Goal: Task Accomplishment & Management: Manage account settings

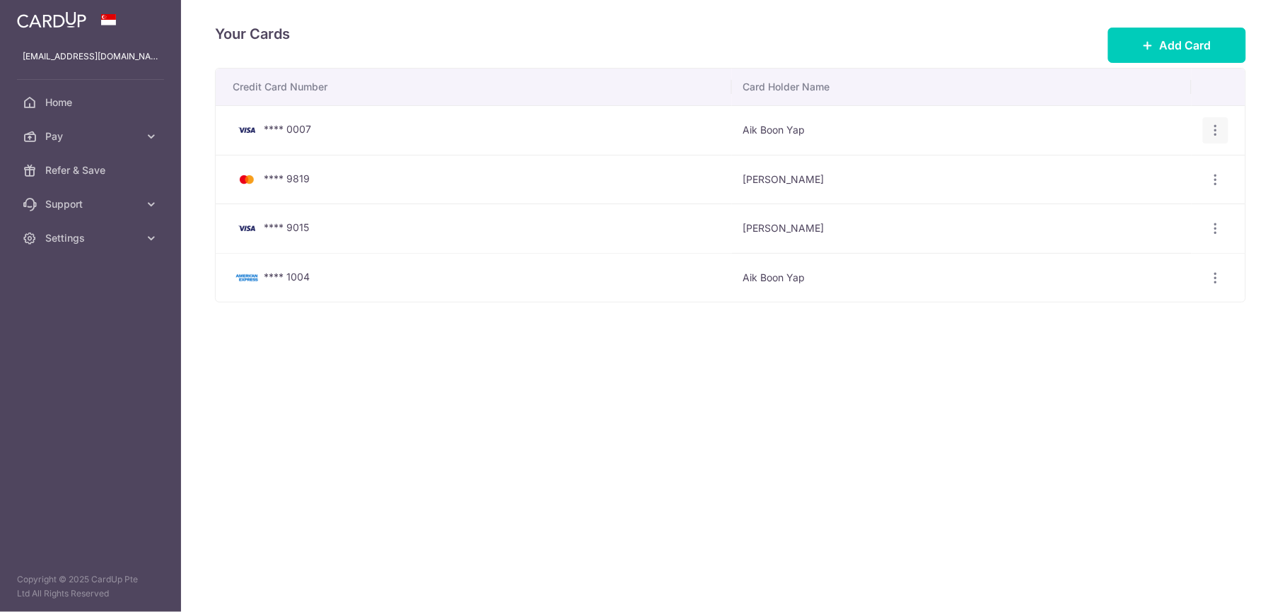
click at [1218, 133] on icon "button" at bounding box center [1216, 130] width 15 height 15
click at [1146, 204] on span "Delete" at bounding box center [1168, 203] width 96 height 17
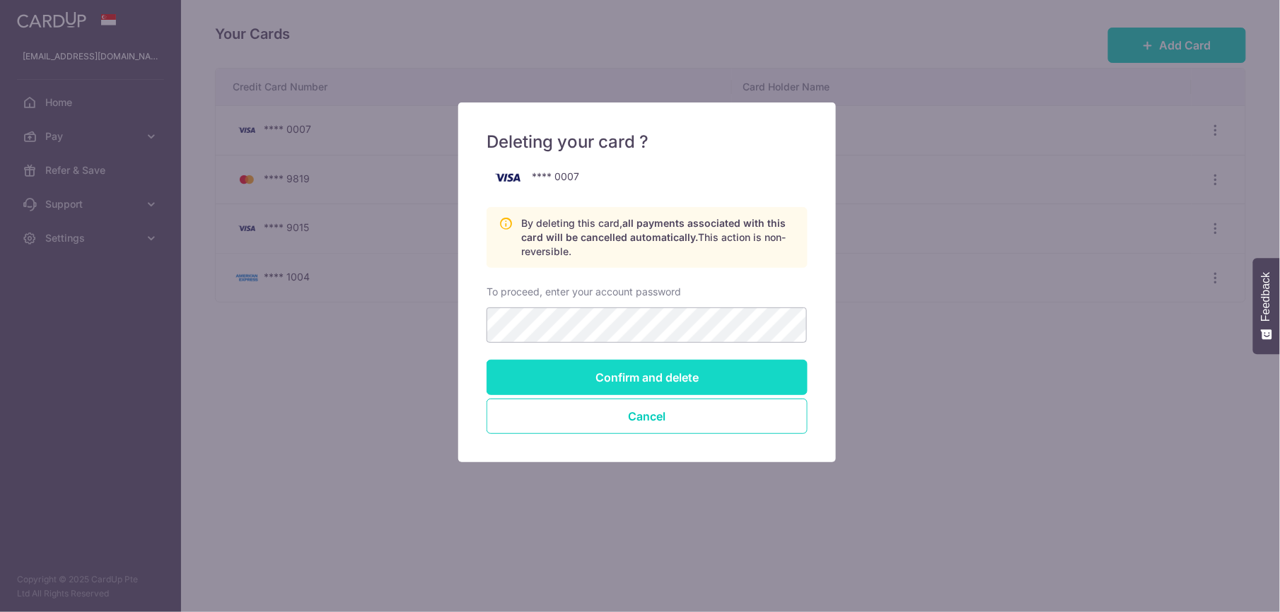
click at [673, 378] on input "Confirm and delete" at bounding box center [647, 377] width 321 height 35
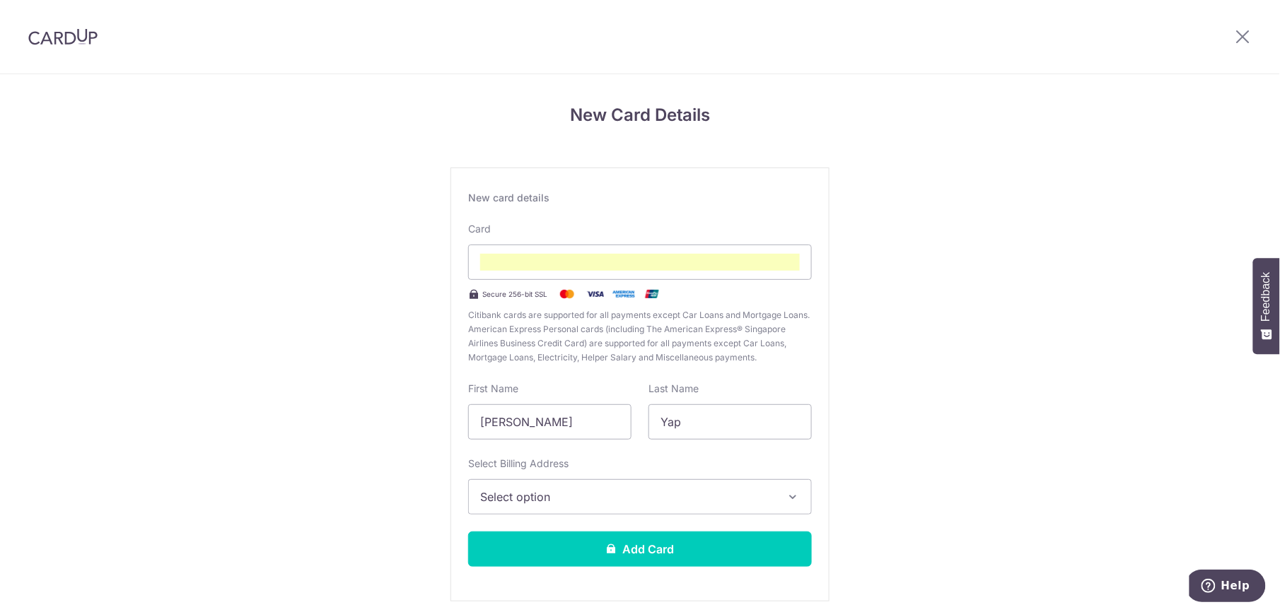
click at [559, 501] on span "Select option" at bounding box center [627, 497] width 294 height 17
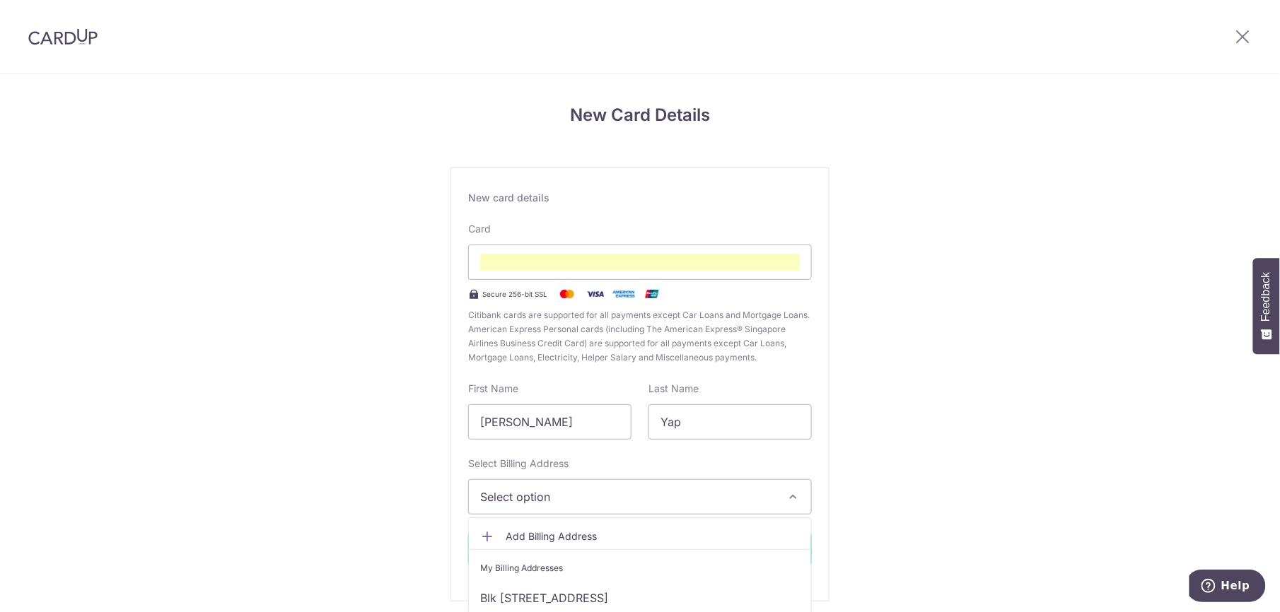
scroll to position [54, 0]
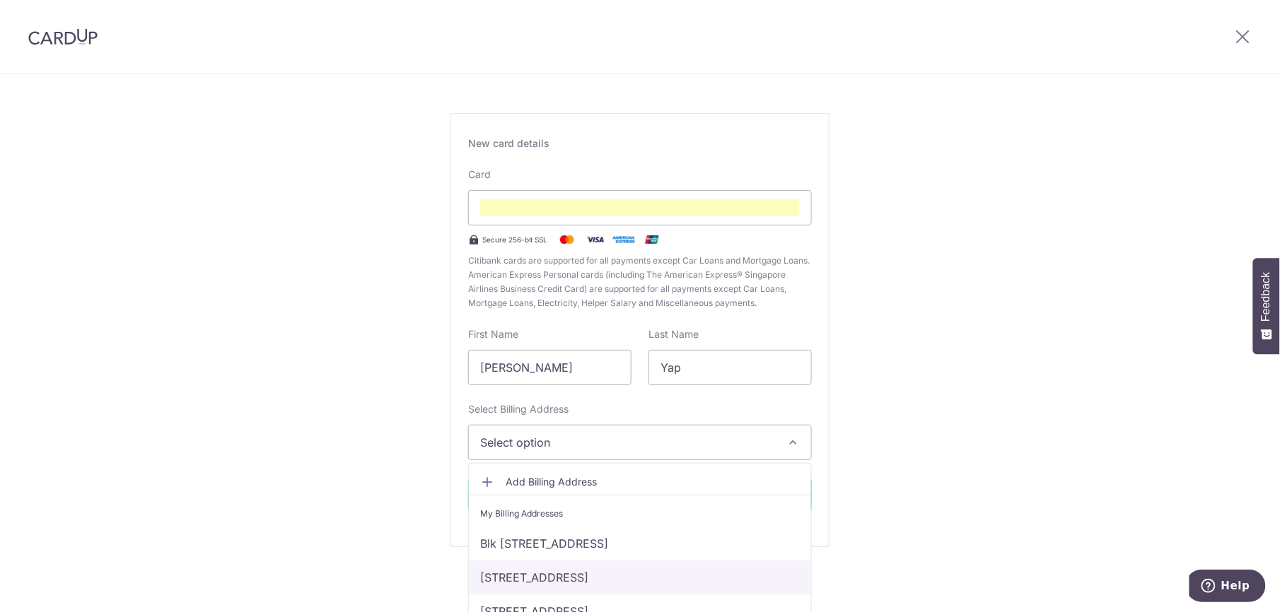
click at [673, 578] on link "27, FERNVALE ROAD, High Park Residences, , #24-26, SINGAPORE, Singapore-797415" at bounding box center [640, 578] width 342 height 34
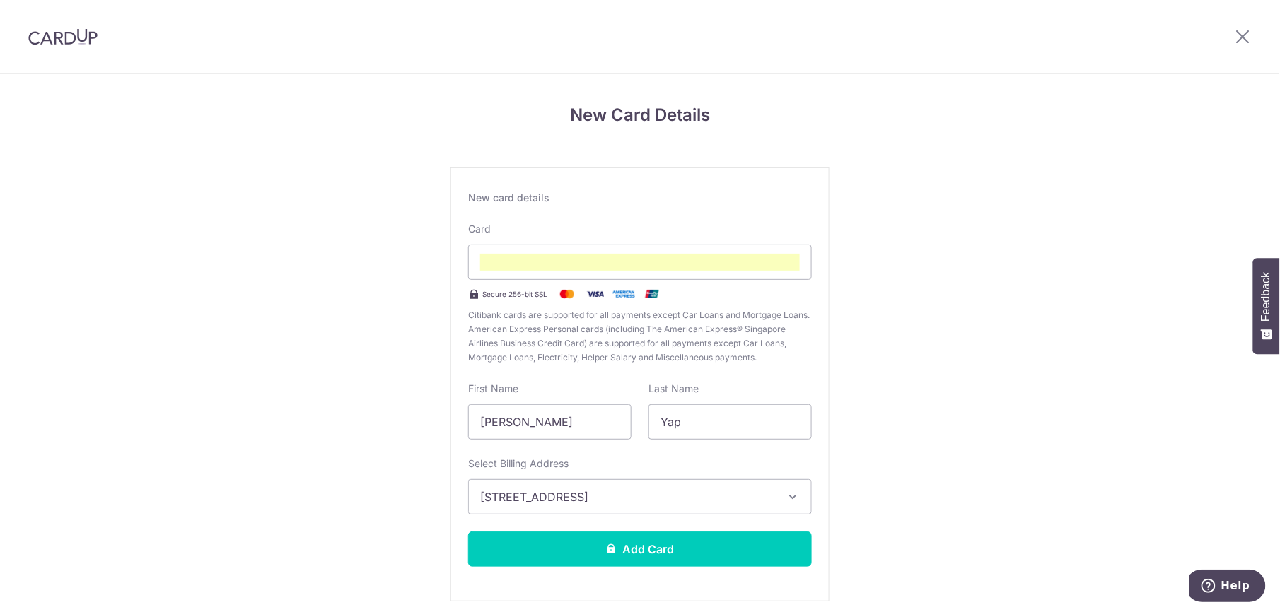
scroll to position [57, 0]
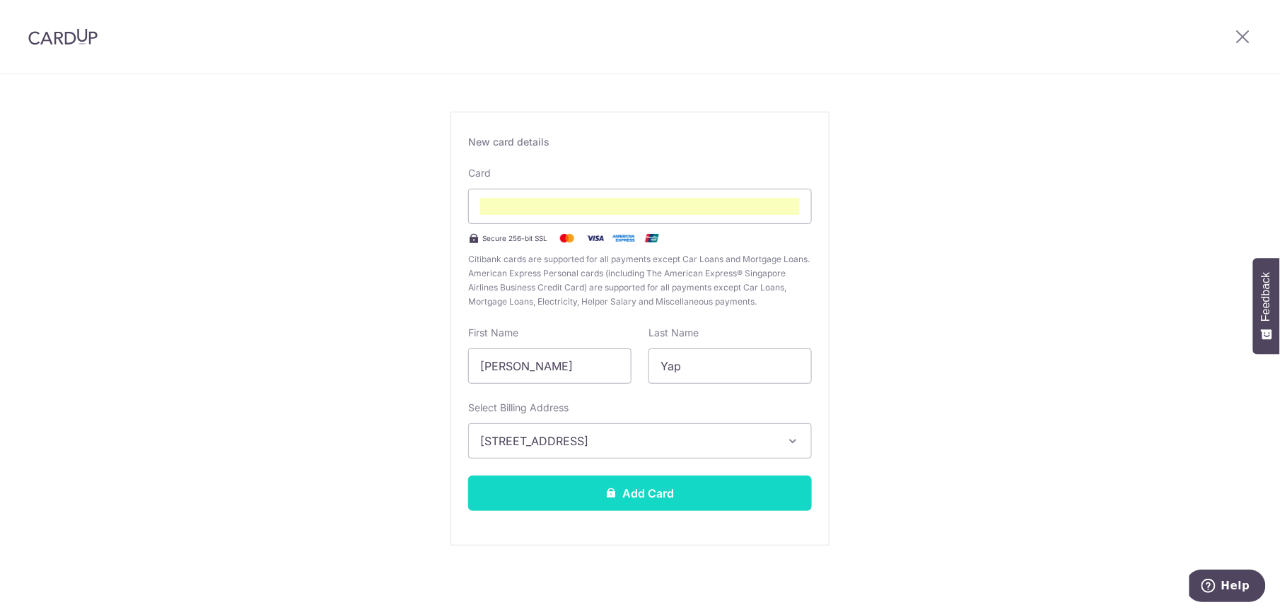
click at [666, 499] on button "Add Card" at bounding box center [640, 493] width 344 height 35
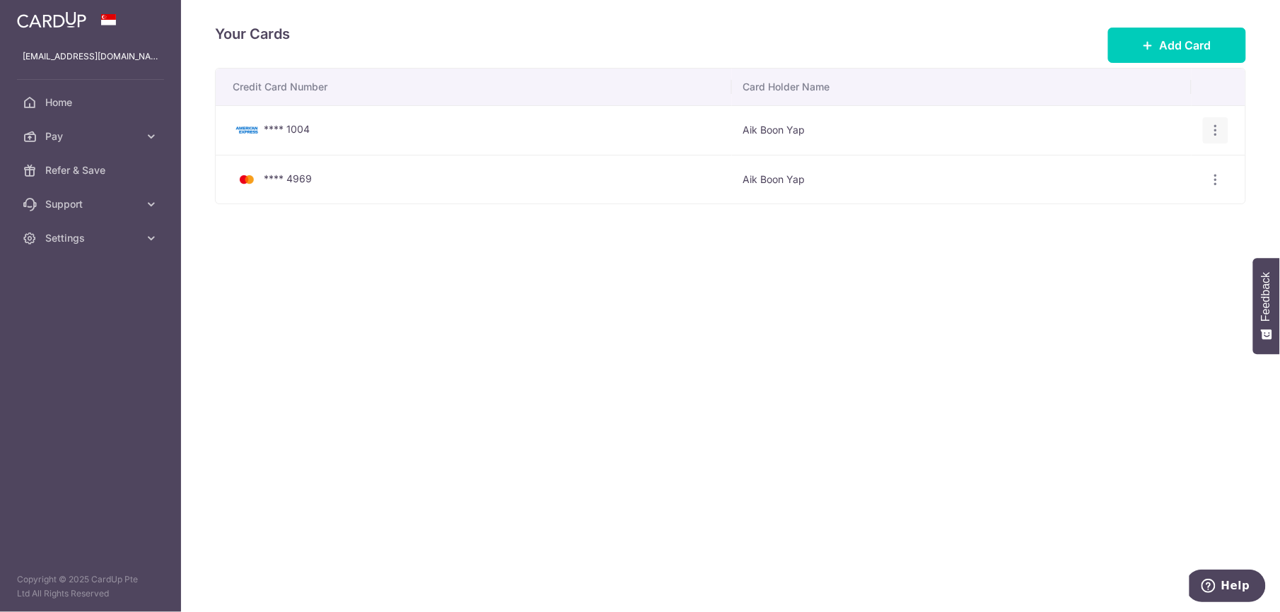
click at [1215, 128] on icon "button" at bounding box center [1216, 130] width 15 height 15
click at [1178, 207] on span "Delete" at bounding box center [1168, 203] width 96 height 17
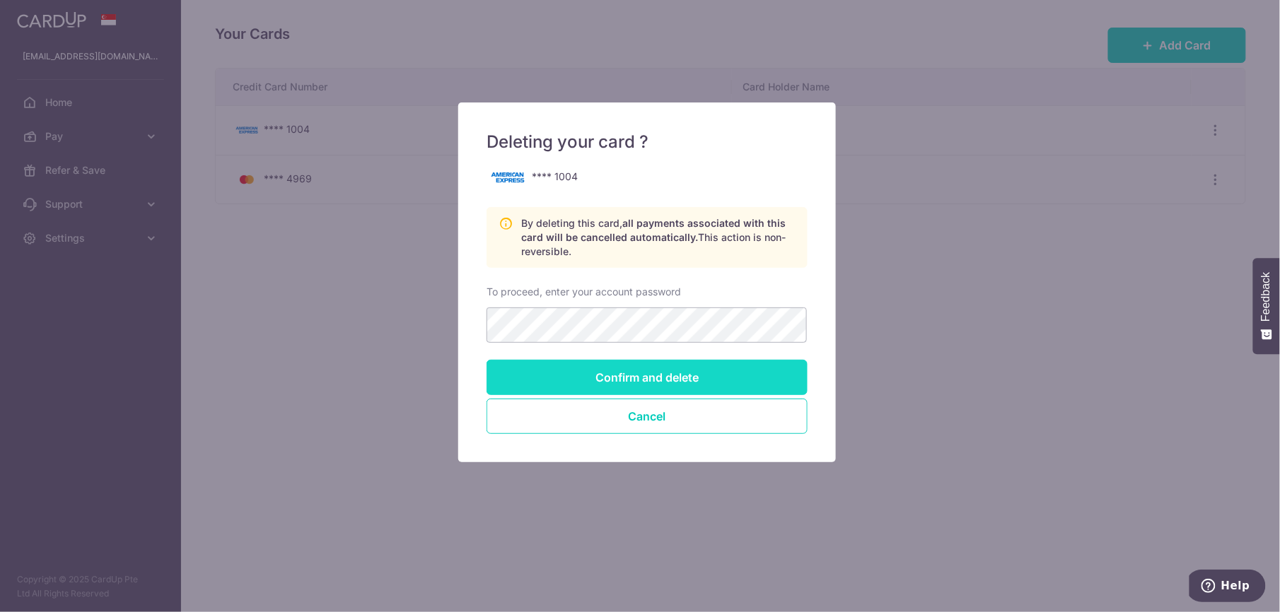
click at [665, 373] on input "Confirm and delete" at bounding box center [647, 377] width 321 height 35
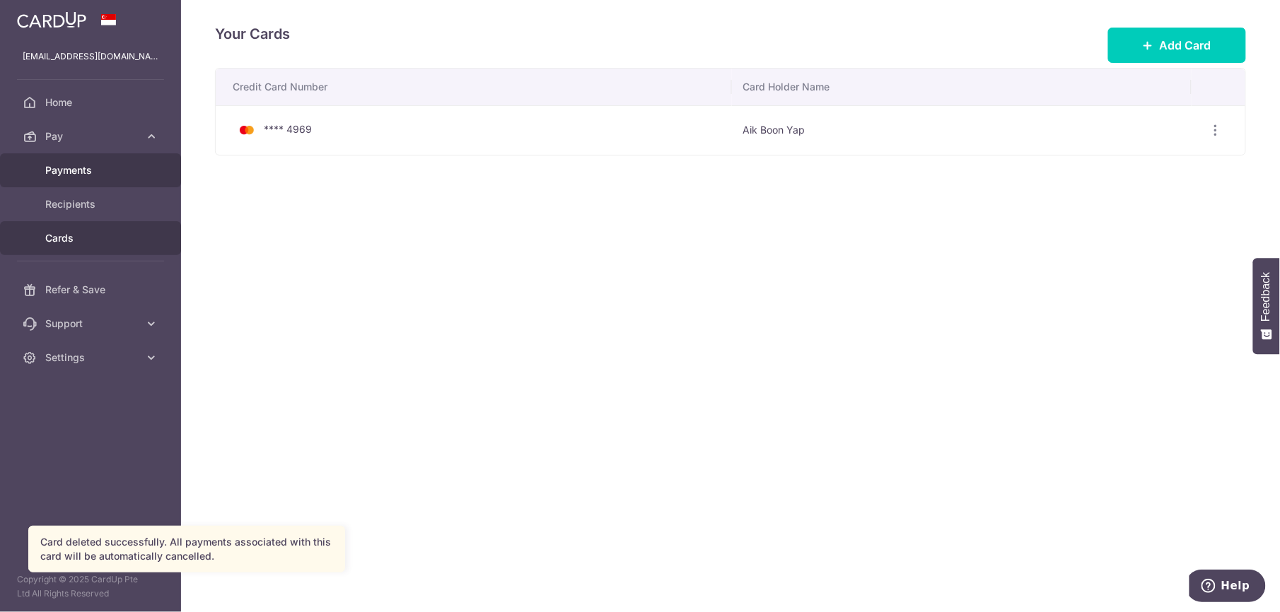
click at [62, 165] on span "Payments" at bounding box center [91, 170] width 93 height 14
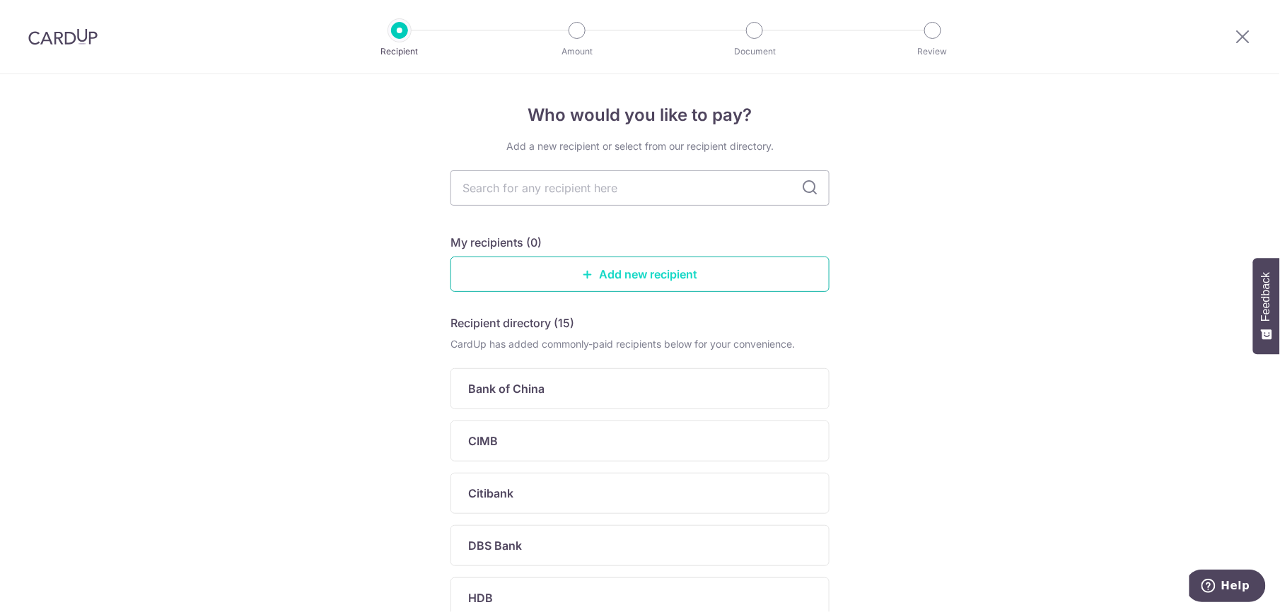
click at [618, 273] on link "Add new recipient" at bounding box center [640, 274] width 379 height 35
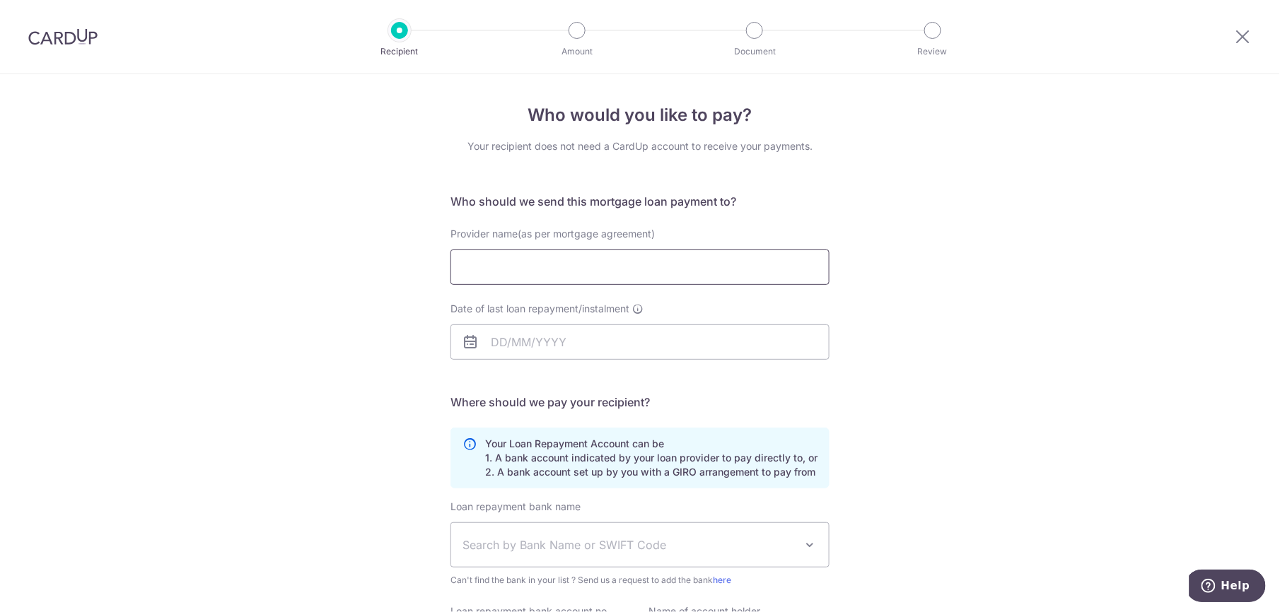
click at [518, 266] on input "Provider name(as per mortgage agreement)" at bounding box center [640, 267] width 379 height 35
type input "YAP AIK BOON"
click at [501, 341] on input "Date of last loan repayment/instalment" at bounding box center [640, 342] width 379 height 35
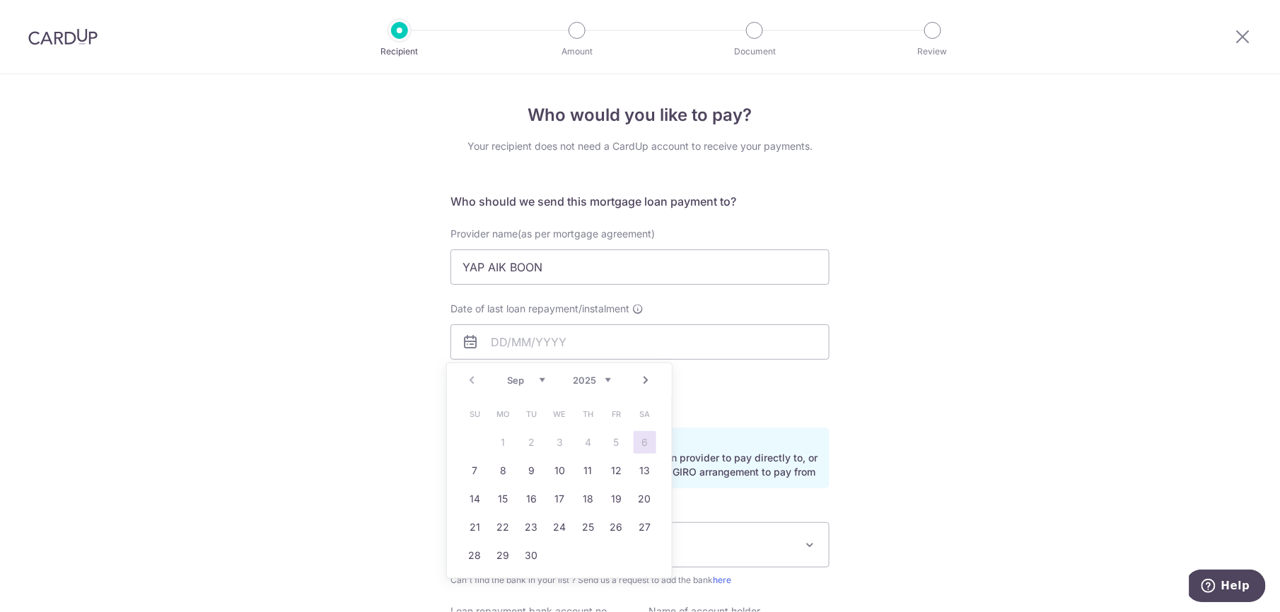
click at [473, 380] on div "Prev Next Sep Oct Nov Dec 2025 2026 2027 2028 2029 2030 2031 2032 2033 2034 2035" at bounding box center [559, 381] width 225 height 34
click at [538, 380] on select "Sep Oct Nov Dec" at bounding box center [526, 380] width 37 height 11
click at [707, 428] on div "Your Loan Repayment Account can be 1. A bank account indicated by your loan pro…" at bounding box center [640, 458] width 379 height 61
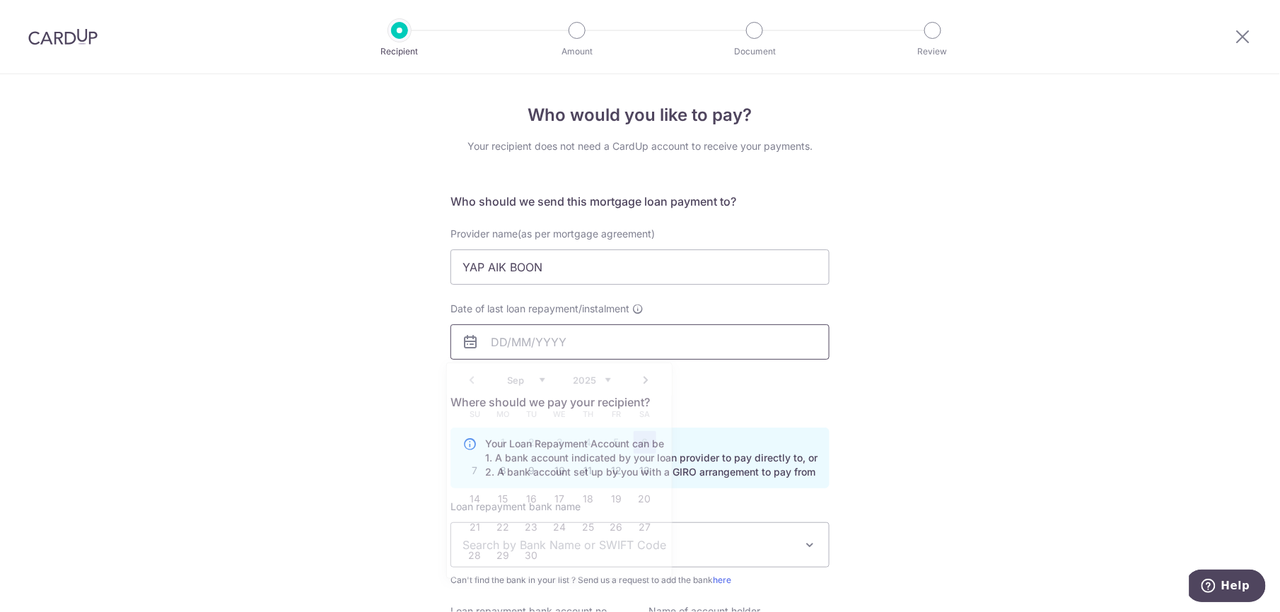
click at [581, 342] on input "Date of last loan repayment/instalment" at bounding box center [640, 342] width 379 height 35
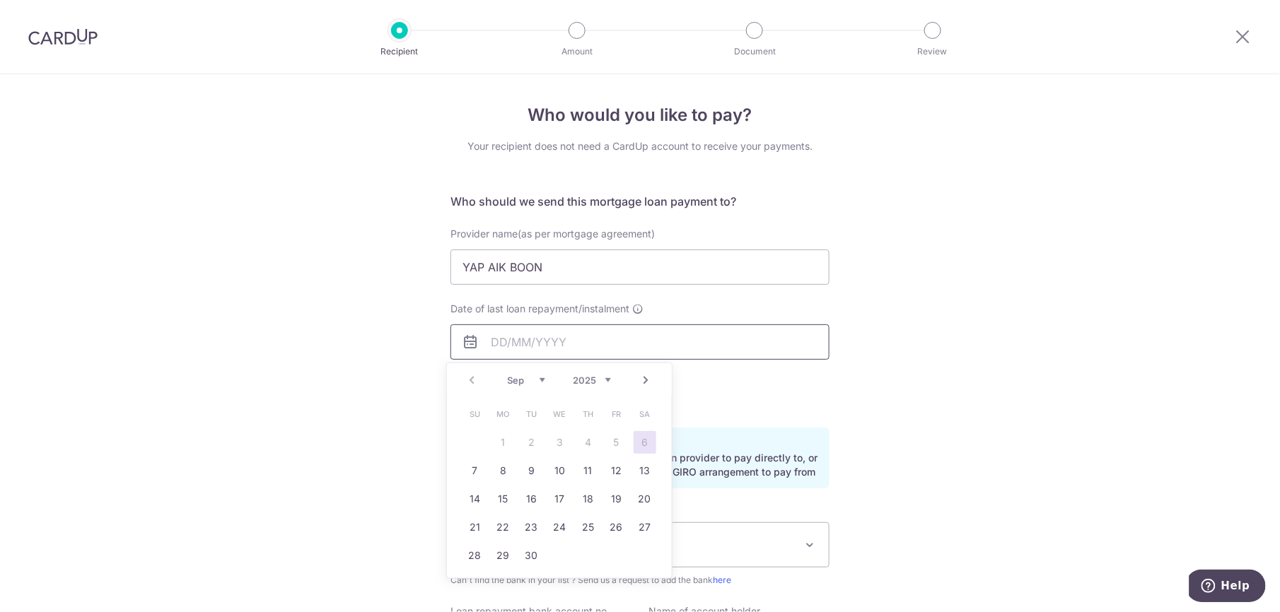
scroll to position [164, 0]
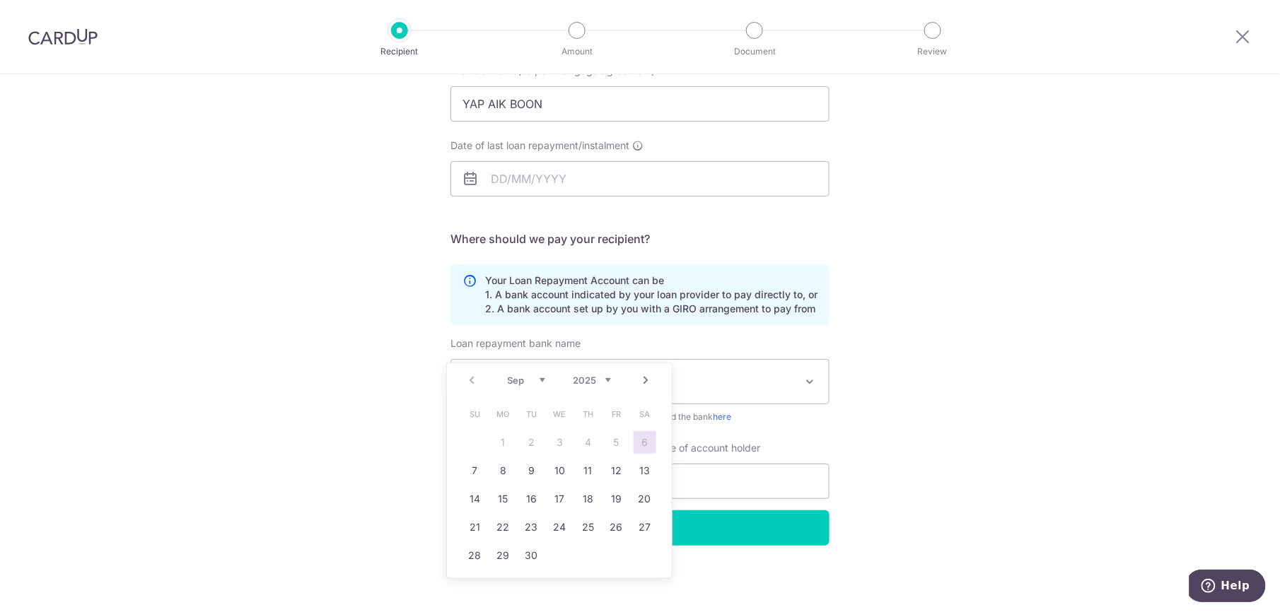
click at [912, 405] on div "Who would you like to pay? Your recipient does not need a CardUp account to rec…" at bounding box center [640, 262] width 1280 height 702
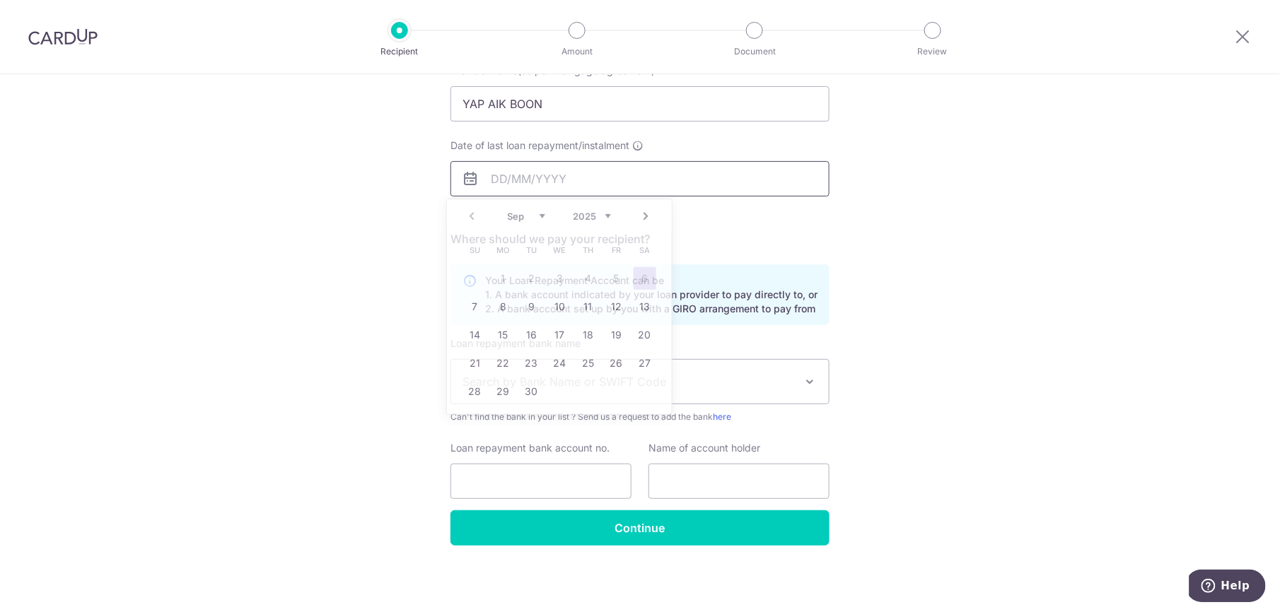
click at [547, 180] on input "Date of last loan repayment/instalment" at bounding box center [640, 178] width 379 height 35
click at [474, 308] on link "7" at bounding box center [475, 307] width 23 height 23
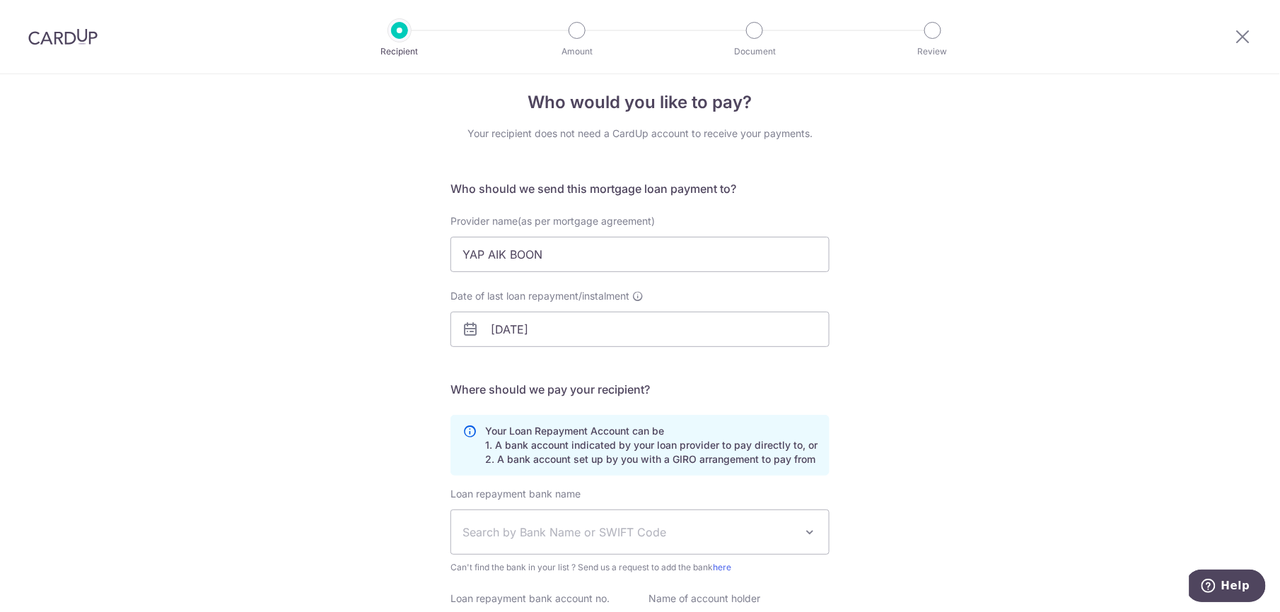
scroll to position [0, 0]
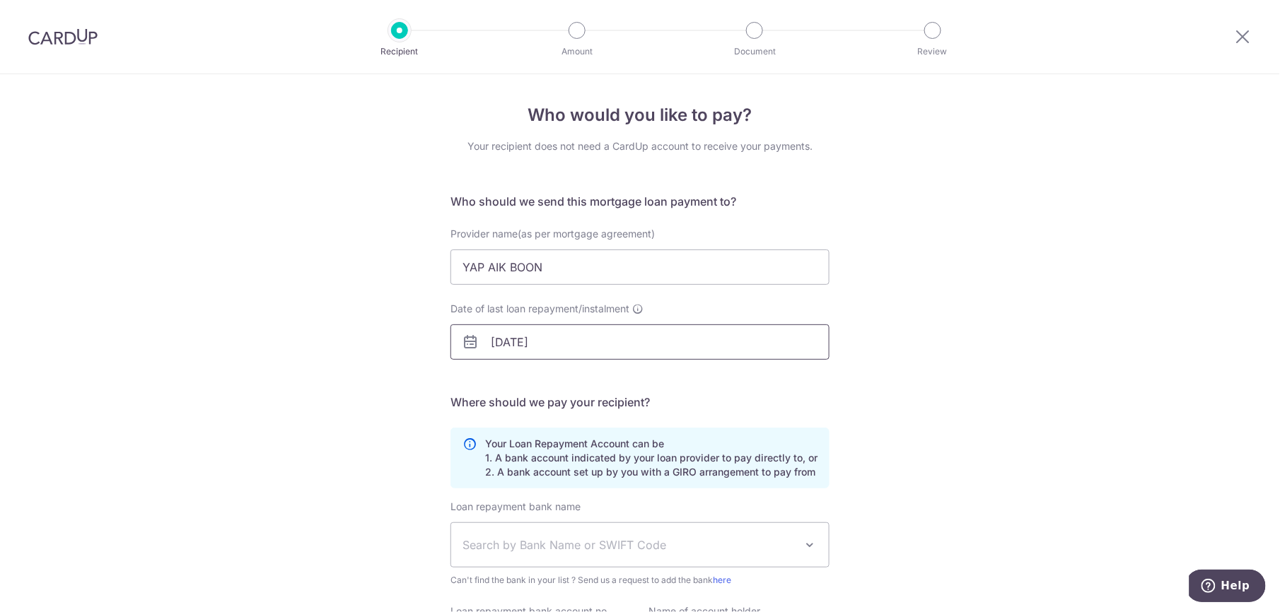
click at [649, 331] on input "07/09/2025" at bounding box center [640, 342] width 379 height 35
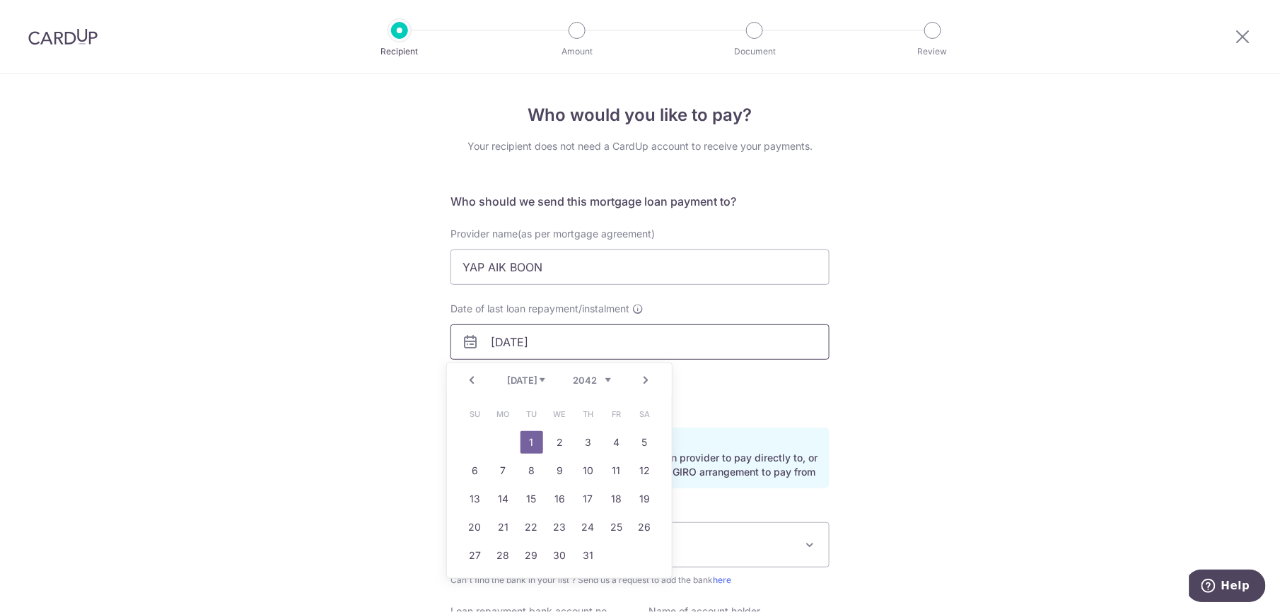
type input "01/07/2042"
click at [533, 441] on link "1" at bounding box center [532, 442] width 23 height 23
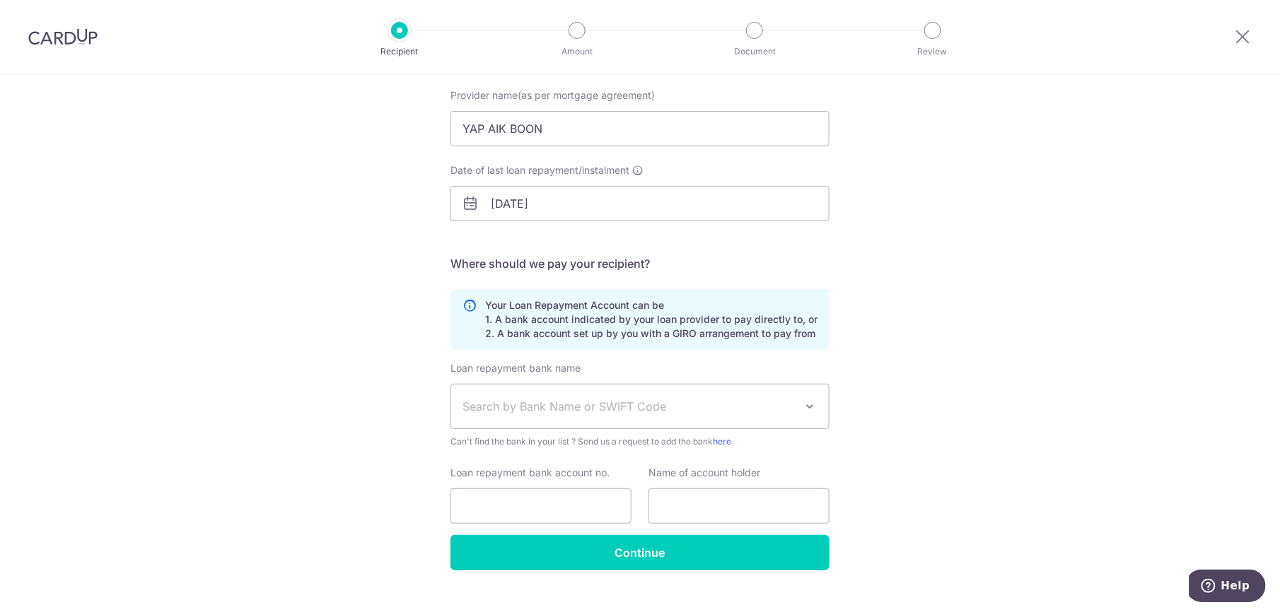
scroll to position [164, 0]
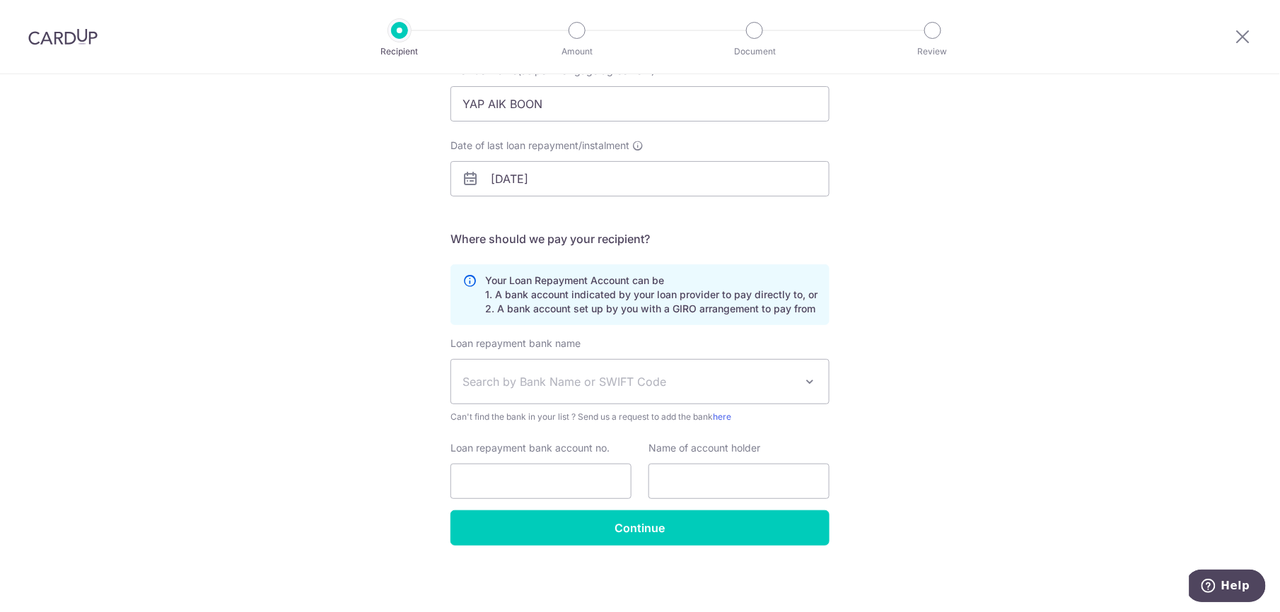
click at [666, 373] on span "Search by Bank Name or SWIFT Code" at bounding box center [629, 381] width 332 height 17
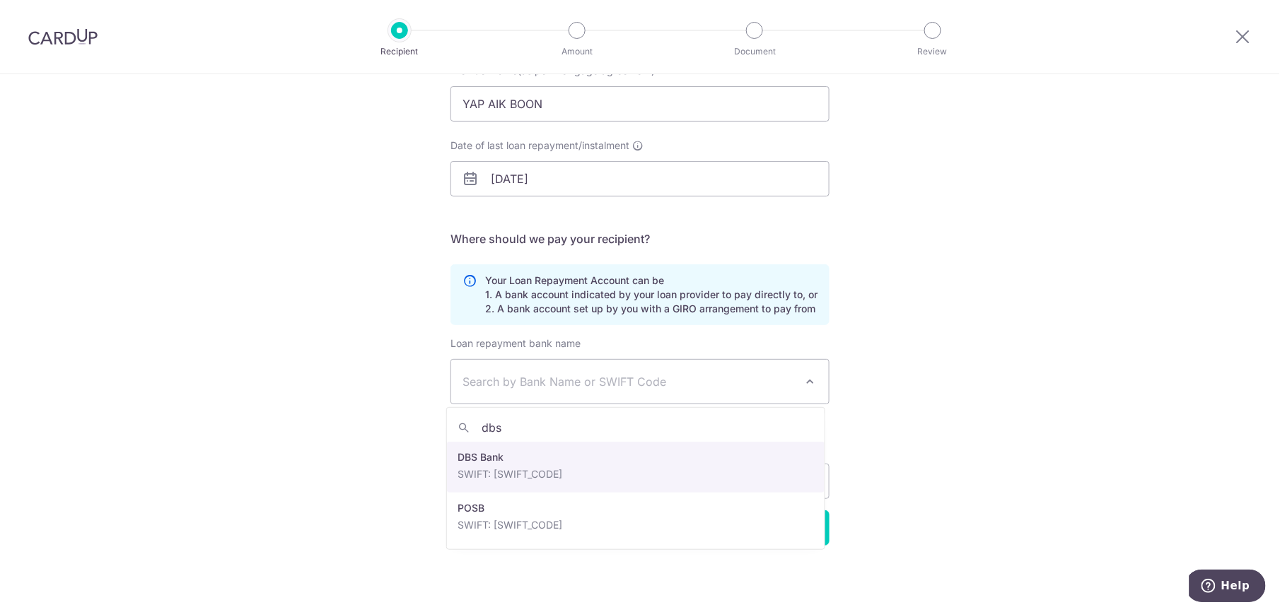
type input "dbs"
select select "6"
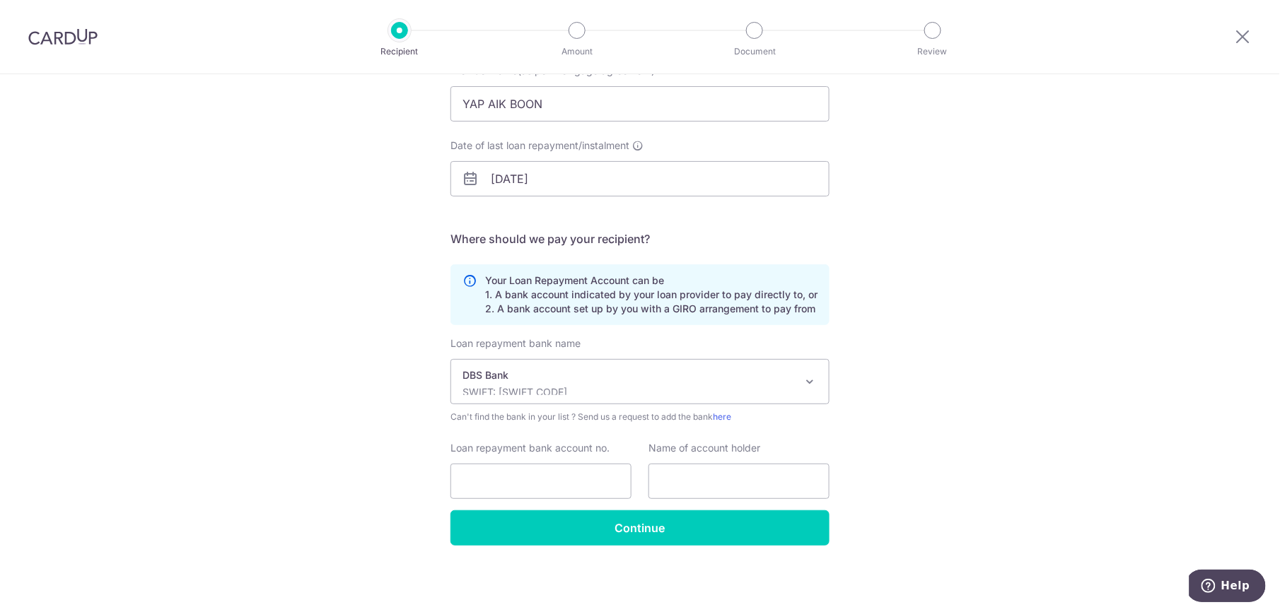
click at [637, 366] on span "DBS Bank SWIFT: DBSSSGSGXXX" at bounding box center [640, 382] width 378 height 44
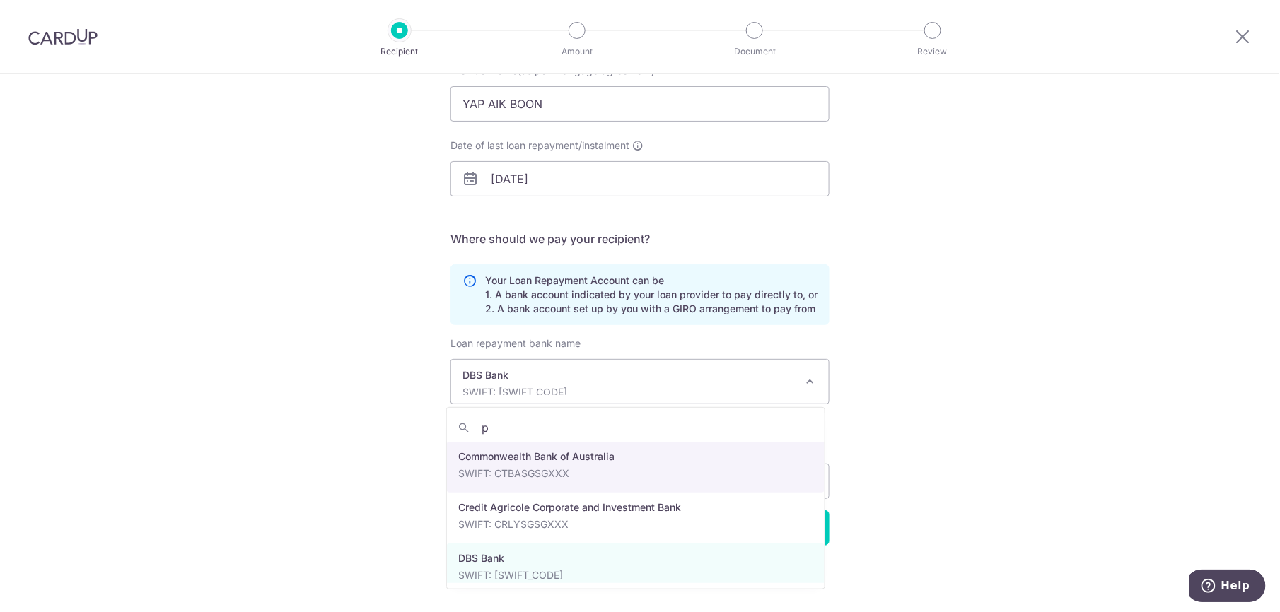
scroll to position [0, 0]
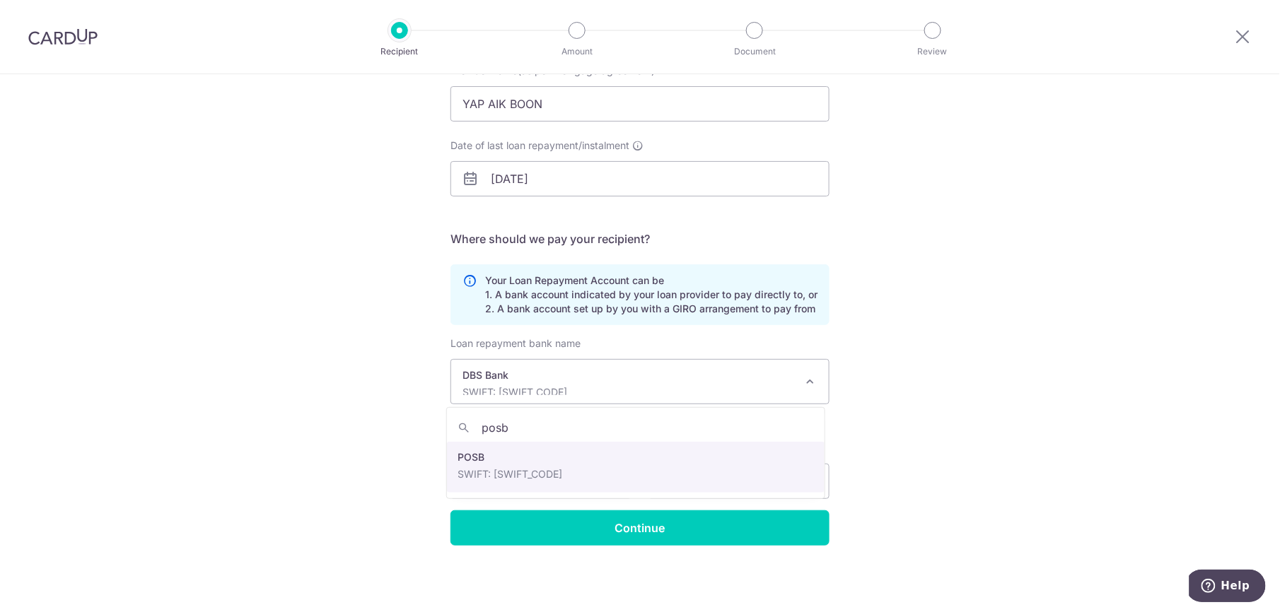
type input "posb"
select select "19"
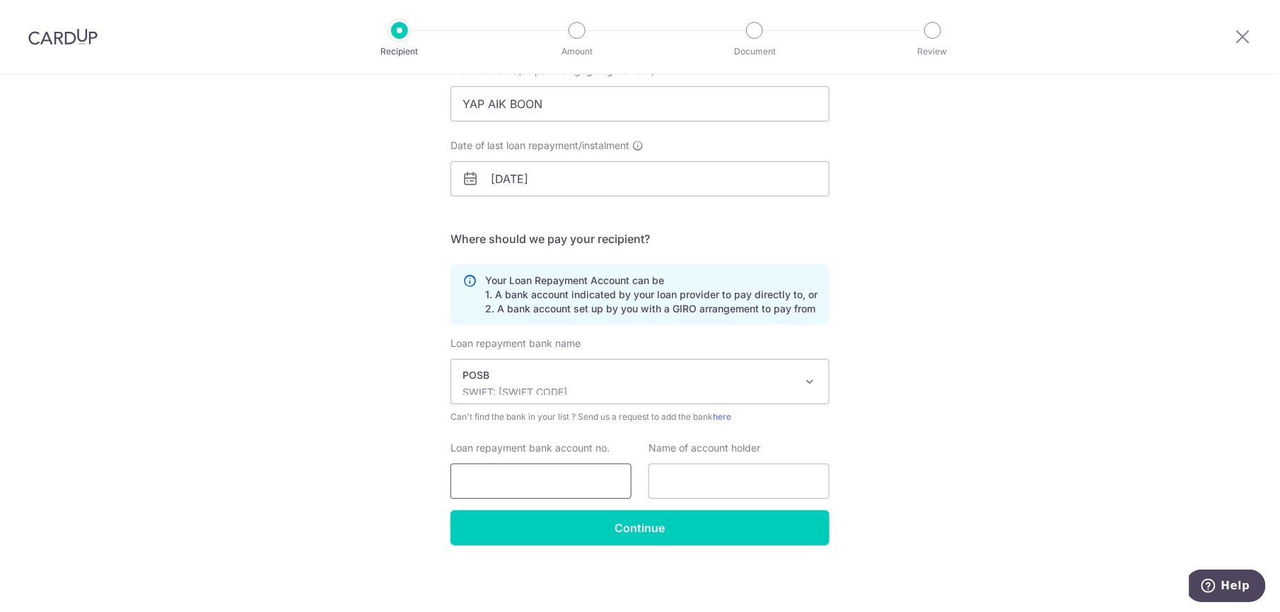
click at [493, 482] on input "Loan repayment bank account no." at bounding box center [541, 481] width 181 height 35
type input "039167301"
click at [675, 485] on input "text" at bounding box center [739, 481] width 181 height 35
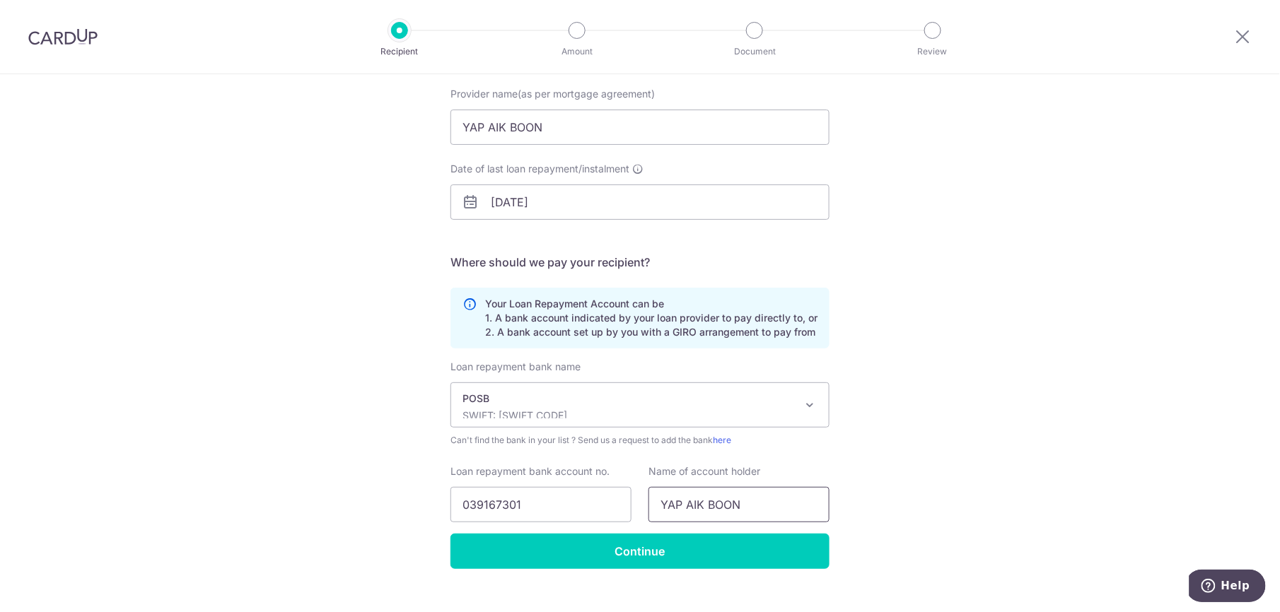
scroll to position [164, 0]
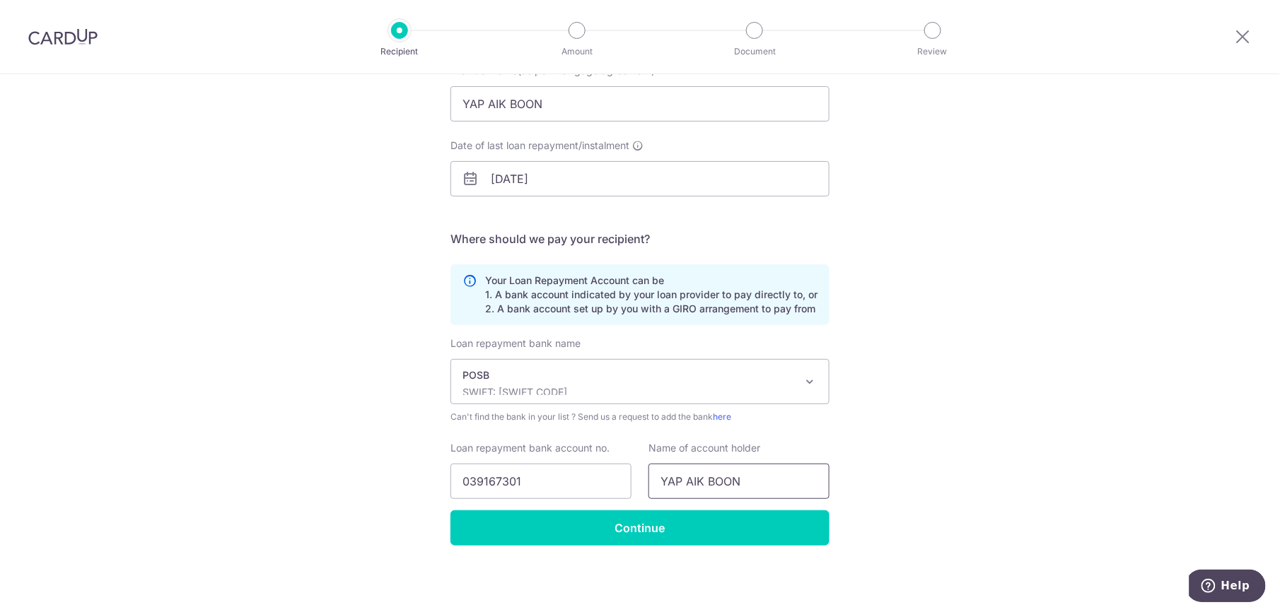
type input "YAP AIK BOON"
click at [1081, 275] on div "Who would you like to pay? Your recipient does not need a CardUp account to rec…" at bounding box center [640, 262] width 1280 height 702
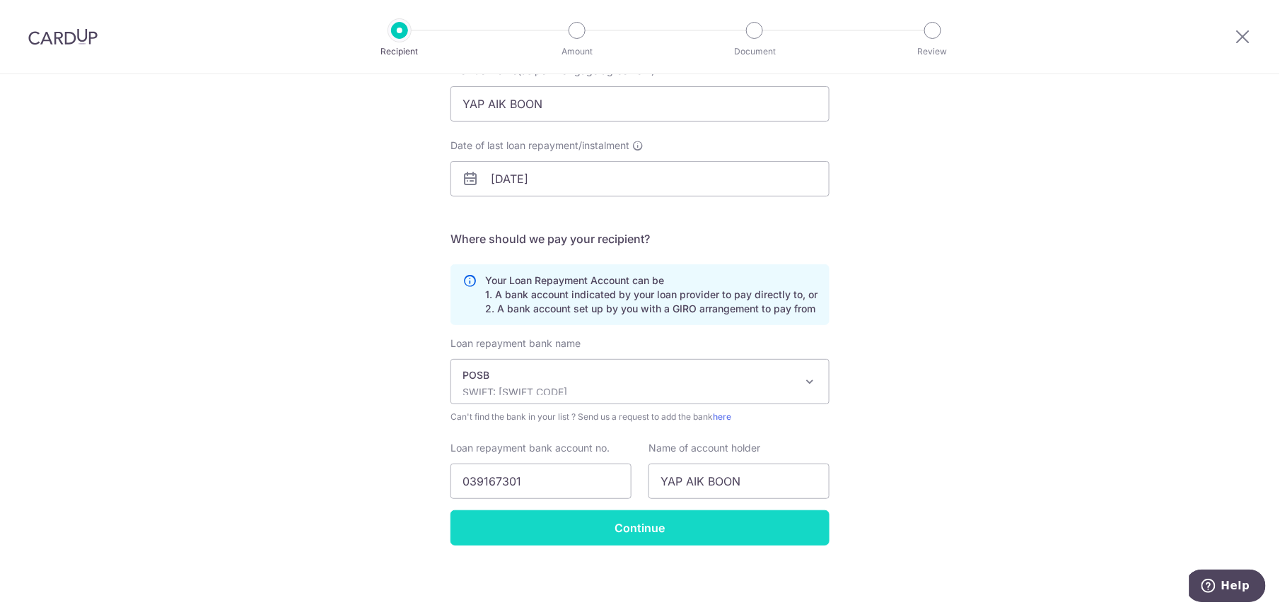
click at [651, 539] on input "Continue" at bounding box center [640, 528] width 379 height 35
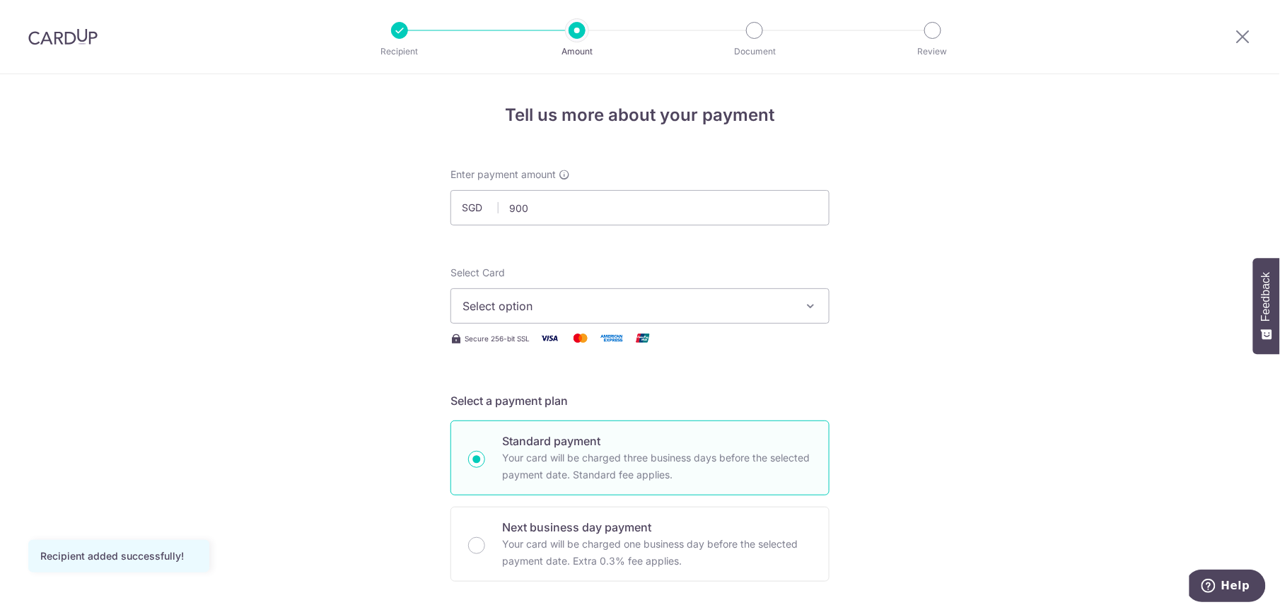
type input "900.00"
click at [813, 297] on button "Select option" at bounding box center [640, 306] width 379 height 35
drag, startPoint x: 580, startPoint y: 411, endPoint x: 598, endPoint y: 414, distance: 17.9
click at [580, 410] on span "**** 4969" at bounding box center [640, 407] width 355 height 17
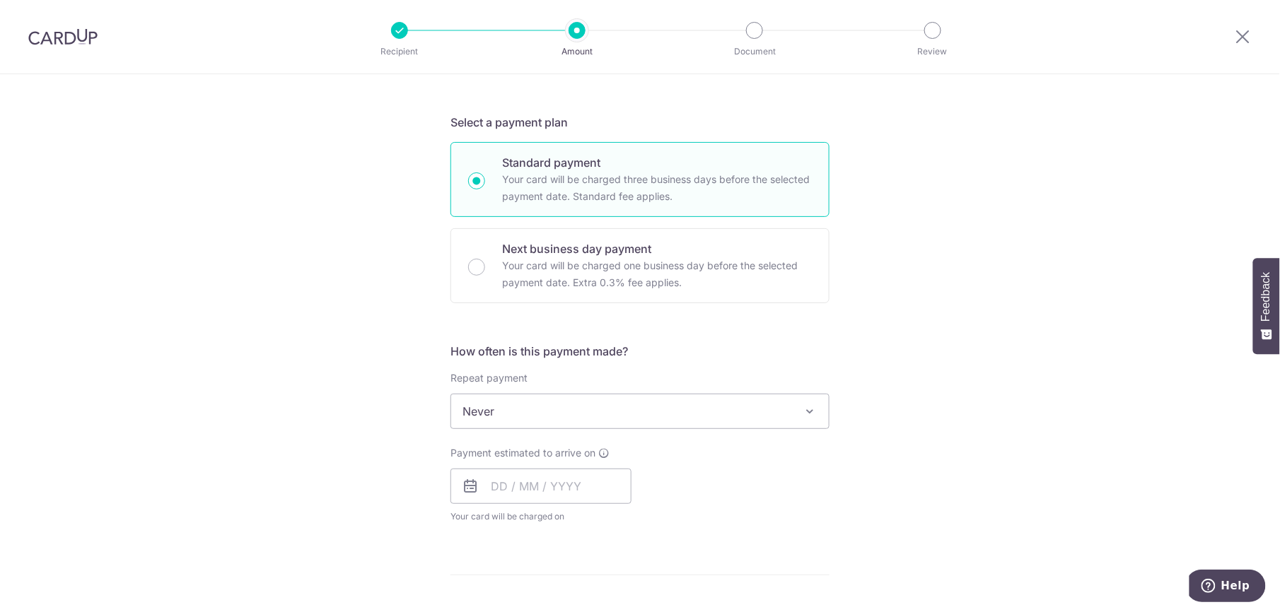
scroll to position [283, 0]
click at [813, 414] on span "Never" at bounding box center [640, 407] width 379 height 35
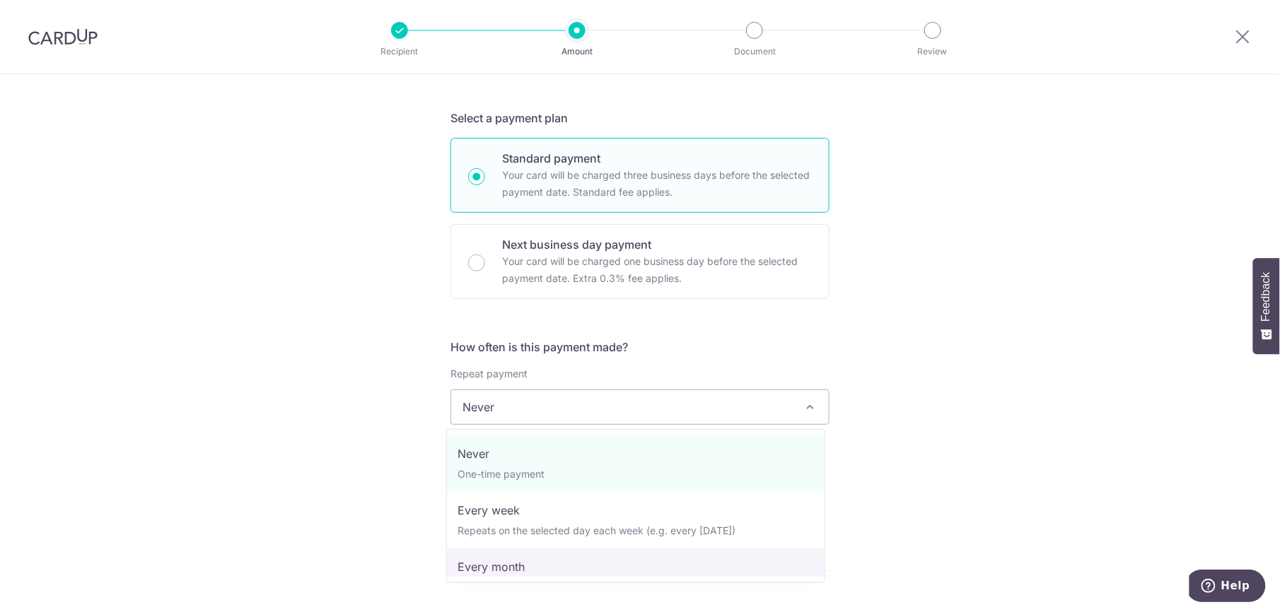
select select "3"
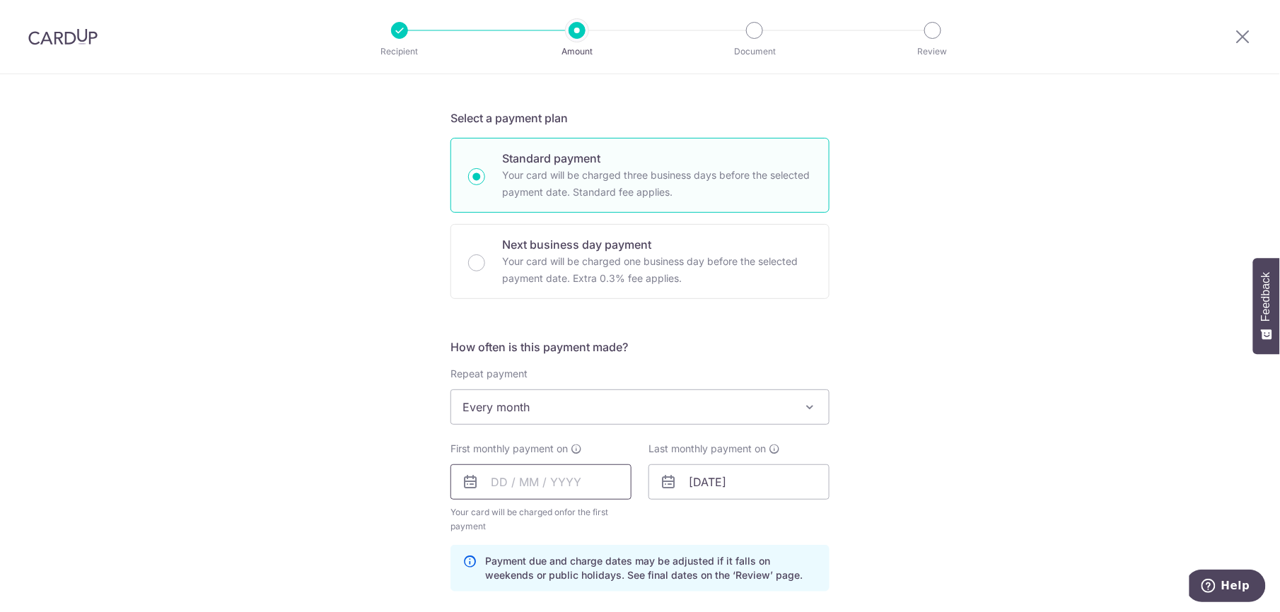
click at [535, 490] on input "text" at bounding box center [541, 482] width 181 height 35
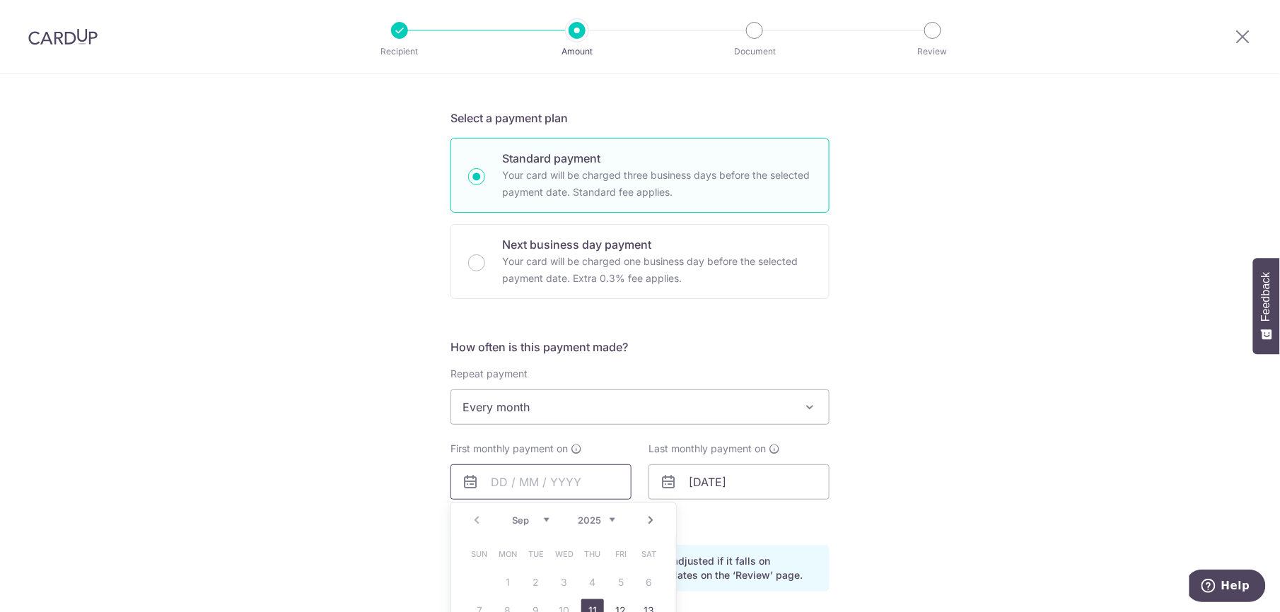
scroll to position [471, 0]
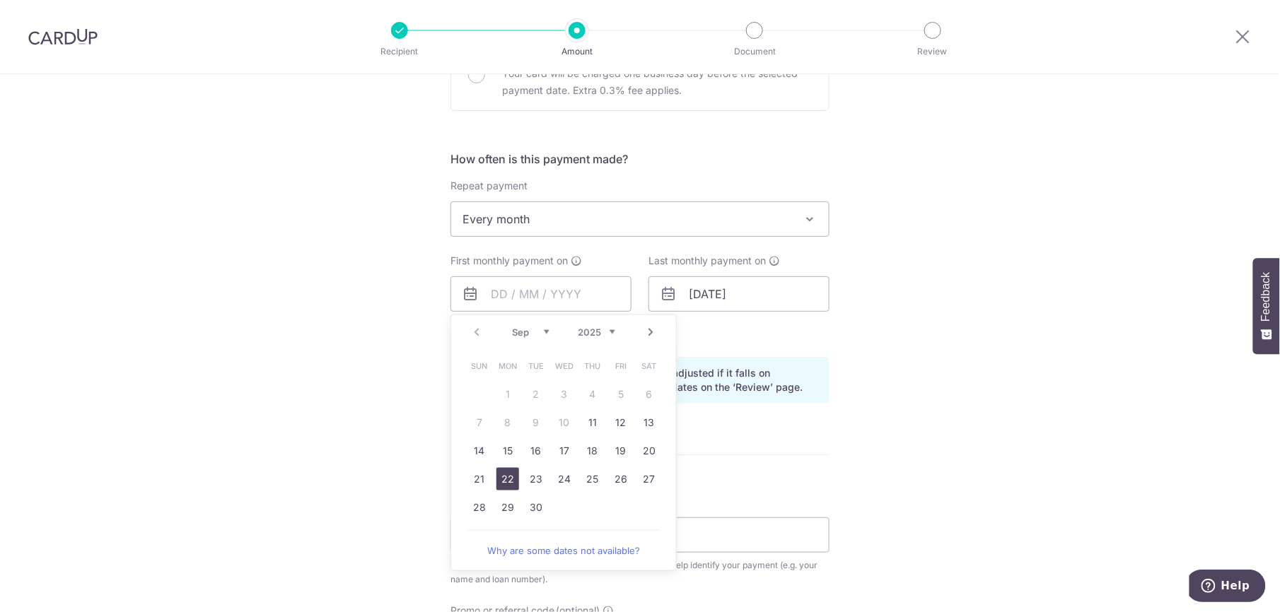
click at [504, 480] on link "22" at bounding box center [507, 479] width 23 height 23
type input "[DATE]"
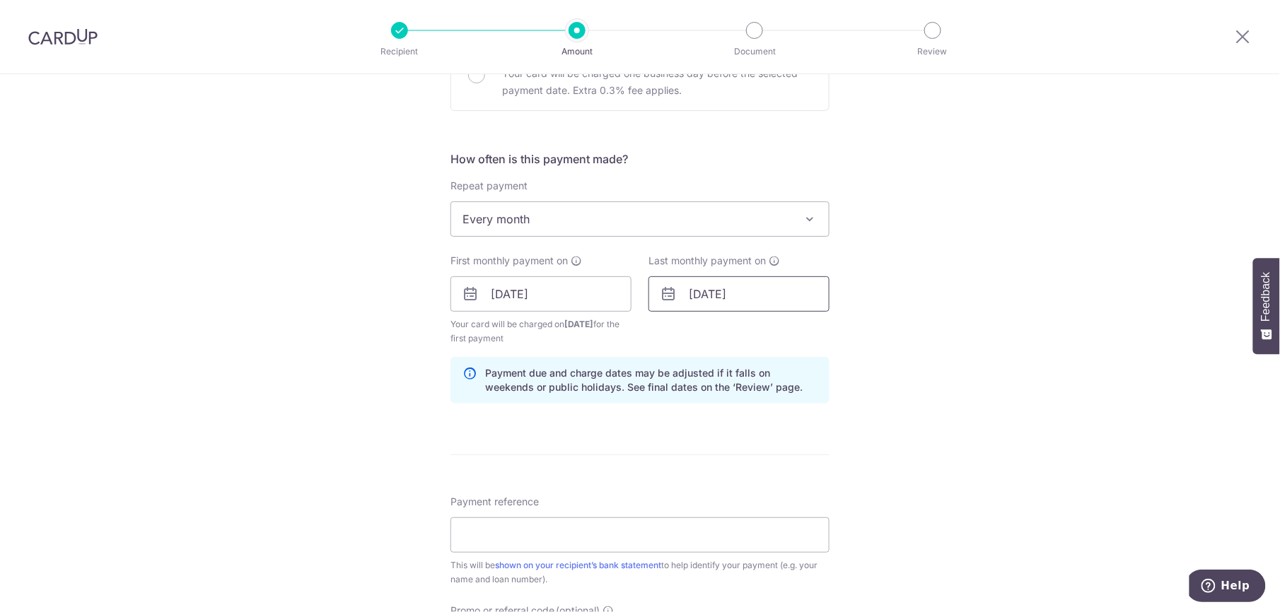
click at [731, 296] on input "01/07/2042" at bounding box center [739, 294] width 181 height 35
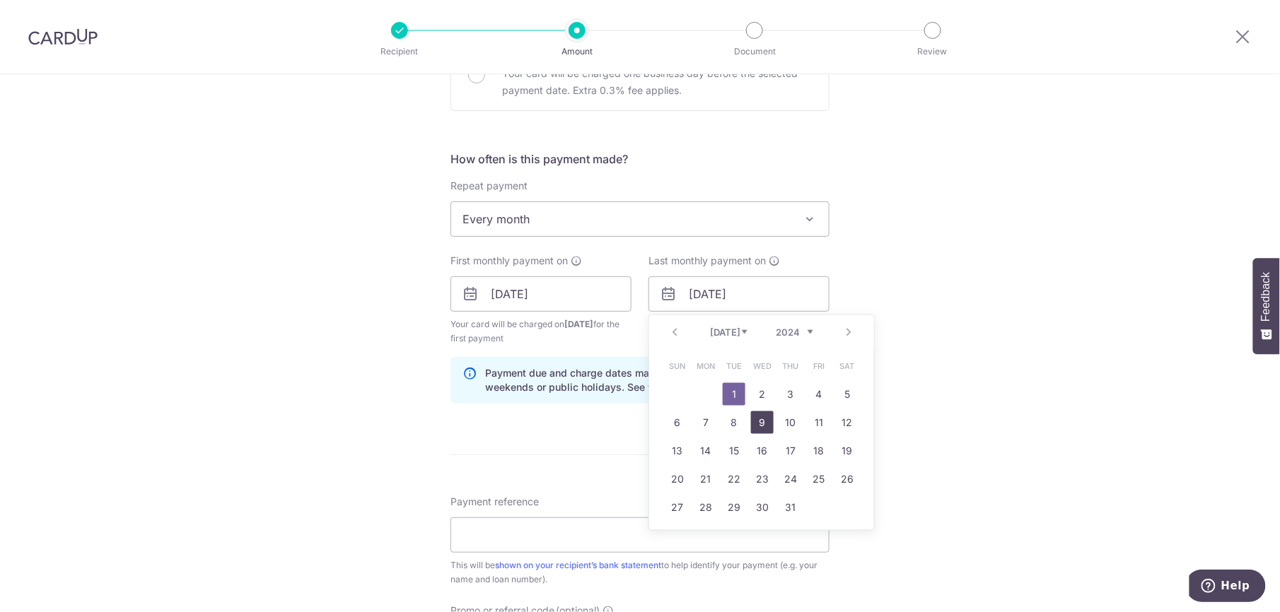
click at [753, 426] on link "9" at bounding box center [762, 423] width 23 height 23
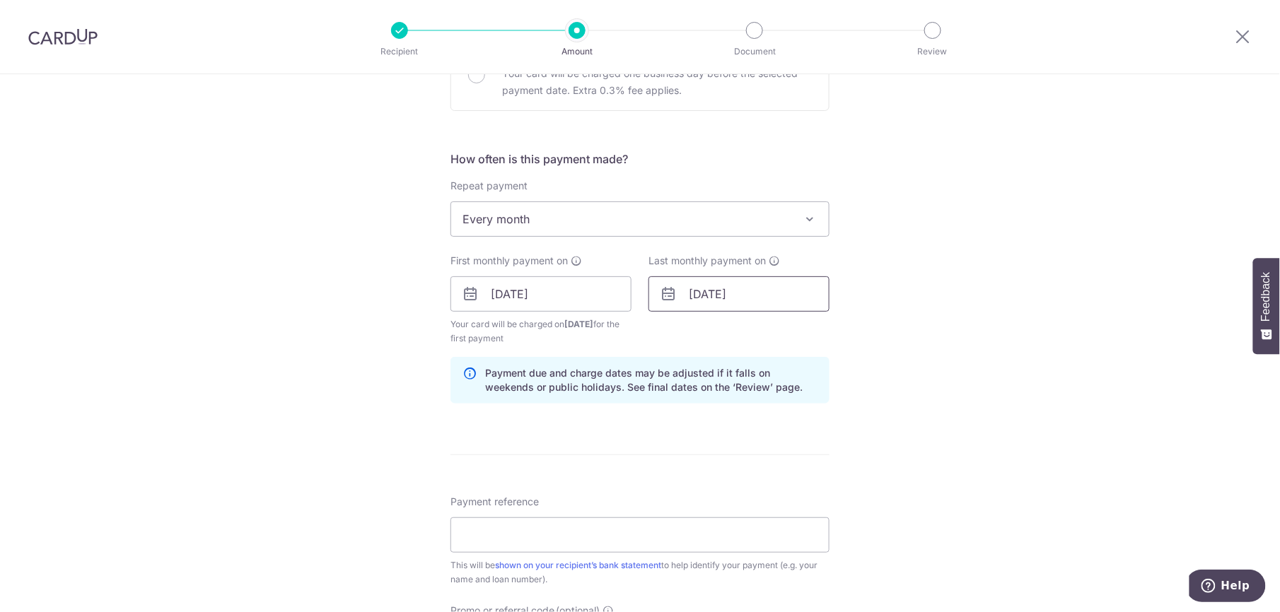
click at [696, 301] on input "09/07/2042" at bounding box center [739, 294] width 181 height 35
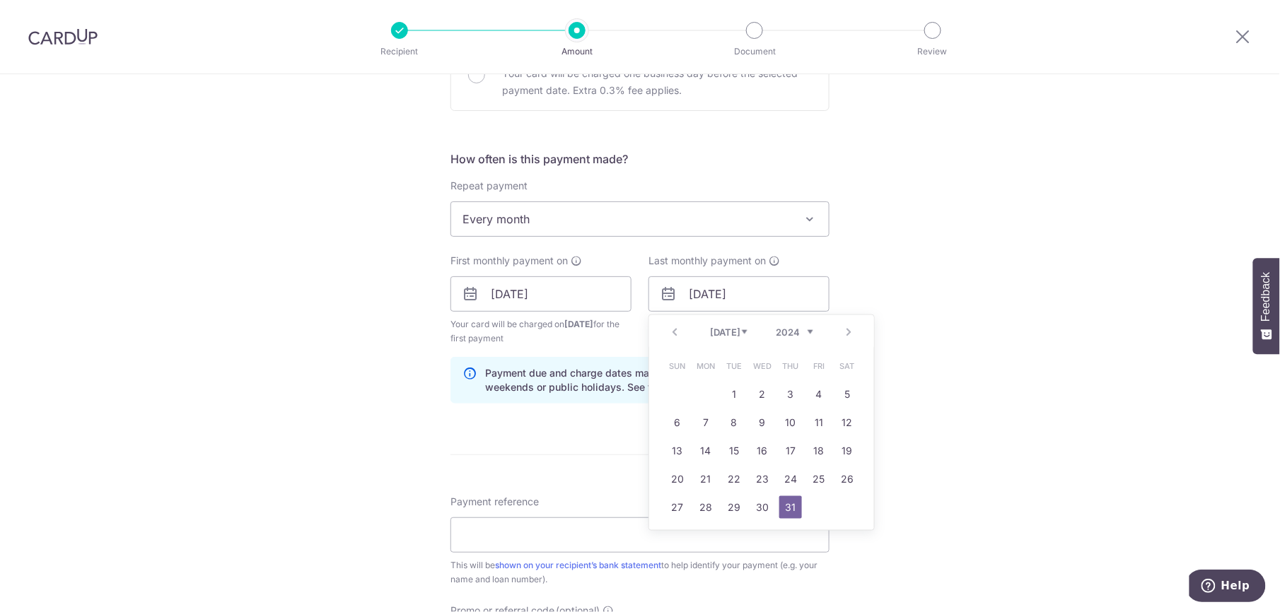
click at [968, 380] on div "Tell us more about your payment Enter payment amount SGD 900.00 900.00 Recipien…" at bounding box center [640, 279] width 1280 height 1352
click at [691, 298] on input "31/07/2042" at bounding box center [739, 294] width 181 height 35
click at [730, 391] on link "1" at bounding box center [734, 394] width 23 height 23
type input "01/07/2042"
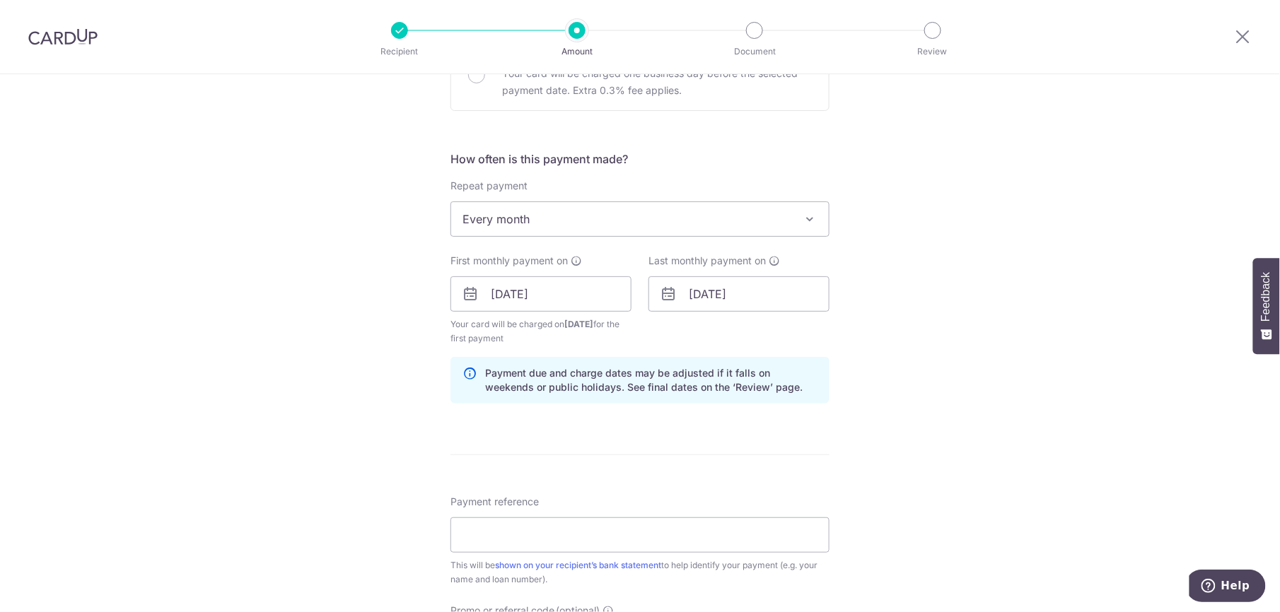
click at [963, 351] on div "Tell us more about your payment Enter payment amount SGD 900.00 900.00 Recipien…" at bounding box center [640, 279] width 1280 height 1352
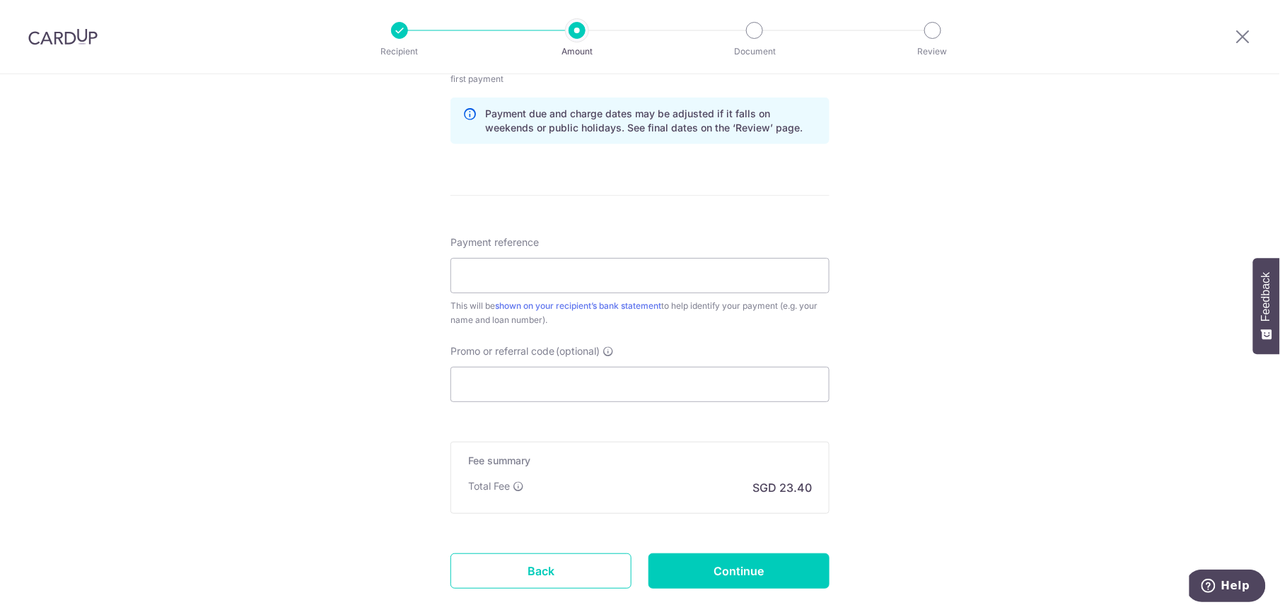
scroll to position [754, 0]
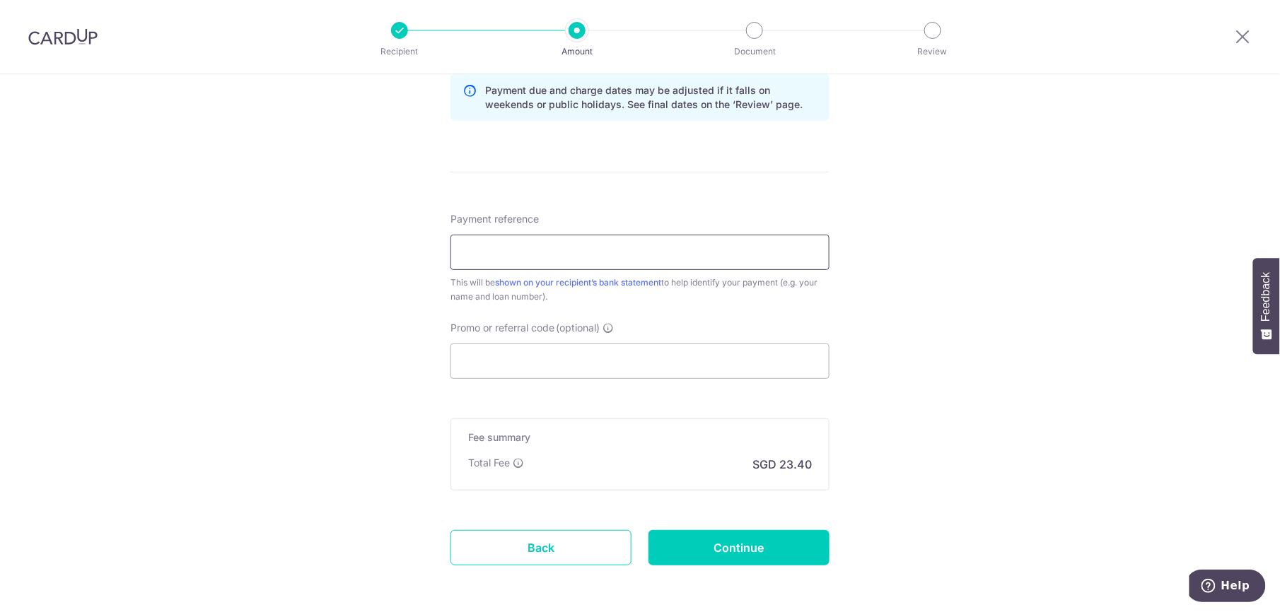
click at [542, 259] on input "Payment reference" at bounding box center [640, 252] width 379 height 35
paste input "Mortgage - YAP AIK BOON 0126123571"
type input "Mortgage - YAP AIK BOON 0126123571"
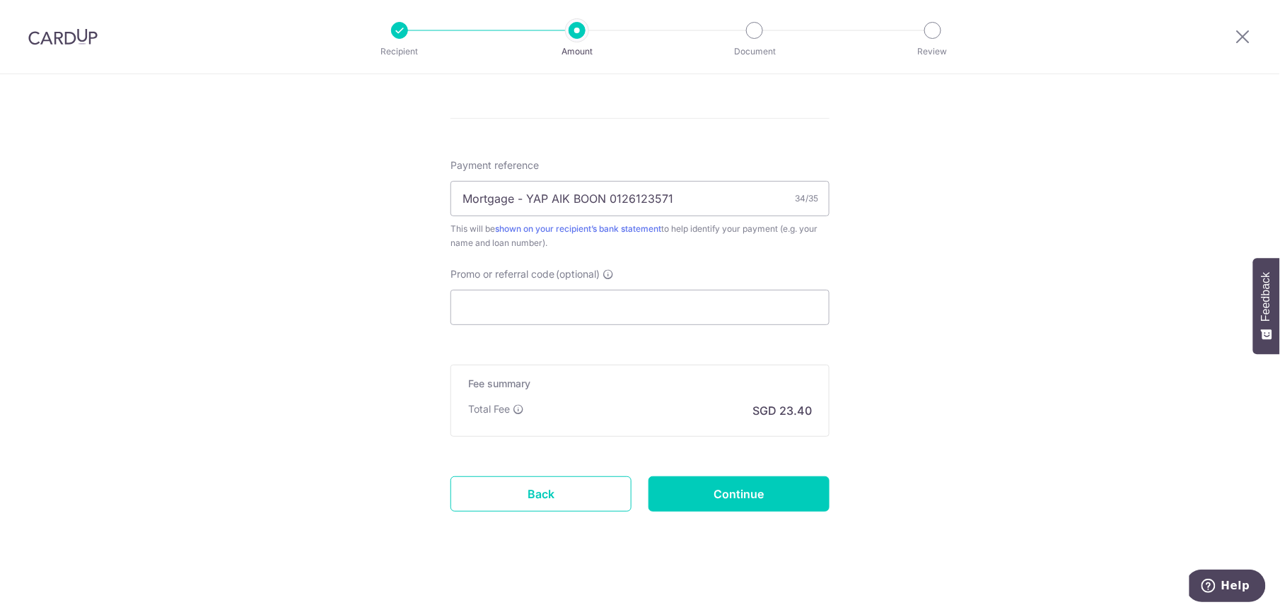
scroll to position [815, 0]
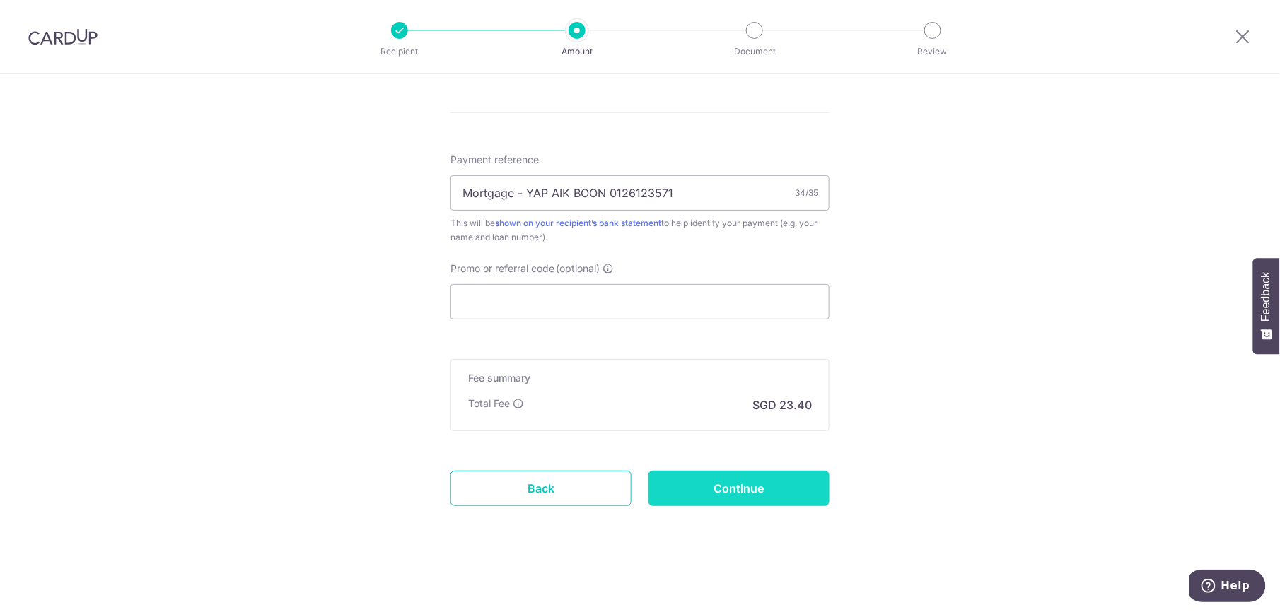
click at [764, 487] on input "Continue" at bounding box center [739, 488] width 181 height 35
type input "Create Schedule"
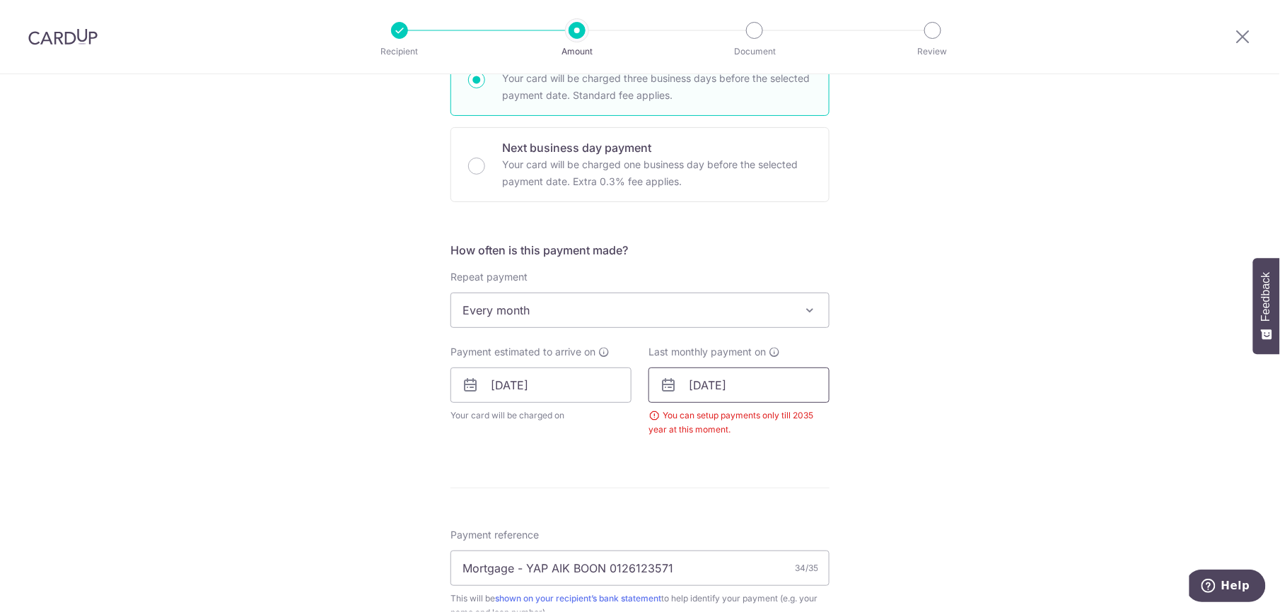
click at [772, 383] on input "[DATE]" at bounding box center [739, 385] width 181 height 35
click at [960, 349] on div "Tell us more about your payment Enter payment amount SGD 900.00 900.00 Select C…" at bounding box center [640, 341] width 1280 height 1294
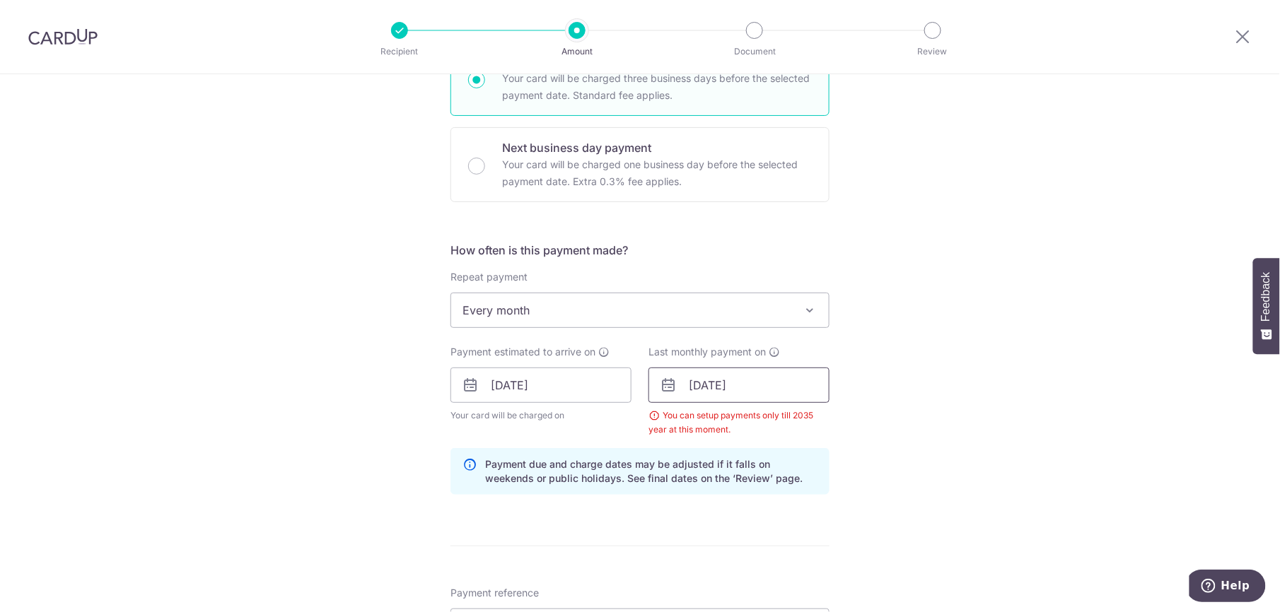
click at [759, 383] on input "01/07/2035" at bounding box center [739, 385] width 181 height 35
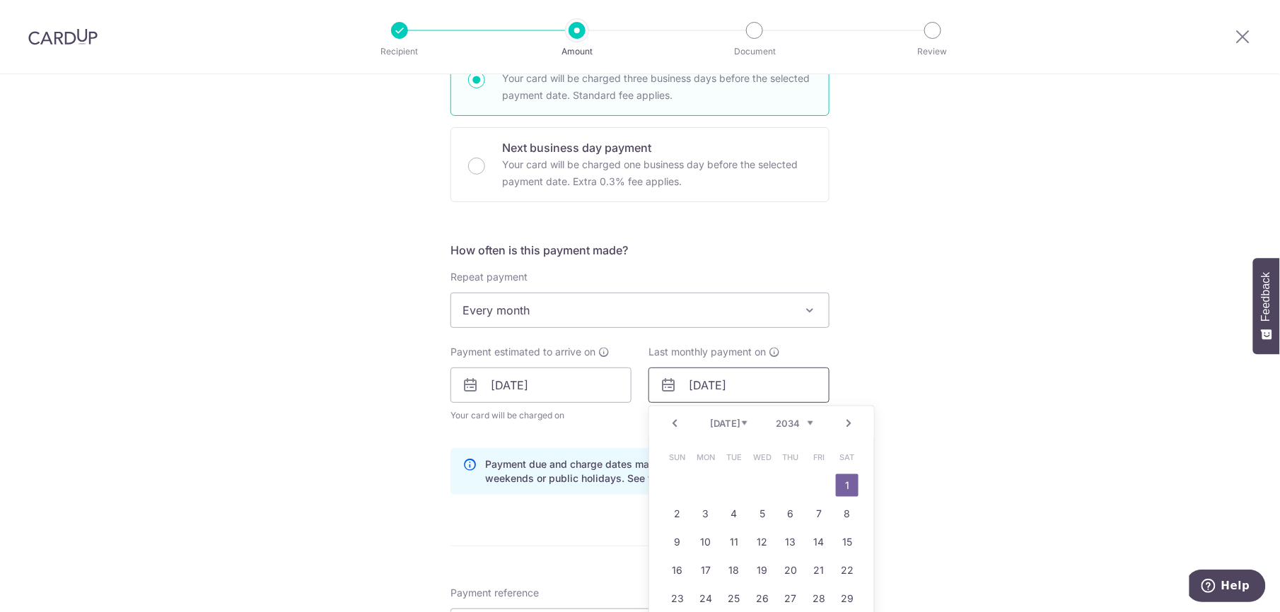
type input "01/07/2034"
click at [940, 396] on div "Tell us more about your payment Enter payment amount SGD 900.00 900.00 Select C…" at bounding box center [640, 370] width 1280 height 1352
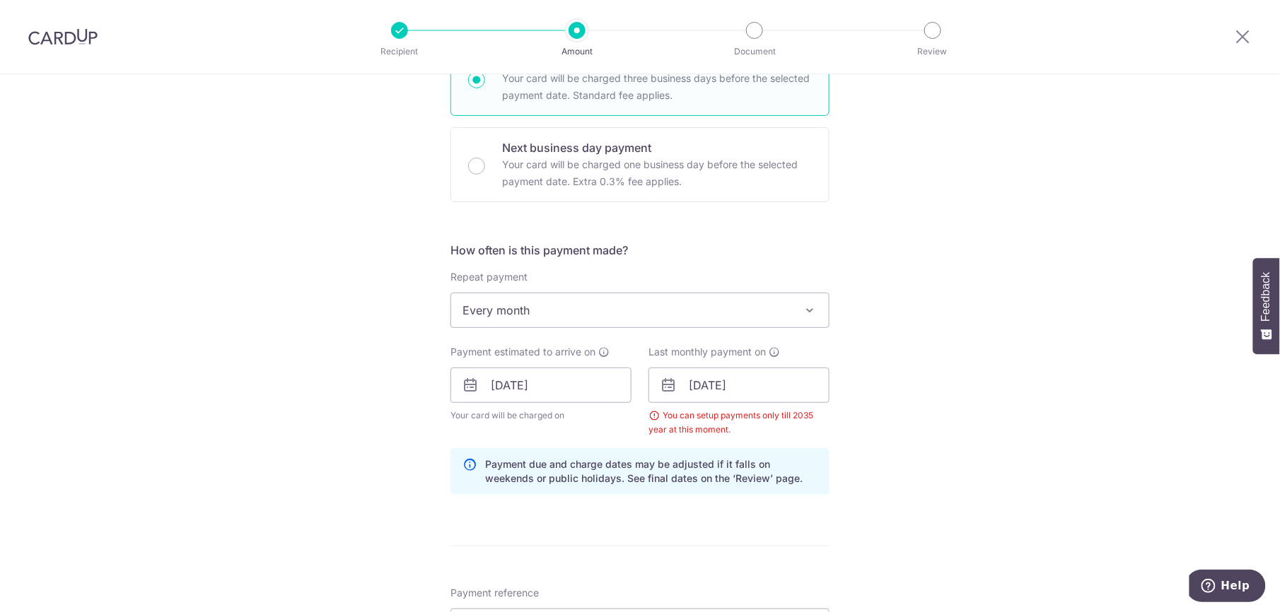
scroll to position [815, 0]
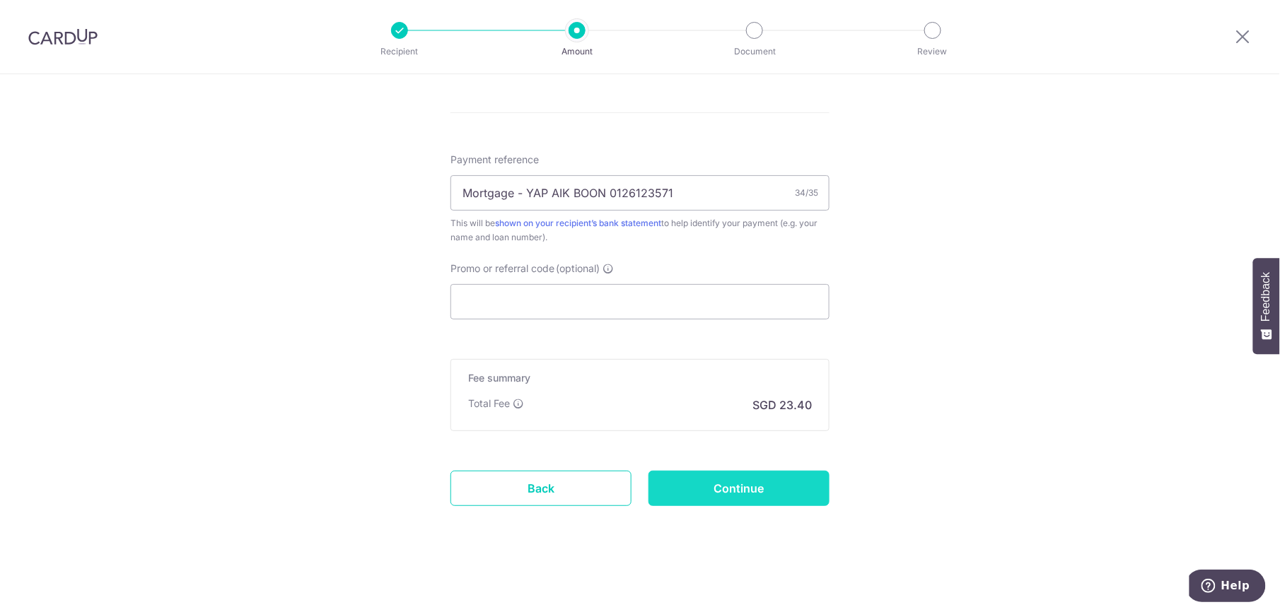
click at [702, 494] on input "Continue" at bounding box center [739, 488] width 181 height 35
type input "Create Schedule"
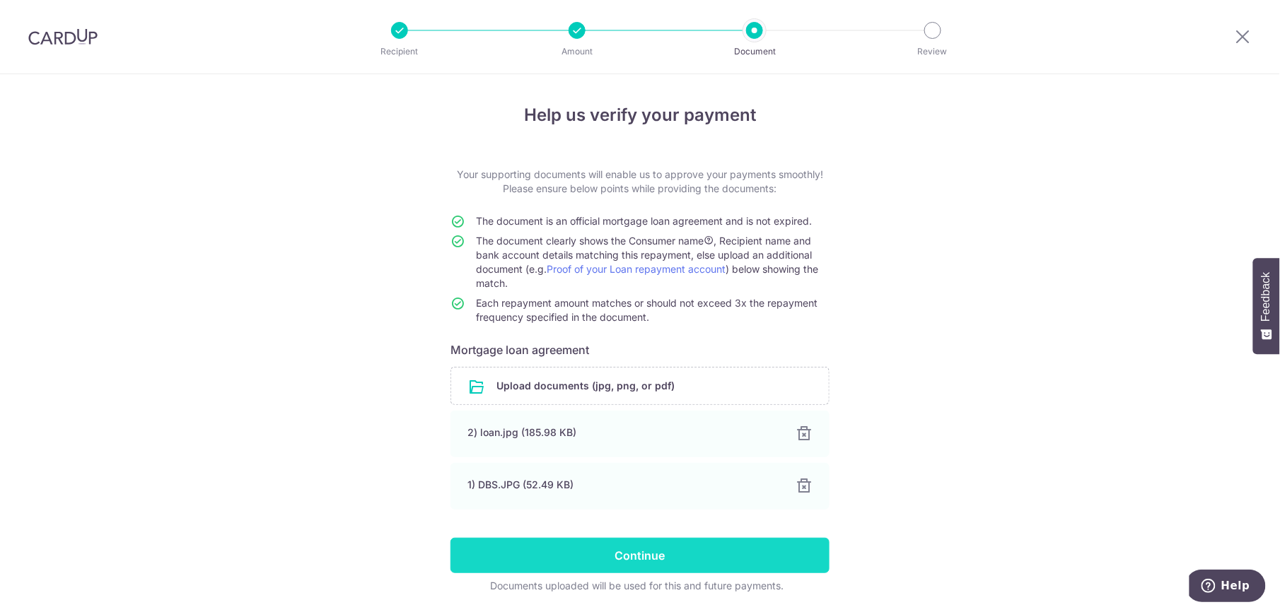
click at [589, 552] on input "Continue" at bounding box center [640, 555] width 379 height 35
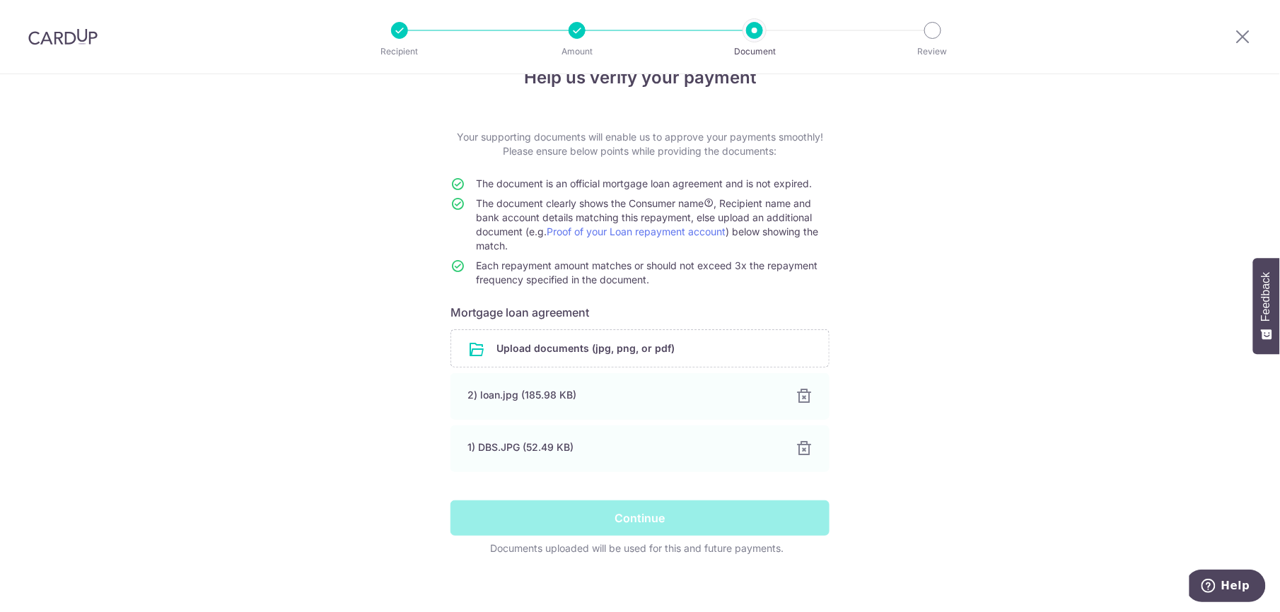
scroll to position [48, 0]
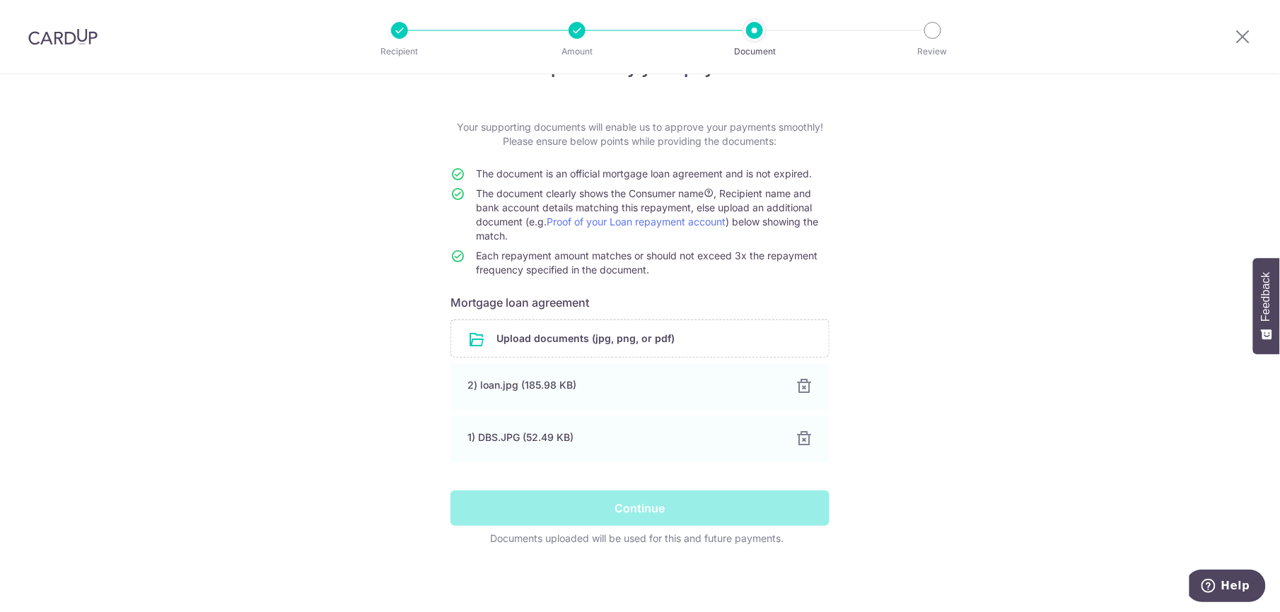
click at [661, 525] on div "Continue" at bounding box center [640, 508] width 396 height 35
click at [567, 382] on div "2) loan.jpg (185.98 KB)" at bounding box center [623, 385] width 310 height 14
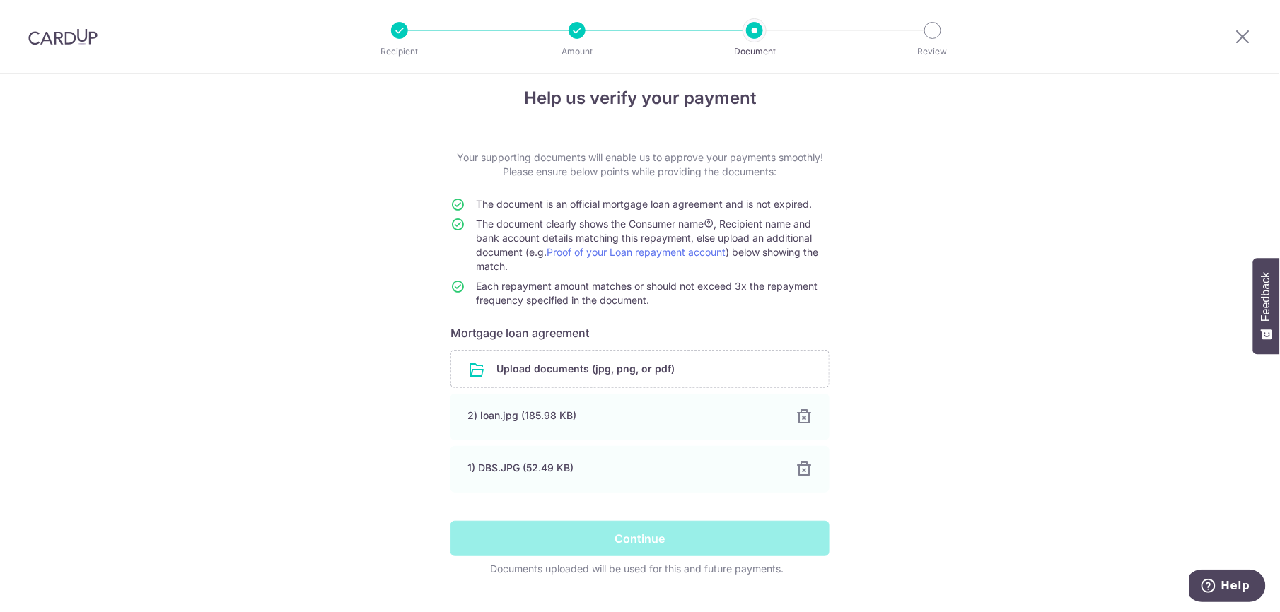
scroll to position [0, 0]
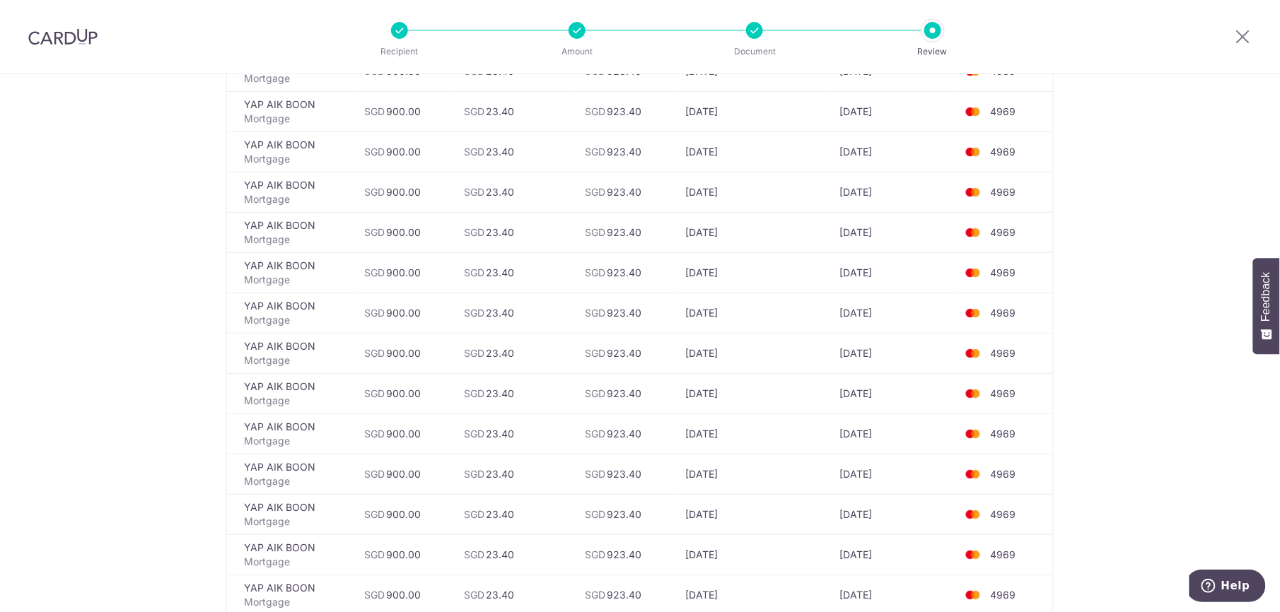
scroll to position [3489, 0]
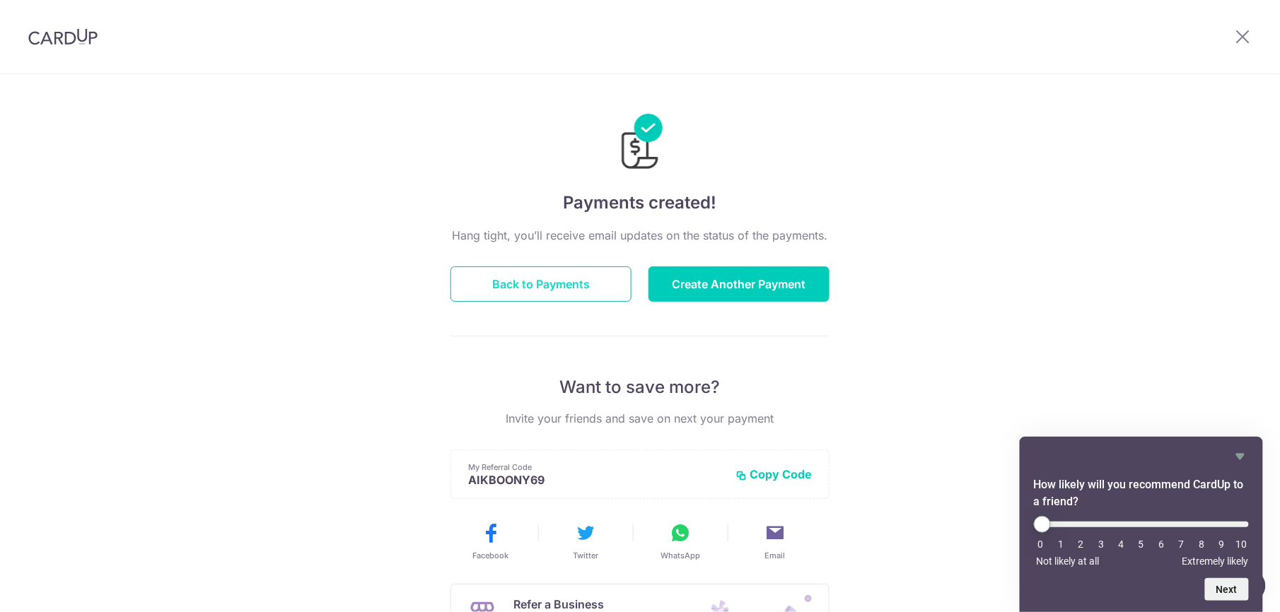
click at [530, 277] on button "Back to Payments" at bounding box center [541, 284] width 181 height 35
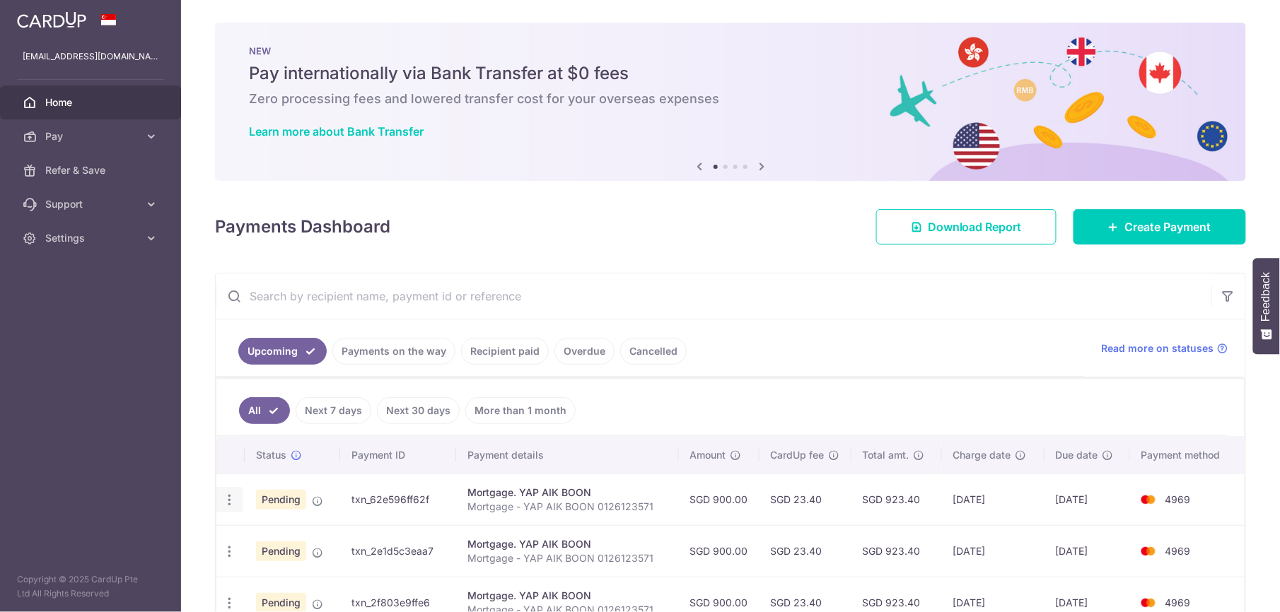
click at [230, 493] on icon "button" at bounding box center [229, 500] width 15 height 15
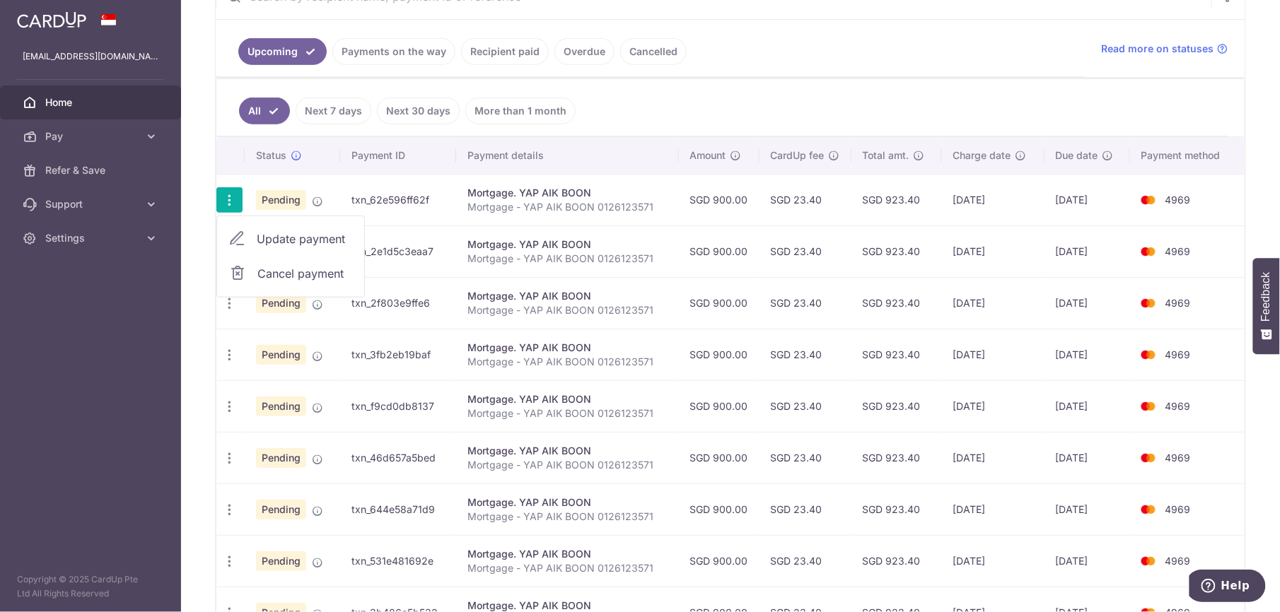
click at [296, 240] on span "Update payment" at bounding box center [305, 239] width 96 height 17
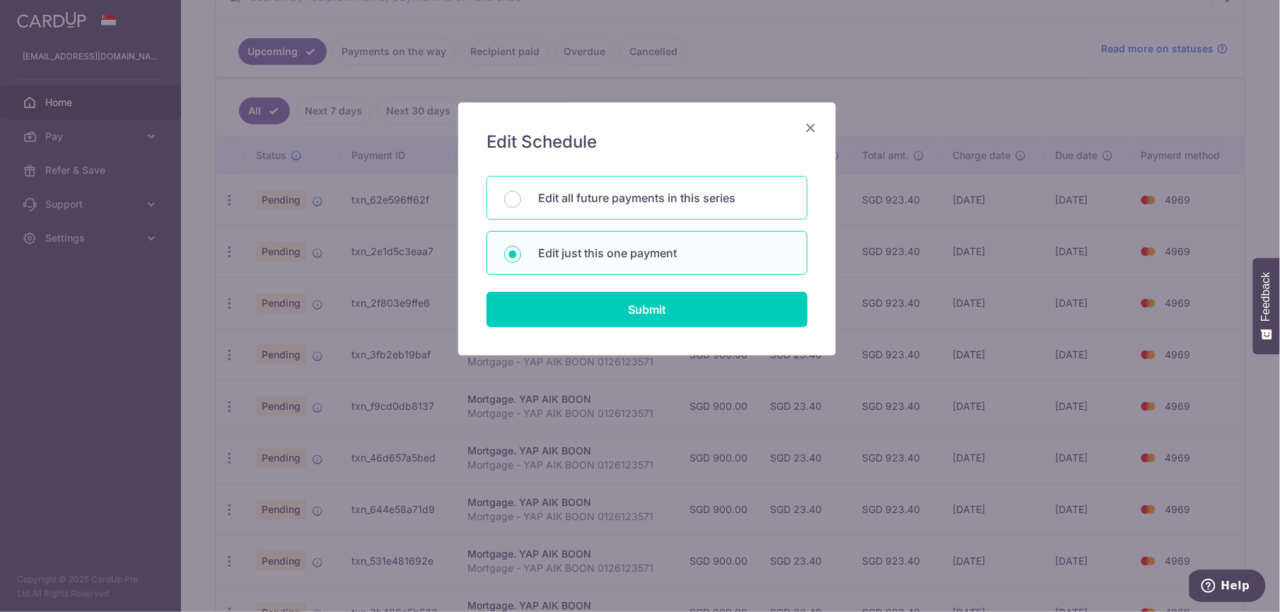
click at [605, 202] on p "Edit all future payments in this series" at bounding box center [664, 198] width 252 height 17
click at [521, 202] on input "Edit all future payments in this series" at bounding box center [512, 199] width 17 height 17
radio input "true"
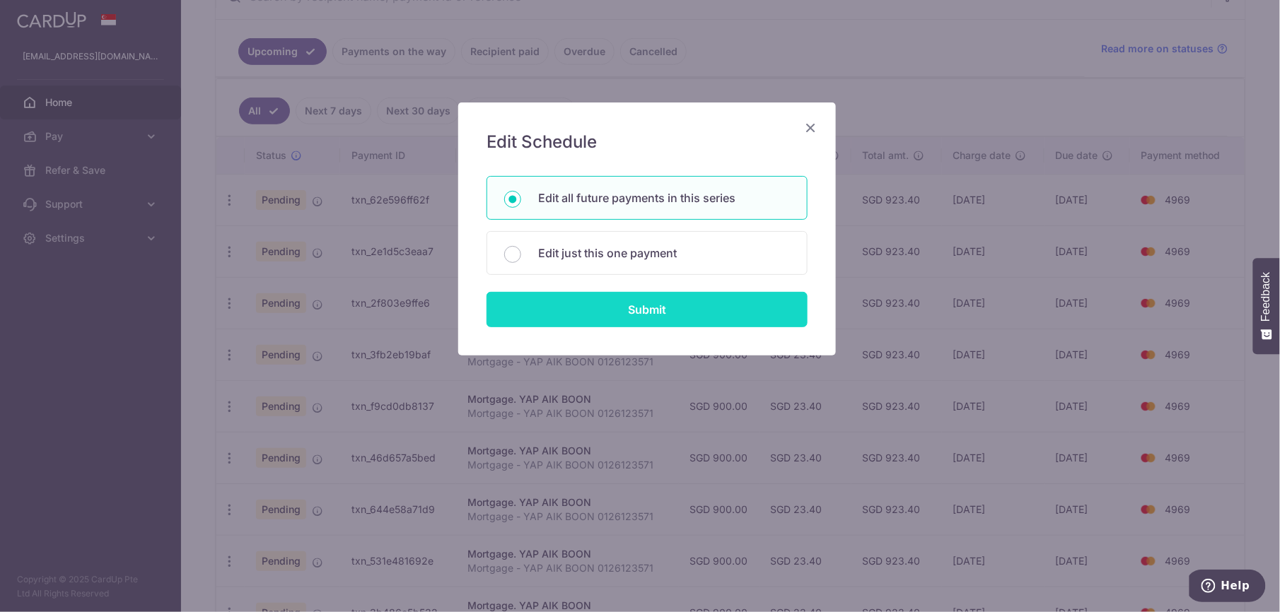
click at [645, 309] on input "Submit" at bounding box center [647, 309] width 321 height 35
radio input "true"
type input "900.00"
type input "Mortgage - YAP AIK BOON 0126123571"
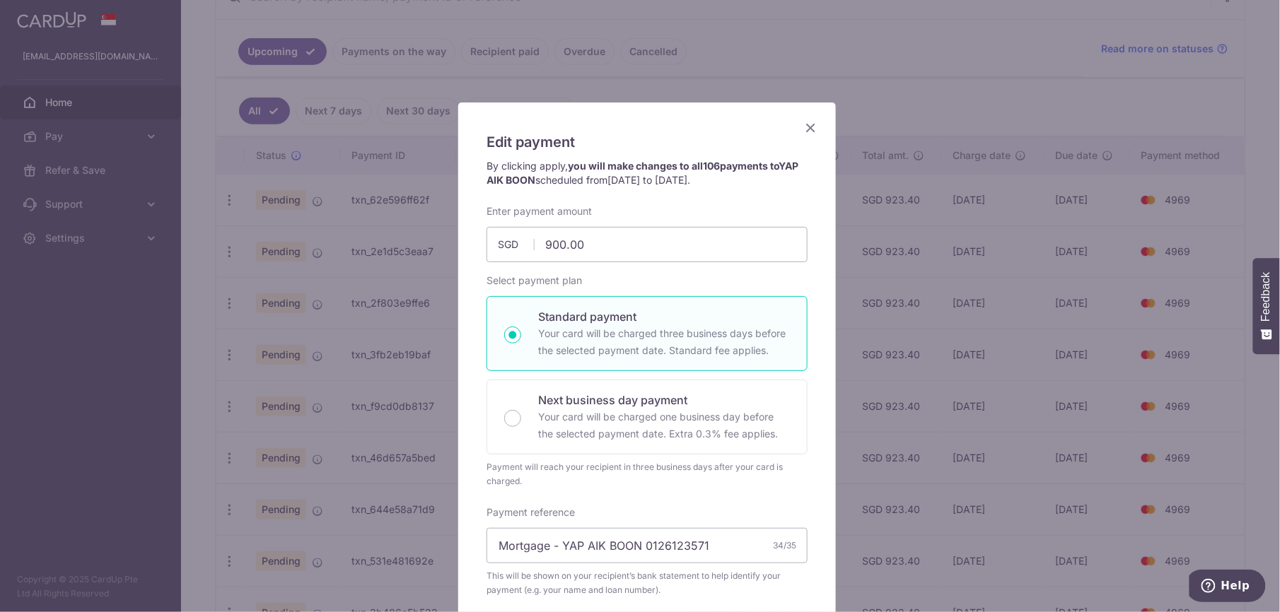
scroll to position [431, 0]
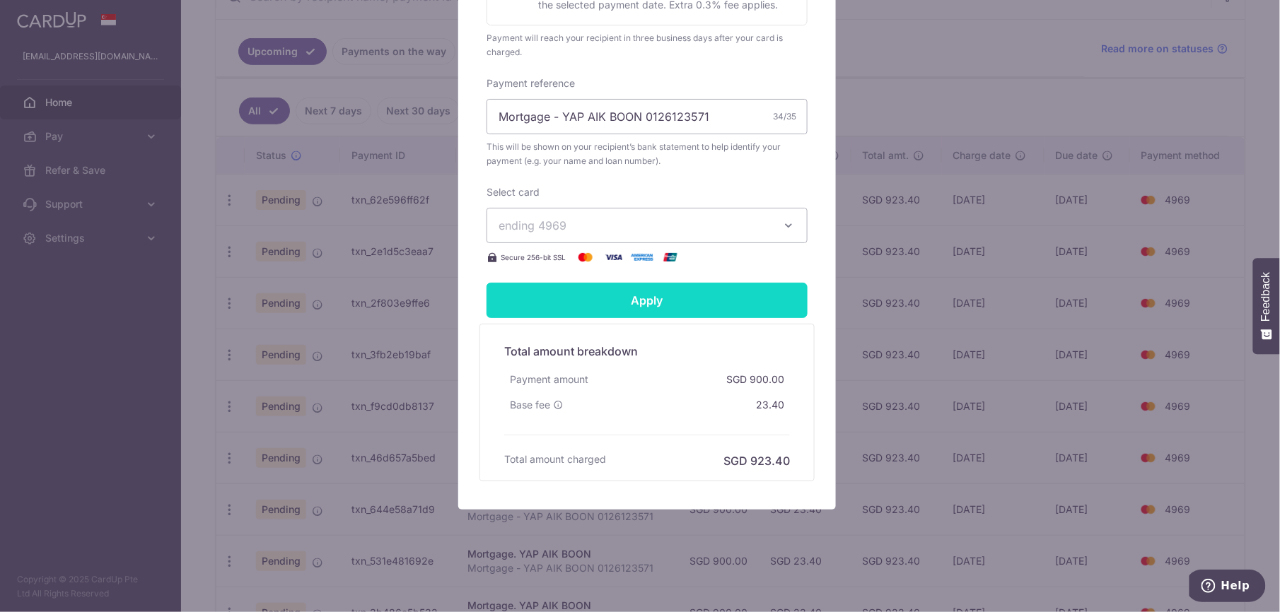
click at [663, 303] on input "Apply" at bounding box center [647, 300] width 321 height 35
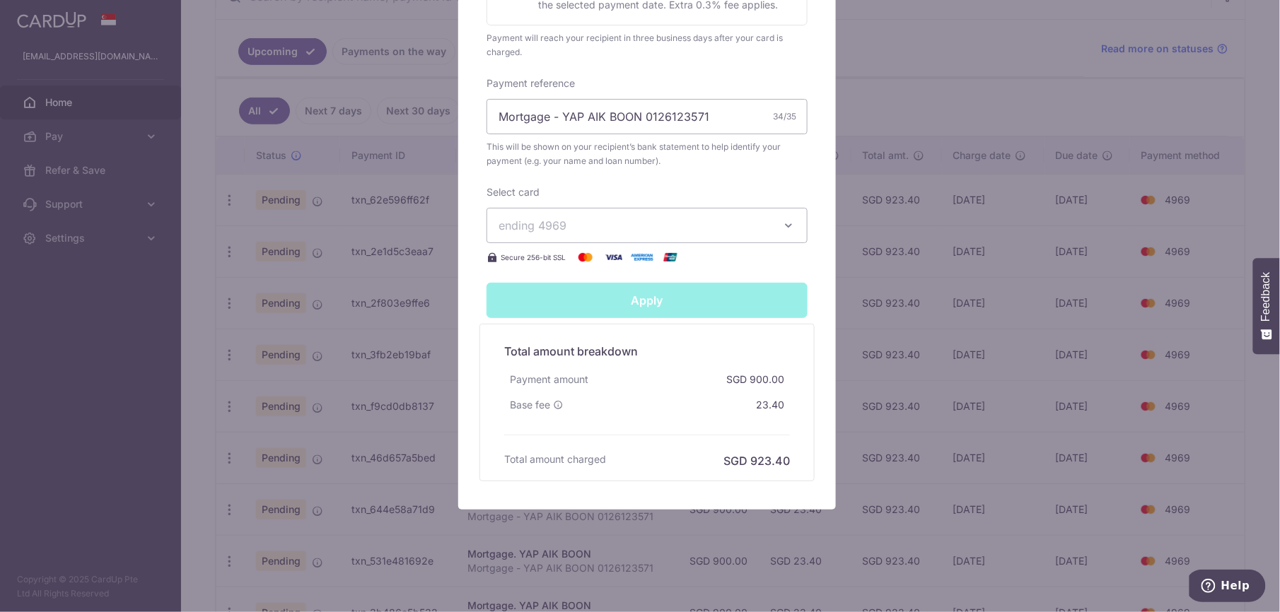
type input "Successfully Applied"
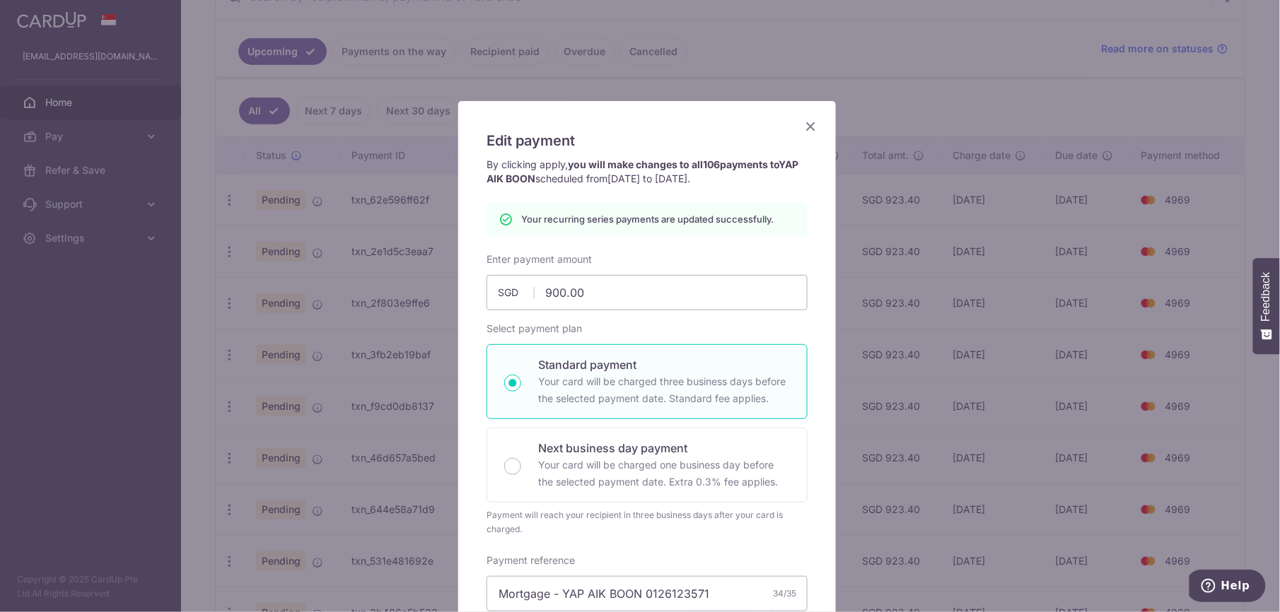
scroll to position [0, 0]
click at [805, 132] on icon "Close" at bounding box center [810, 128] width 17 height 18
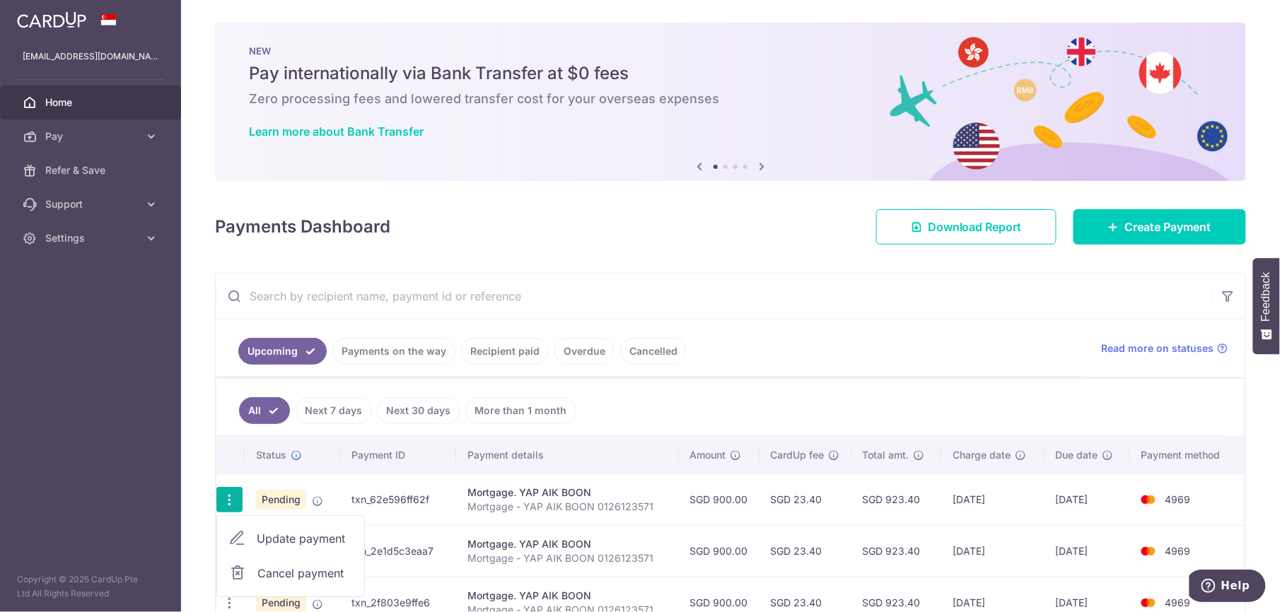
scroll to position [283, 0]
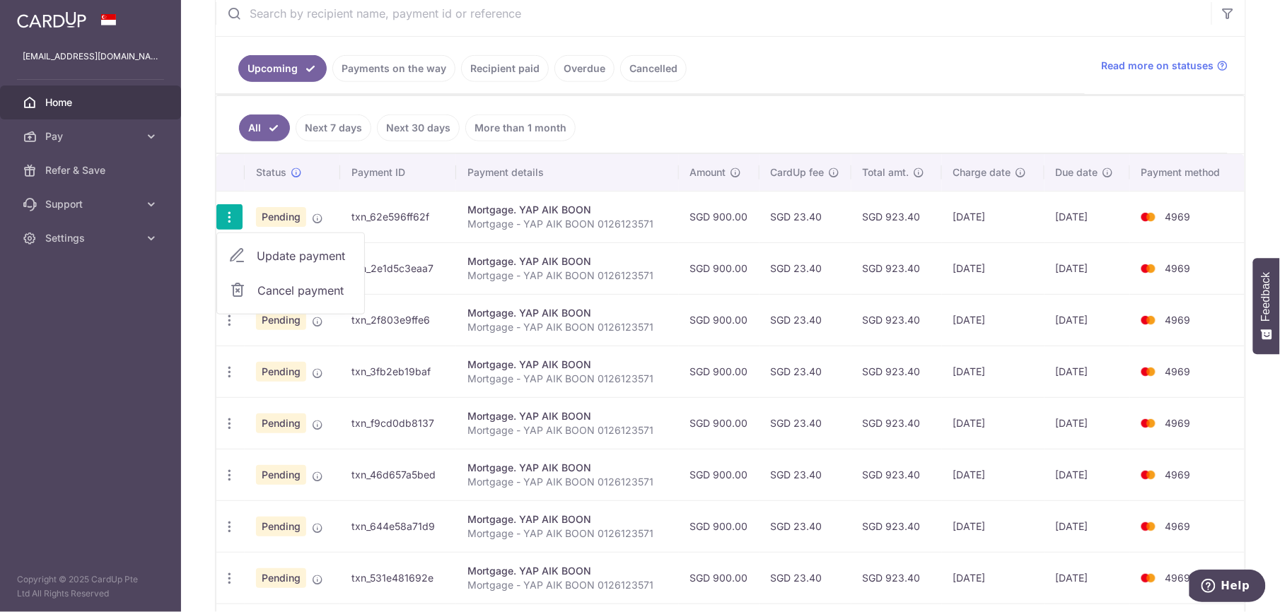
click at [915, 221] on td "SGD 923.40" at bounding box center [897, 217] width 91 height 52
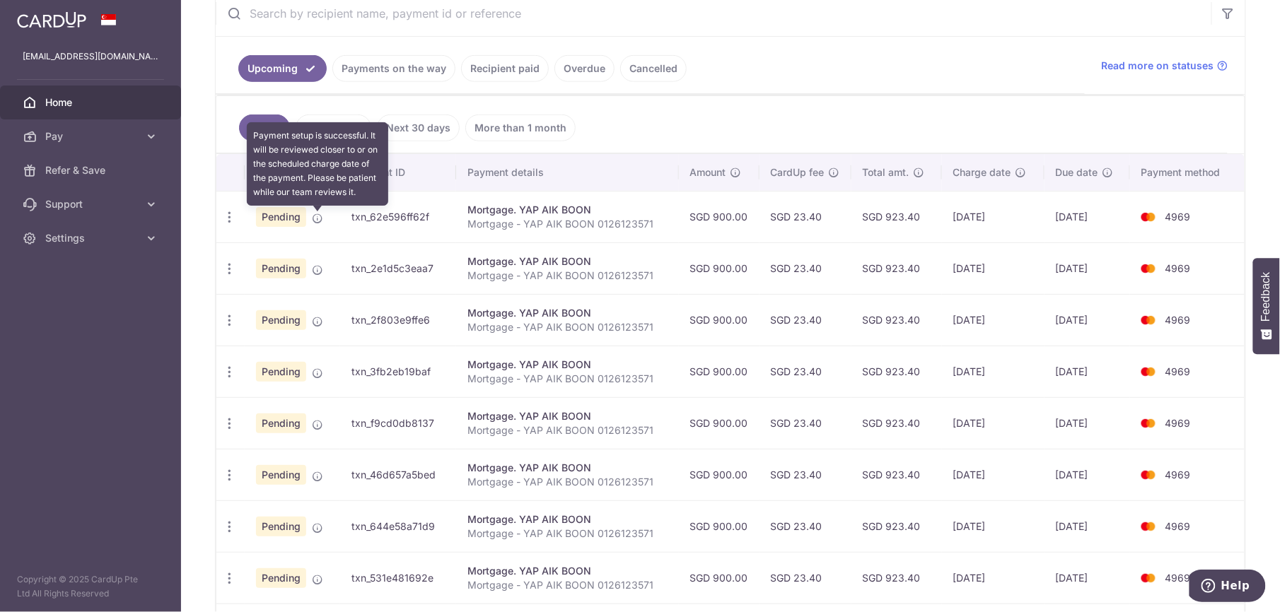
click at [317, 221] on icon at bounding box center [317, 218] width 11 height 11
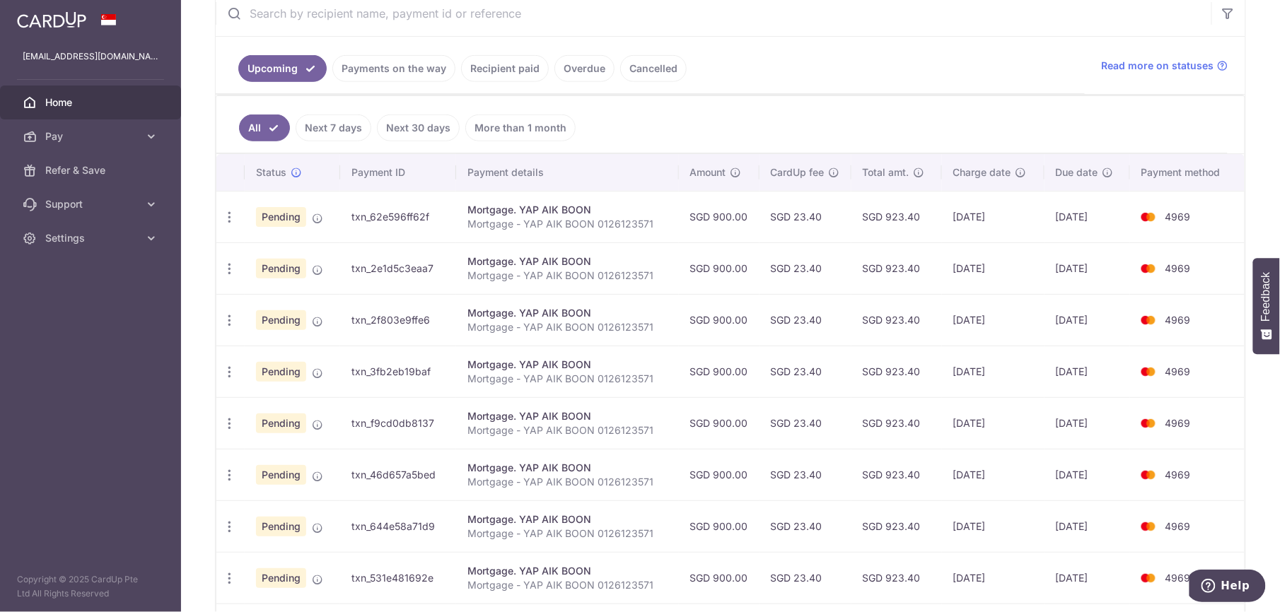
click at [504, 216] on div "Mortgage. YAP AIK BOON" at bounding box center [566, 210] width 199 height 14
drag, startPoint x: 739, startPoint y: 193, endPoint x: 736, endPoint y: 199, distance: 7.3
click at [737, 197] on table "Status Payment ID Payment details Amount CardUp fee Total amt. Charge date Due …" at bounding box center [730, 430] width 1028 height 553
drag, startPoint x: 736, startPoint y: 199, endPoint x: 731, endPoint y: 213, distance: 14.1
click at [731, 213] on td "SGD 900.00" at bounding box center [719, 217] width 81 height 52
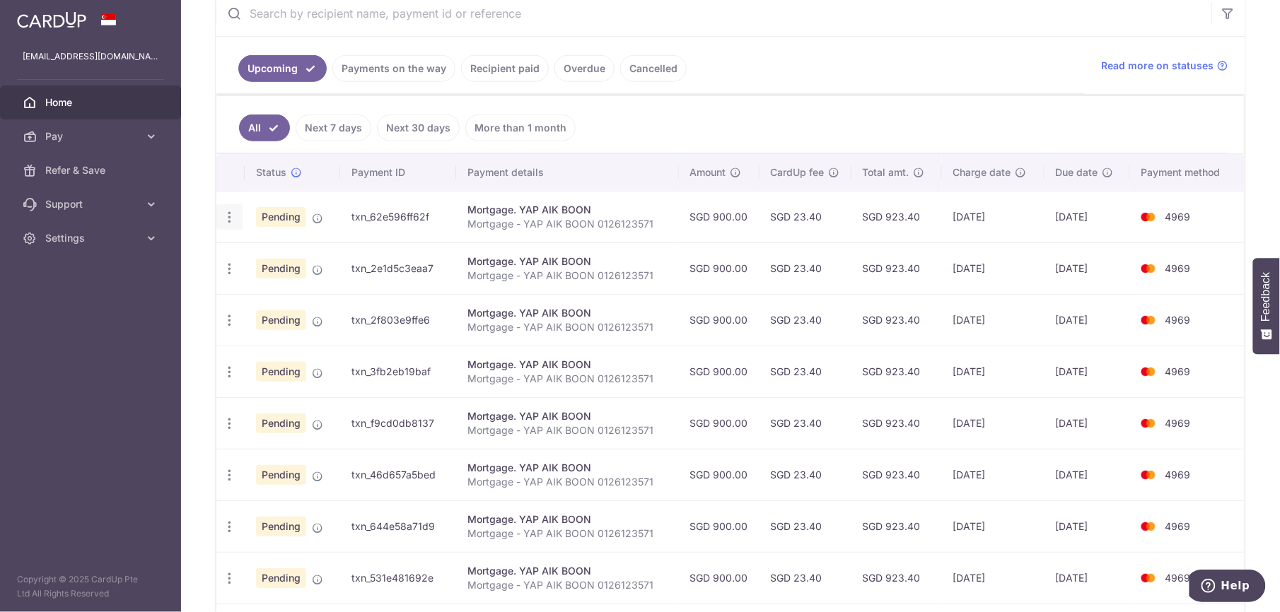
click at [229, 223] on icon "button" at bounding box center [229, 217] width 15 height 15
click at [306, 264] on span "Update payment" at bounding box center [305, 256] width 96 height 17
radio input "true"
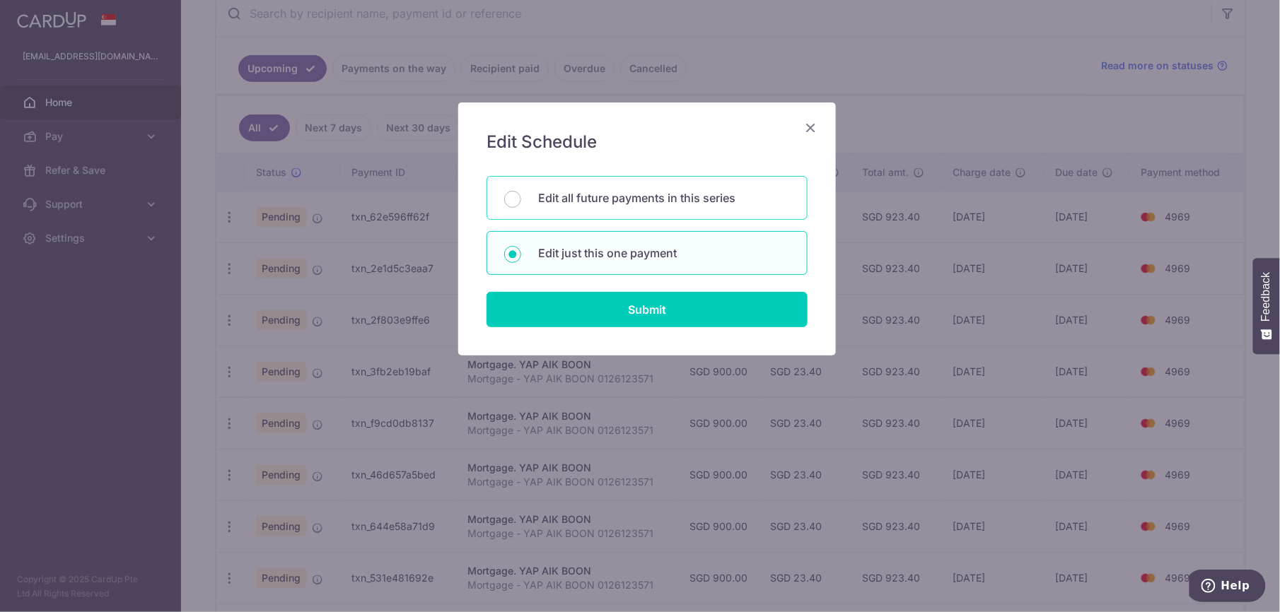
click at [705, 201] on p "Edit all future payments in this series" at bounding box center [664, 198] width 252 height 17
click at [521, 201] on input "Edit all future payments in this series" at bounding box center [512, 199] width 17 height 17
radio input "true"
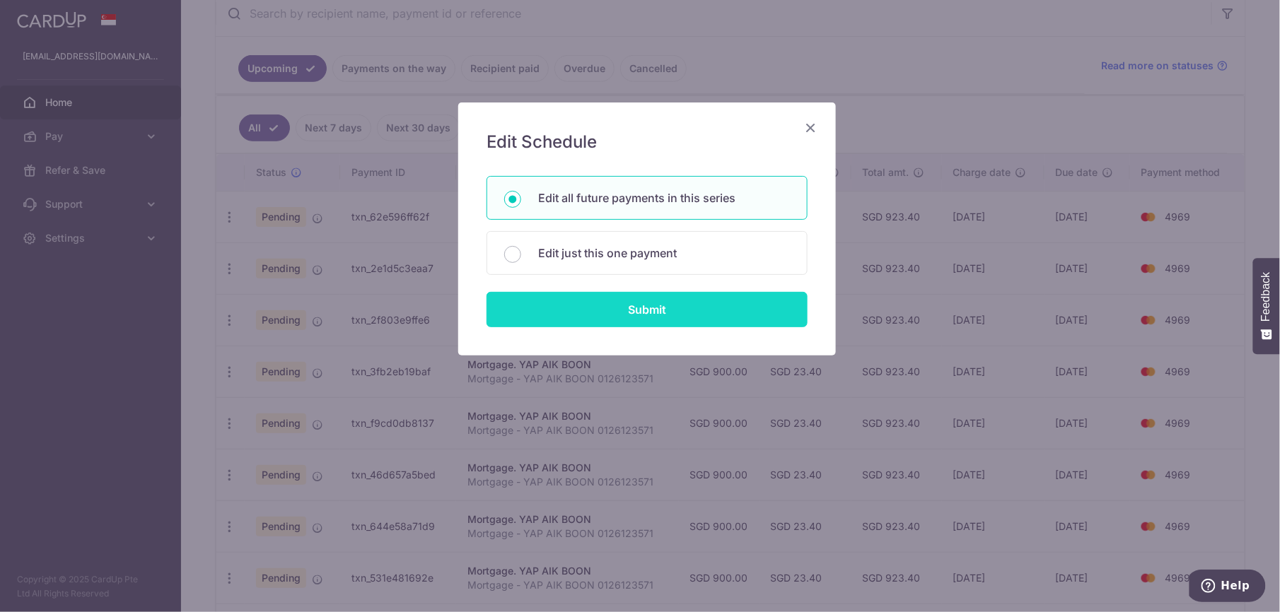
click at [689, 303] on input "Submit" at bounding box center [647, 309] width 321 height 35
radio input "true"
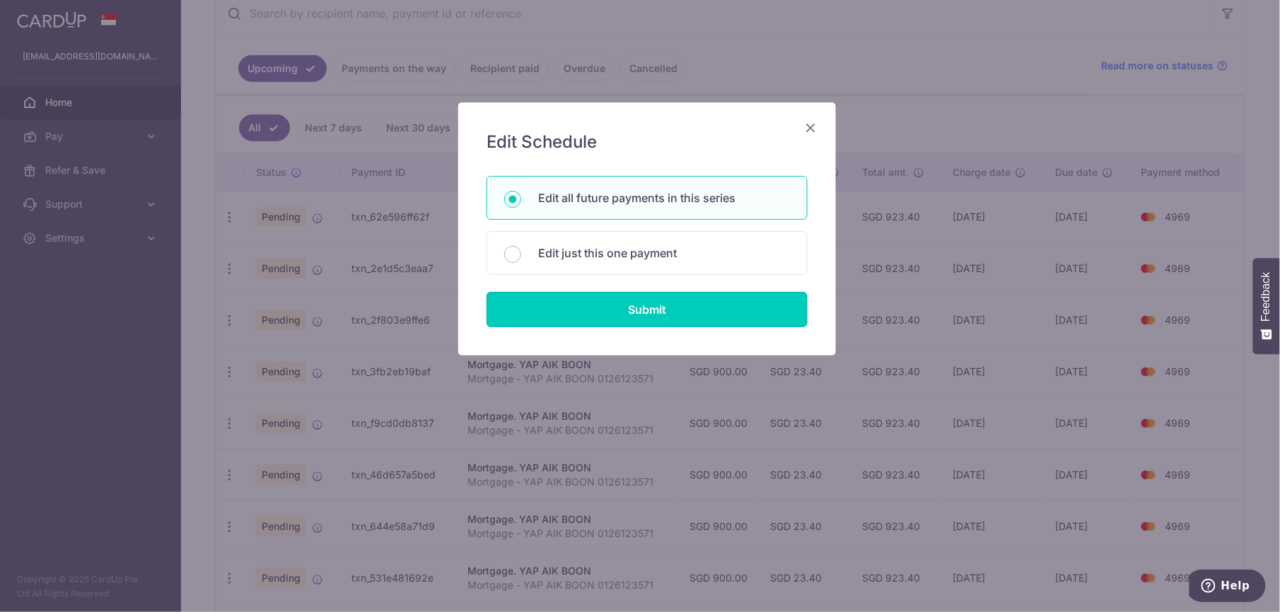
type input "900.00"
type input "Mortgage - YAP AIK BOON 0126123571"
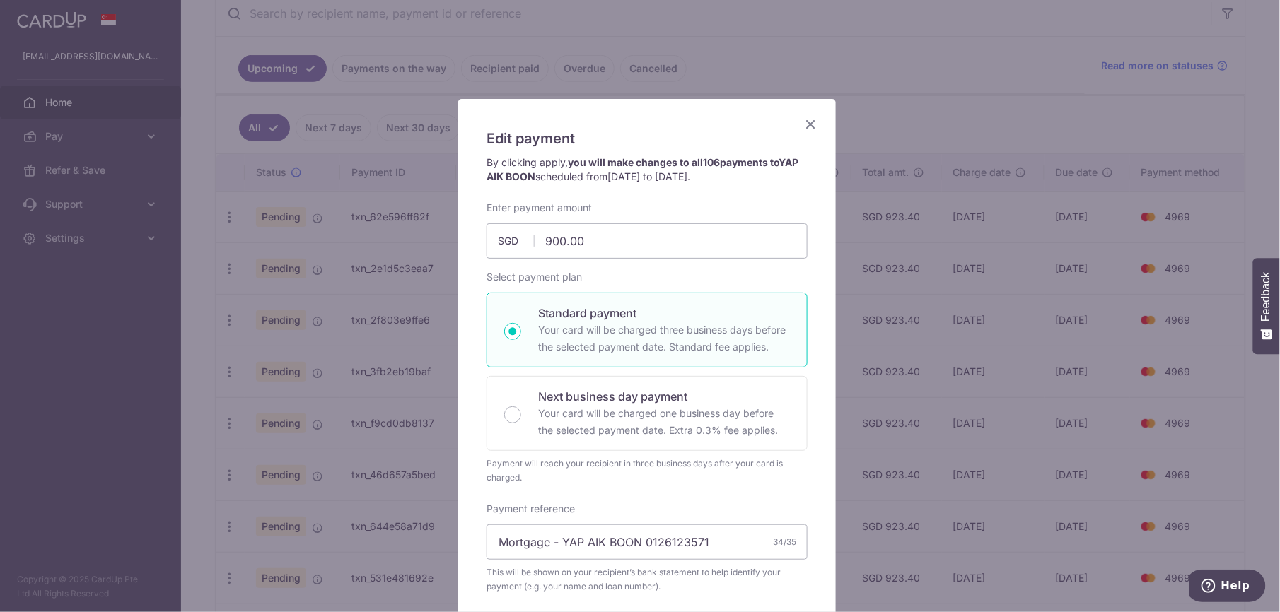
scroll to position [0, 0]
click at [692, 167] on strong "you will make changes to all 106 payments to YAP AIK BOON" at bounding box center [643, 173] width 312 height 26
drag, startPoint x: 642, startPoint y: 164, endPoint x: 722, endPoint y: 164, distance: 79.9
click at [722, 164] on strong "you will make changes to all 106 payments to YAP AIK BOON" at bounding box center [643, 173] width 312 height 26
click at [768, 207] on div "Enter payment amount 900.00 900.00 SGD To change the payment amount, please can…" at bounding box center [647, 233] width 321 height 58
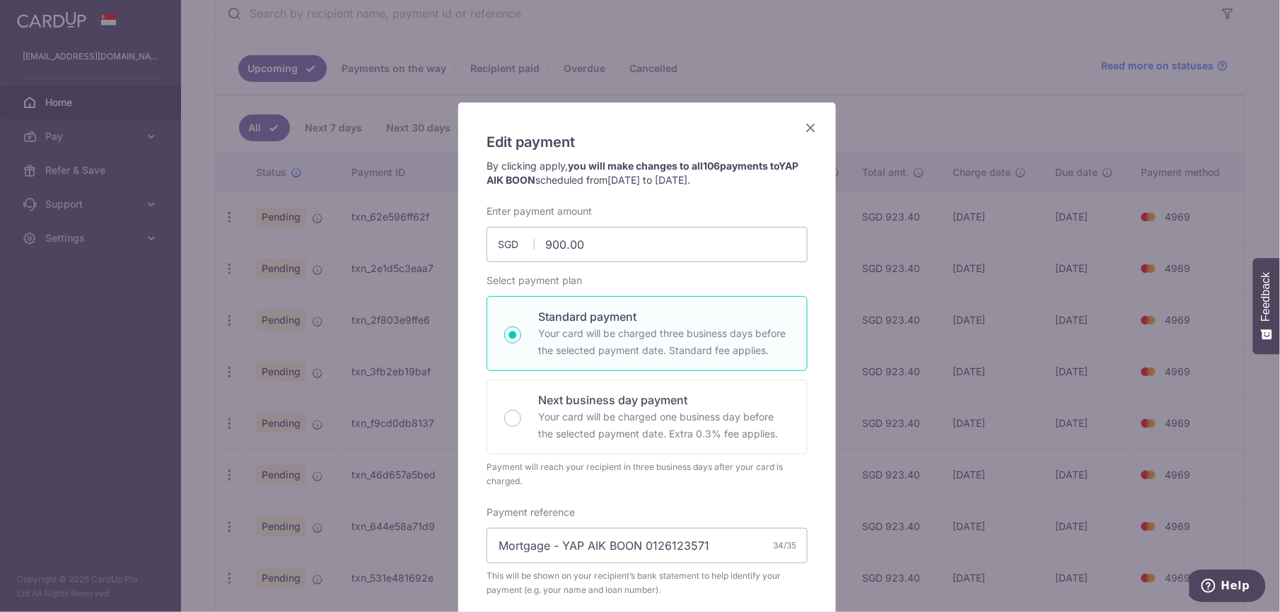
click at [805, 126] on icon "Close" at bounding box center [810, 128] width 17 height 18
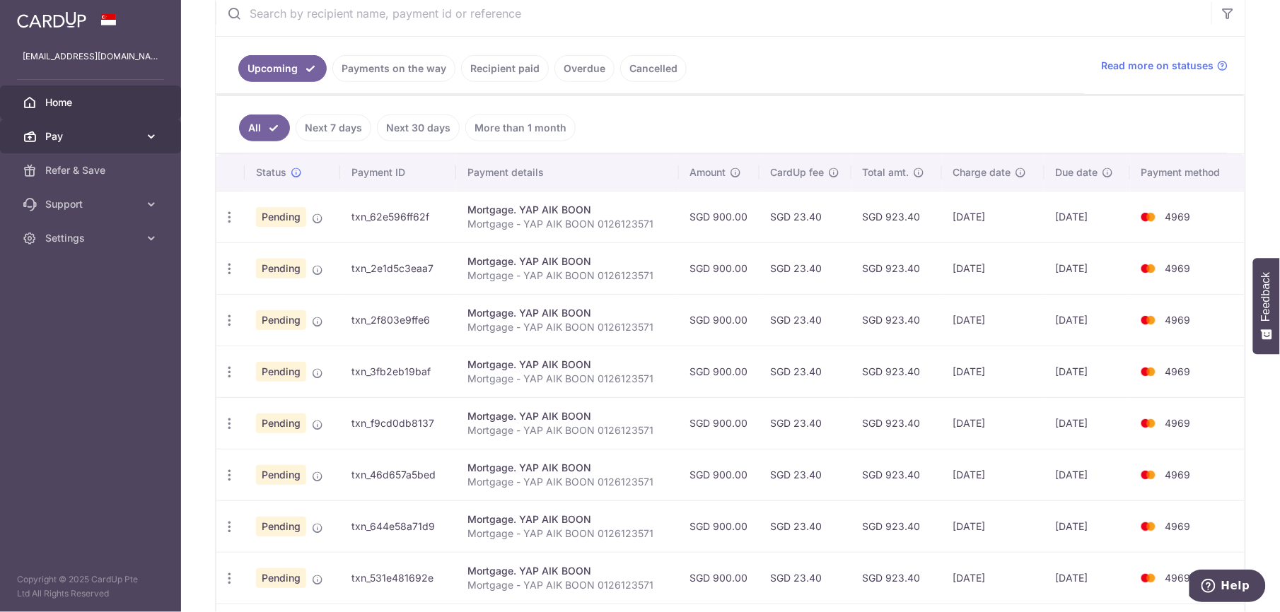
click at [71, 141] on span "Pay" at bounding box center [91, 136] width 93 height 14
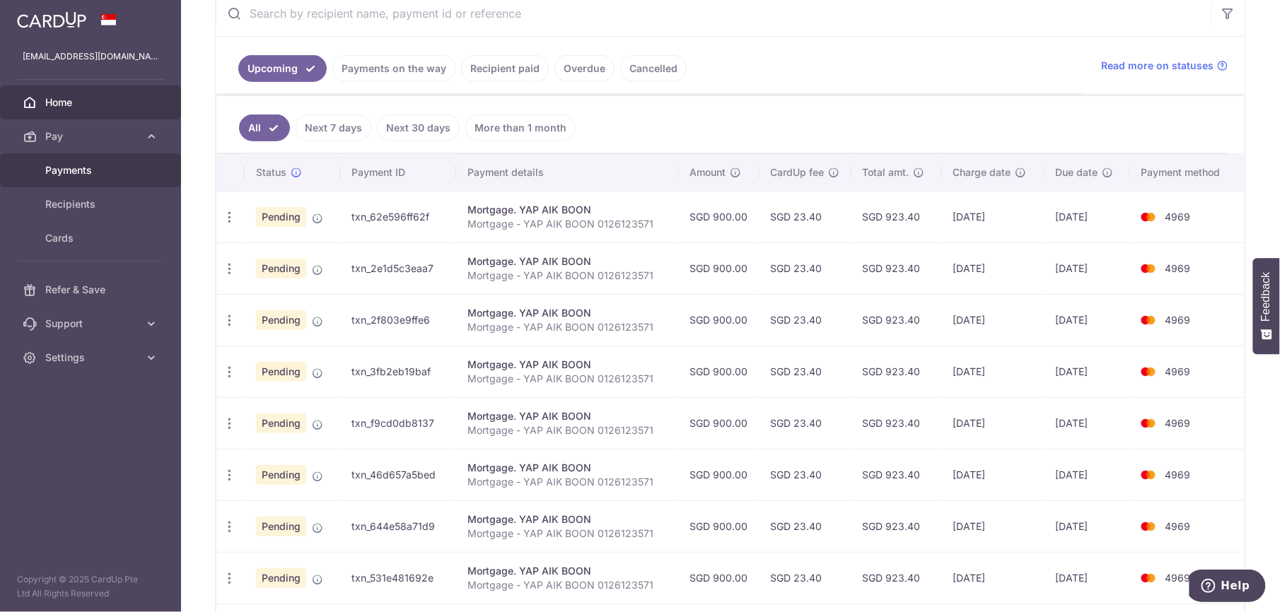
click at [74, 167] on span "Payments" at bounding box center [91, 170] width 93 height 14
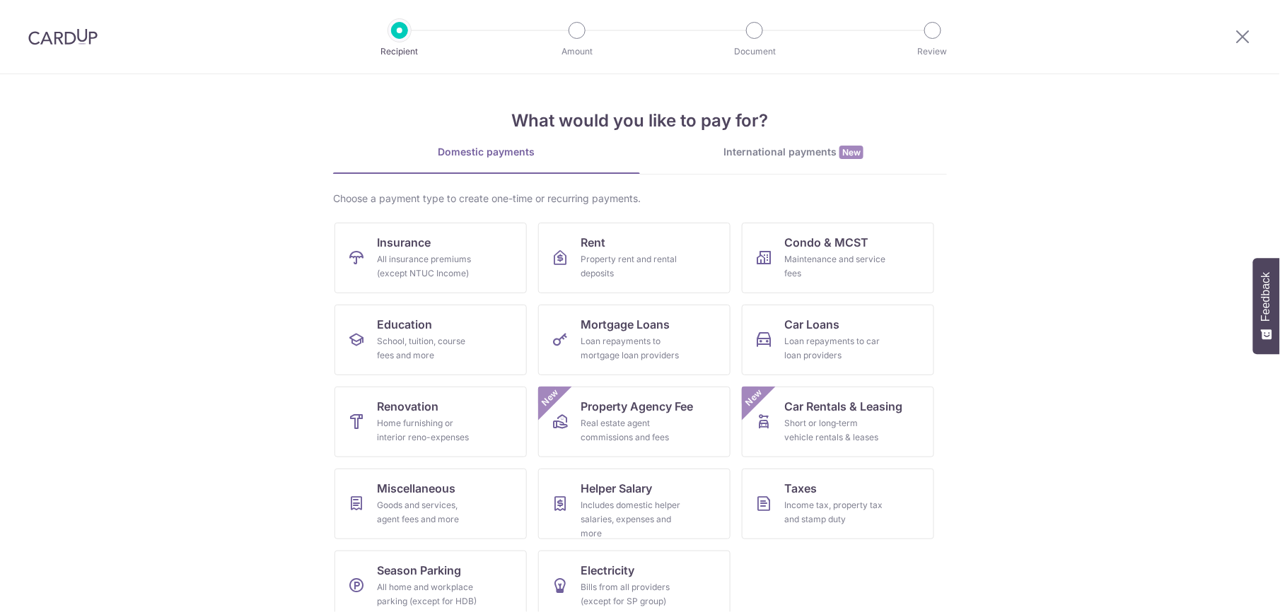
click at [1249, 40] on icon at bounding box center [1243, 37] width 17 height 18
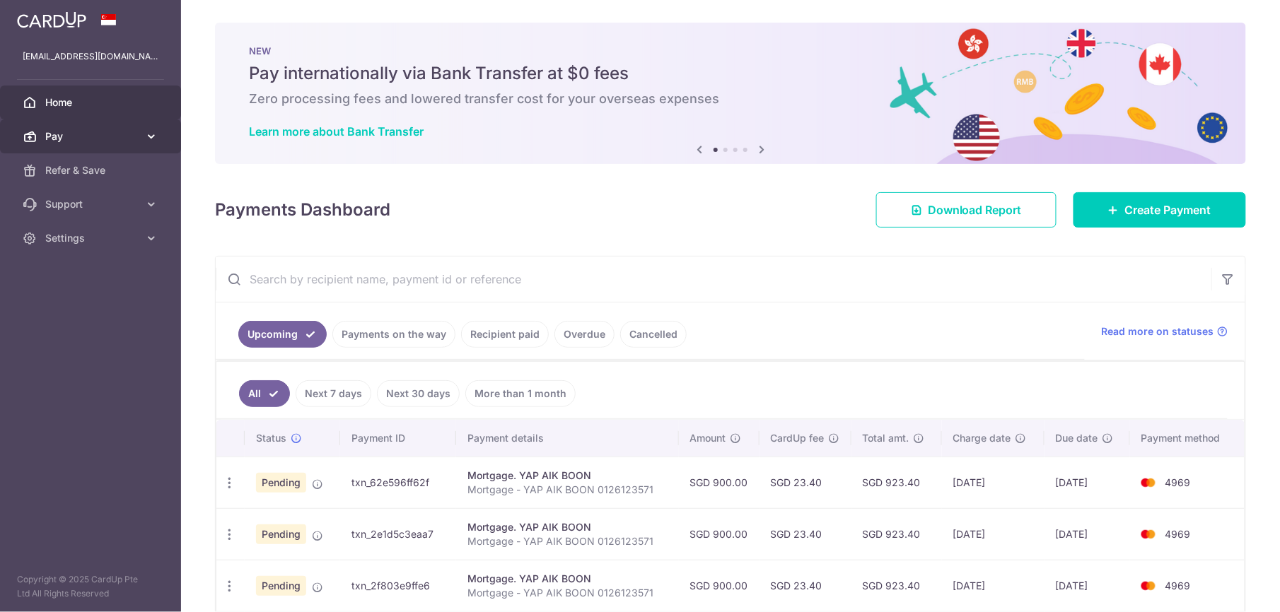
click at [81, 136] on span "Pay" at bounding box center [91, 136] width 93 height 14
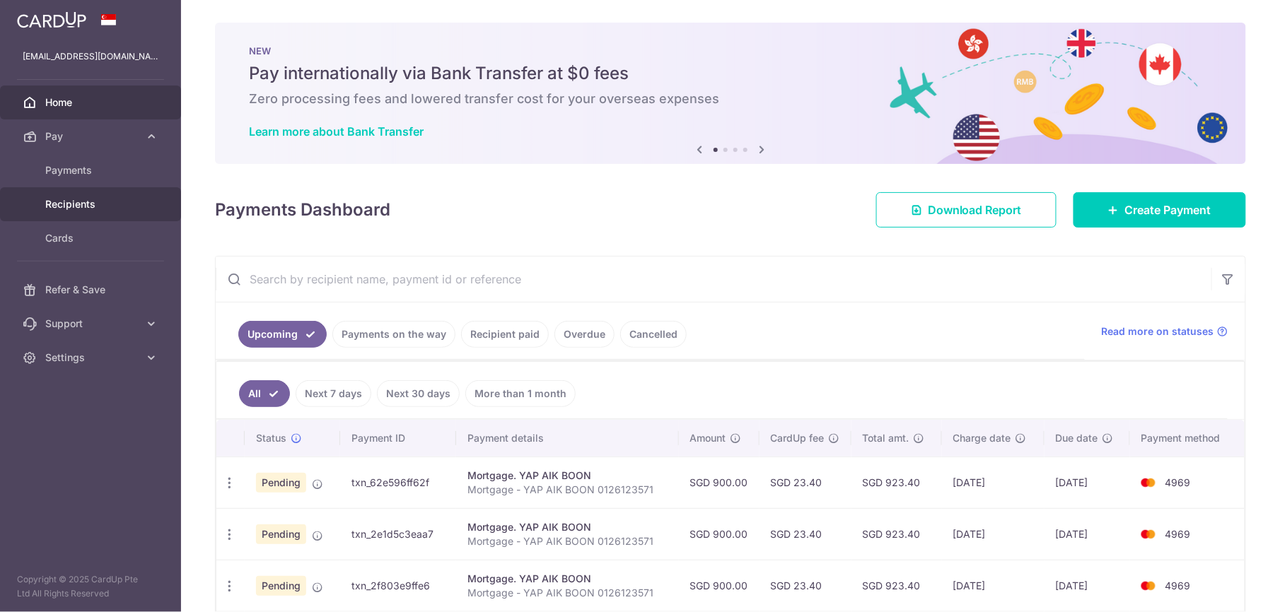
click at [80, 201] on span "Recipients" at bounding box center [91, 204] width 93 height 14
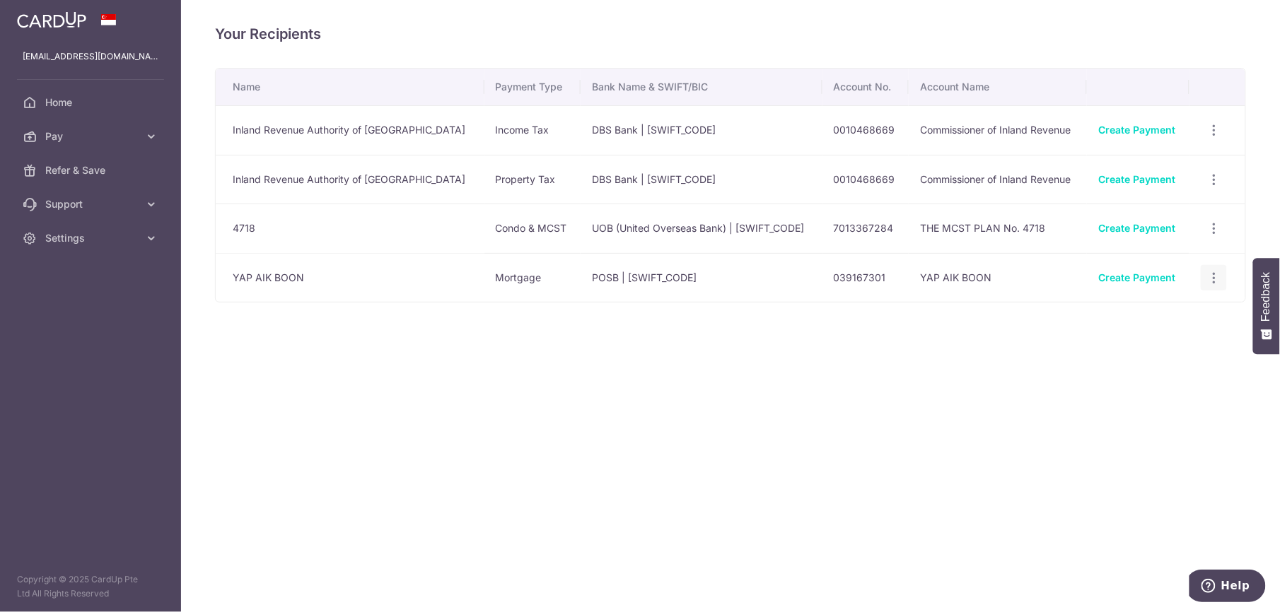
click at [1207, 276] on icon "button" at bounding box center [1214, 278] width 15 height 15
click at [1163, 323] on span "View/Edit" at bounding box center [1167, 316] width 96 height 17
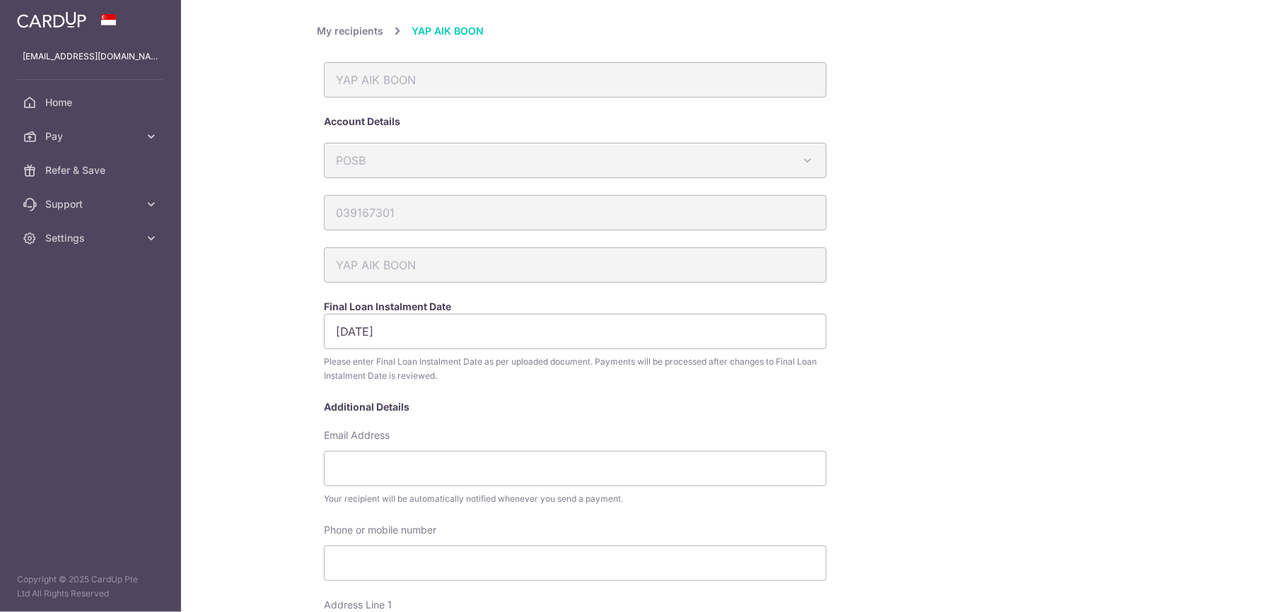
click at [528, 79] on div "YAP AIK BOON" at bounding box center [575, 79] width 503 height 35
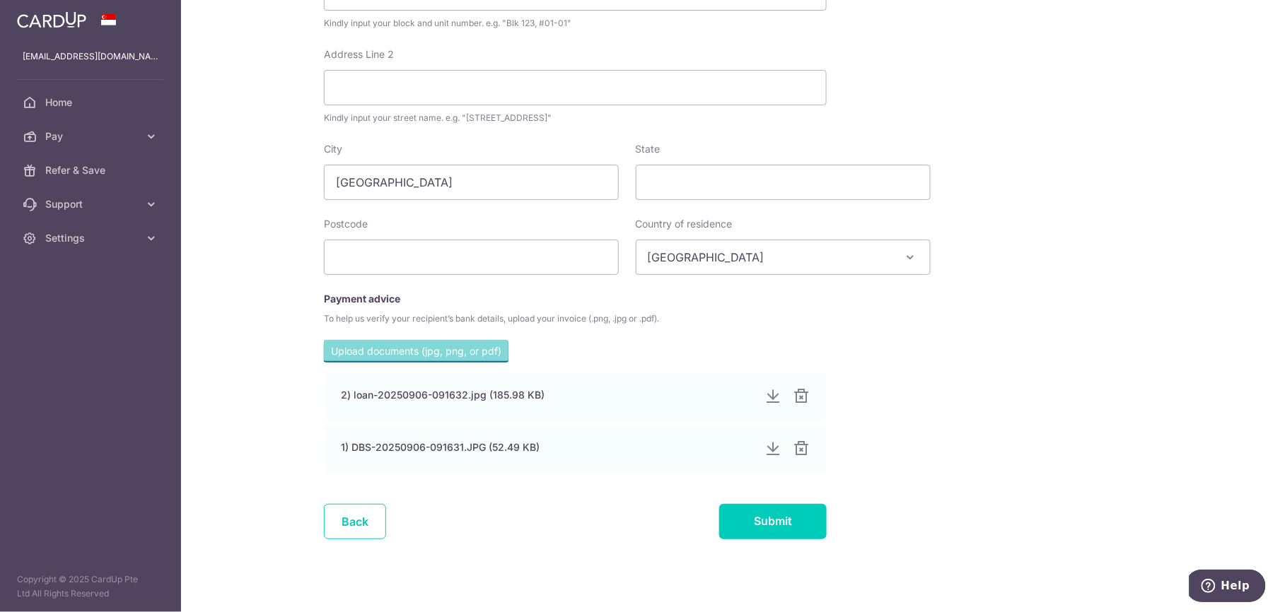
scroll to position [657, 0]
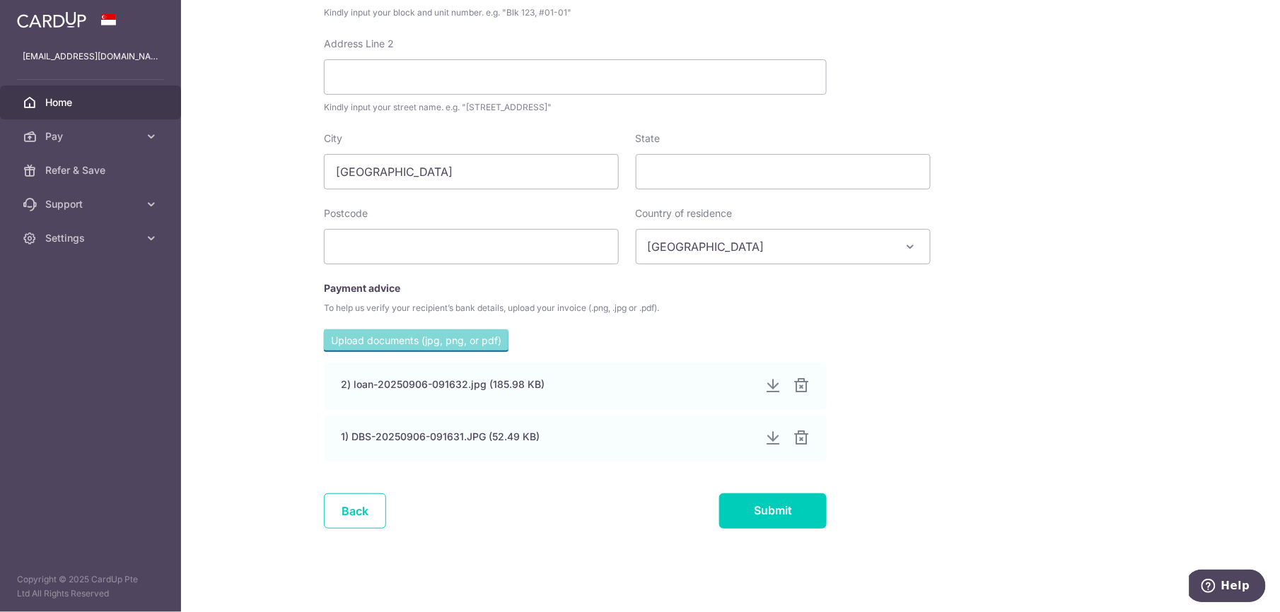
click at [78, 108] on span "Home" at bounding box center [91, 102] width 93 height 14
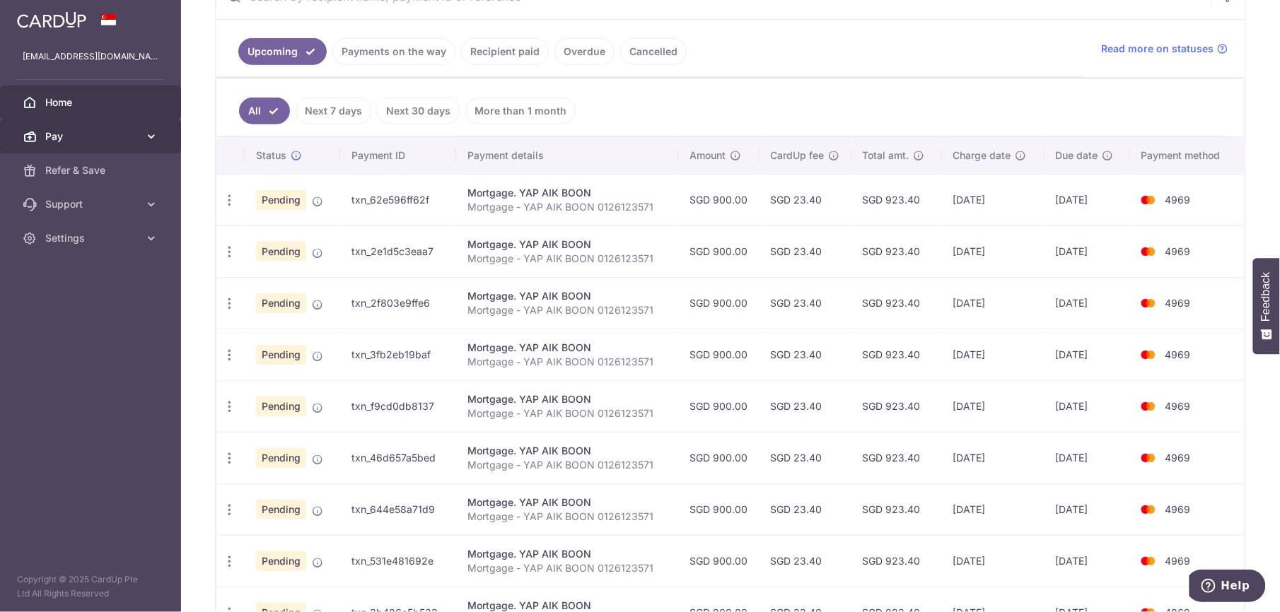
click at [71, 145] on link "Pay" at bounding box center [90, 137] width 181 height 34
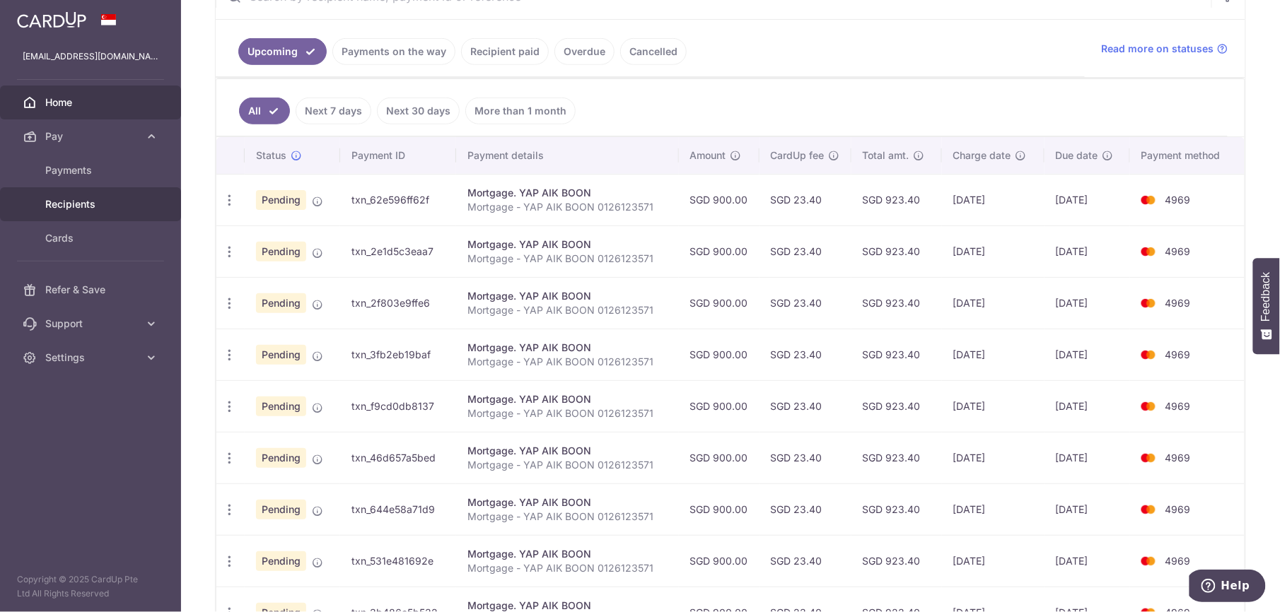
click at [89, 208] on span "Recipients" at bounding box center [91, 204] width 93 height 14
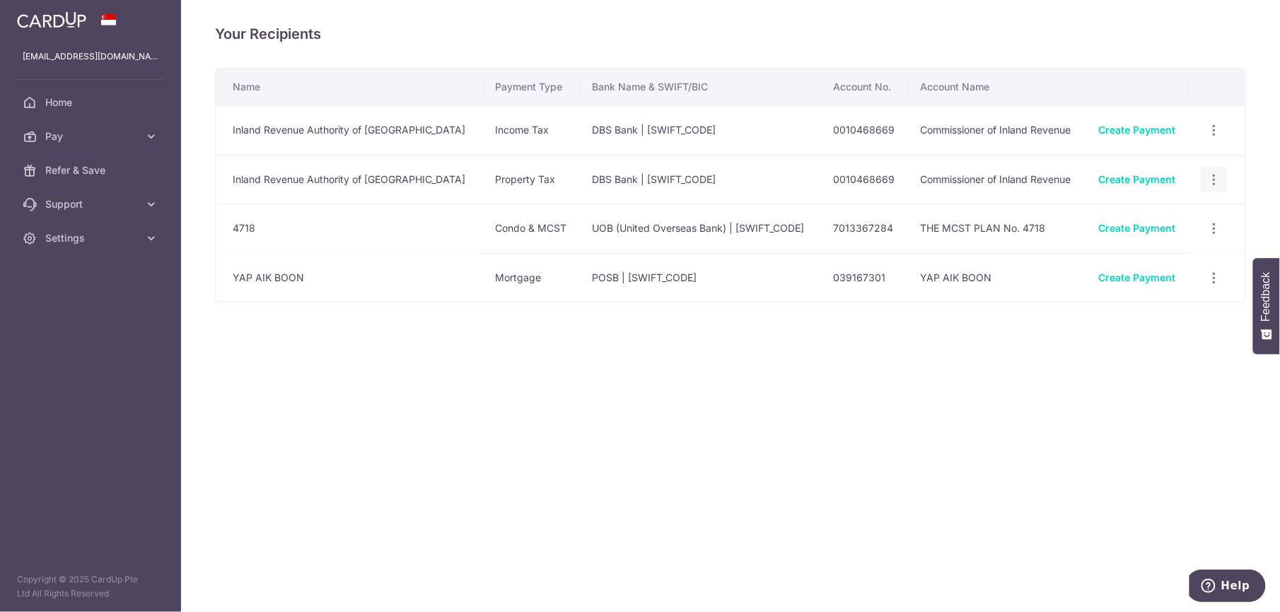
click at [1208, 182] on icon "button" at bounding box center [1214, 180] width 15 height 15
click at [685, 380] on div "Your Recipients Name Payment Type Bank Name & SWIFT/BIC Account No. Account Nam…" at bounding box center [730, 306] width 1099 height 612
click at [1212, 281] on icon "button" at bounding box center [1214, 278] width 15 height 15
click at [1170, 320] on span "View/Edit" at bounding box center [1167, 316] width 96 height 17
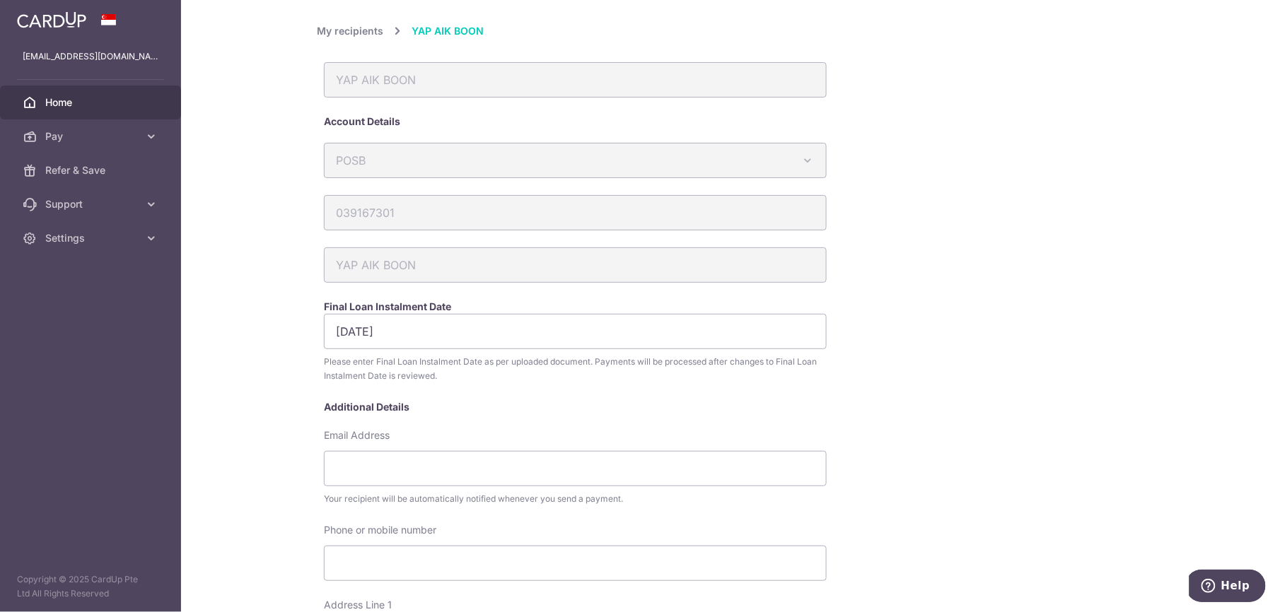
click at [74, 109] on span "Home" at bounding box center [91, 102] width 93 height 14
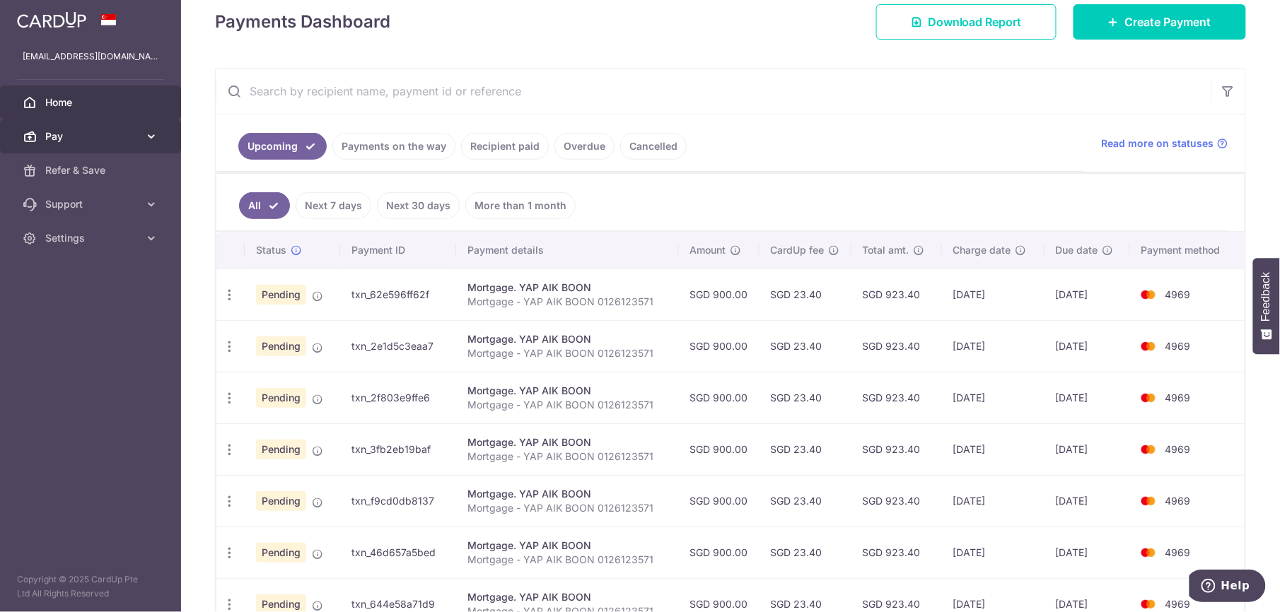
click at [82, 141] on span "Pay" at bounding box center [91, 136] width 93 height 14
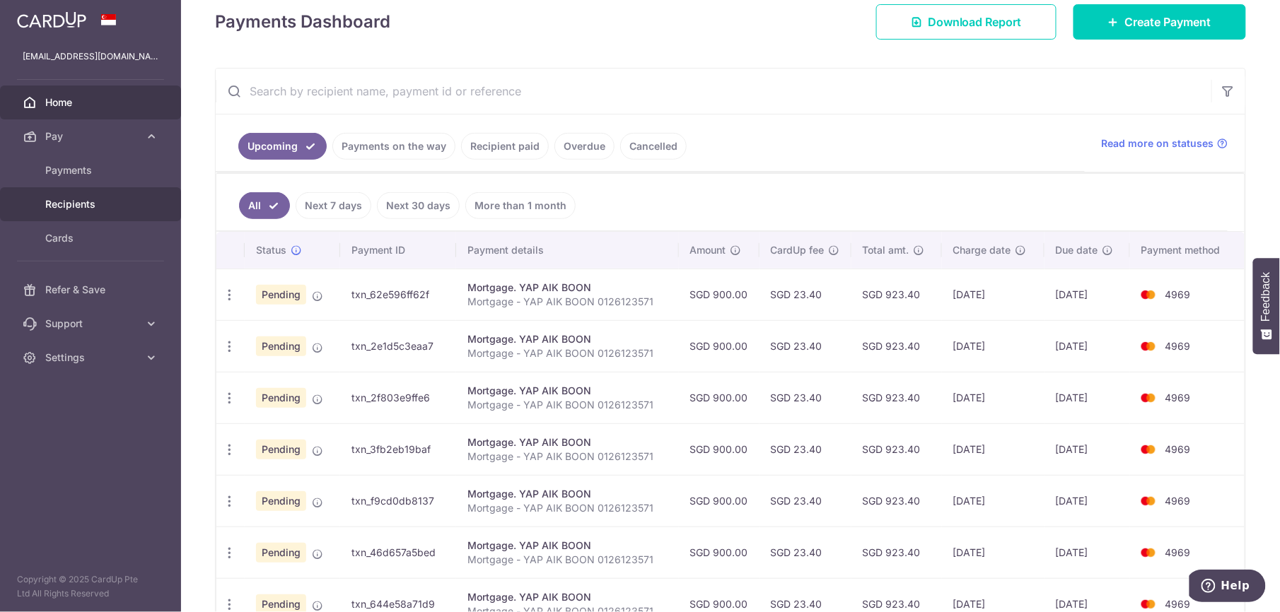
click at [78, 205] on span "Recipients" at bounding box center [91, 204] width 93 height 14
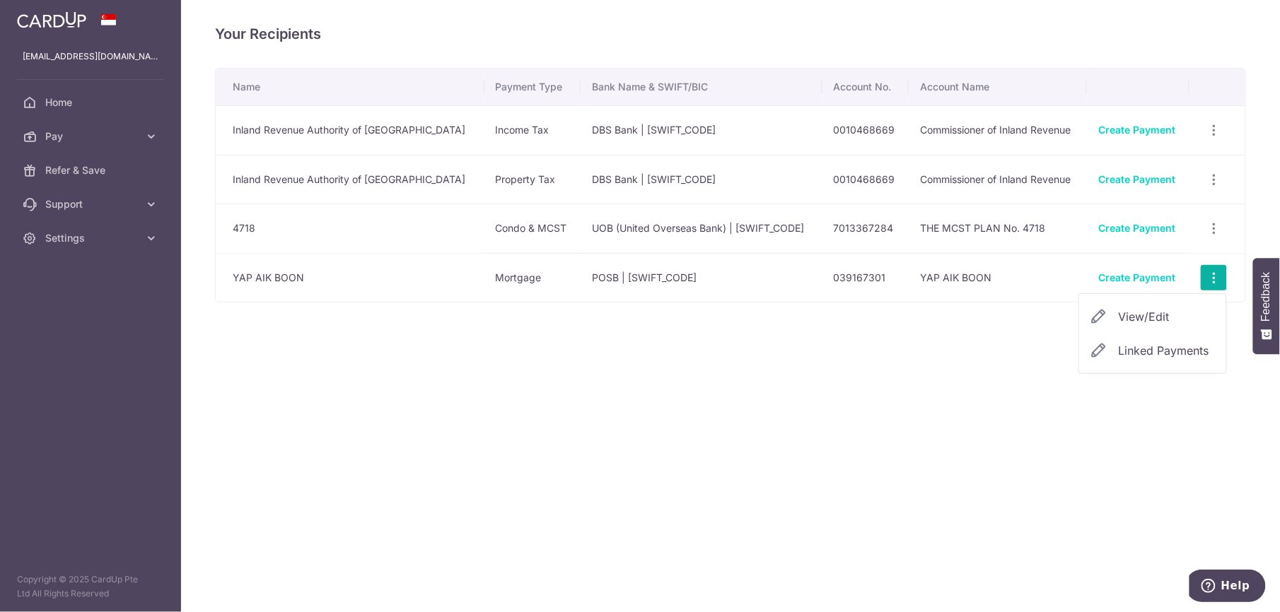
click at [1160, 321] on span "View/Edit" at bounding box center [1167, 316] width 96 height 17
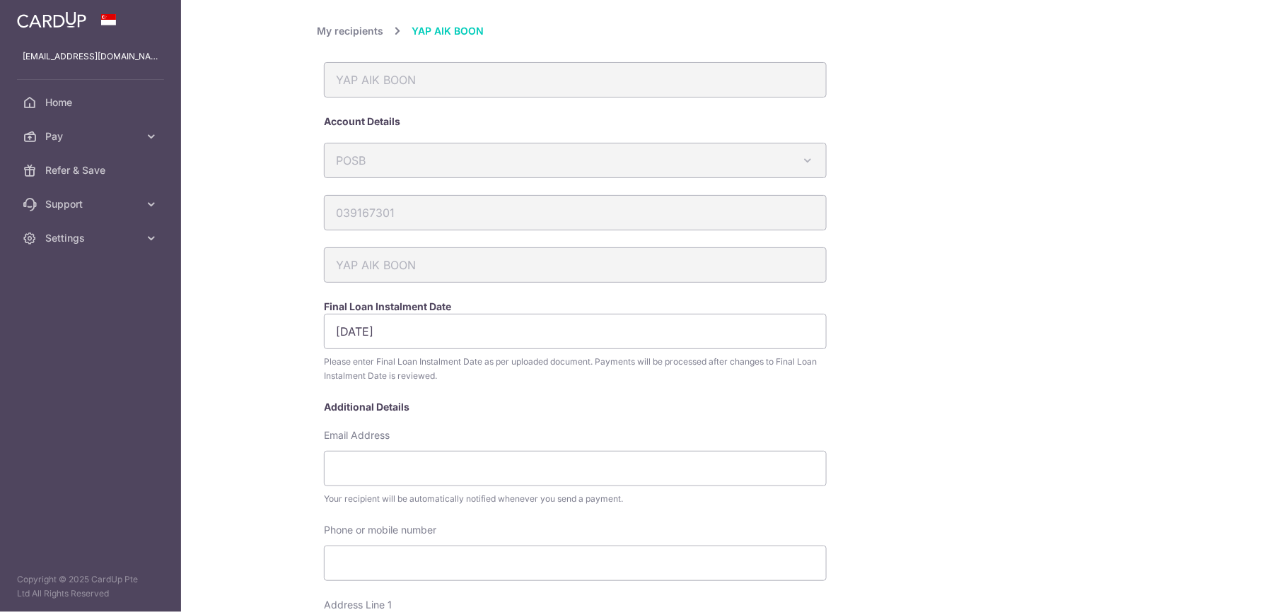
click at [494, 75] on div "YAP AIK BOON" at bounding box center [575, 79] width 503 height 35
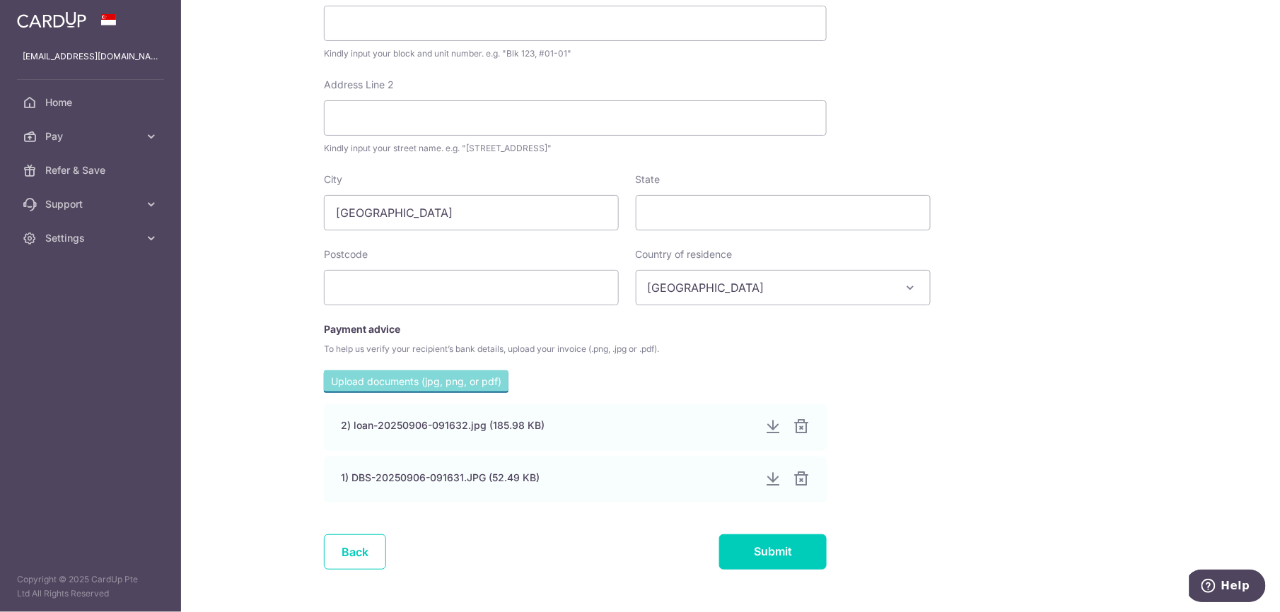
scroll to position [657, 0]
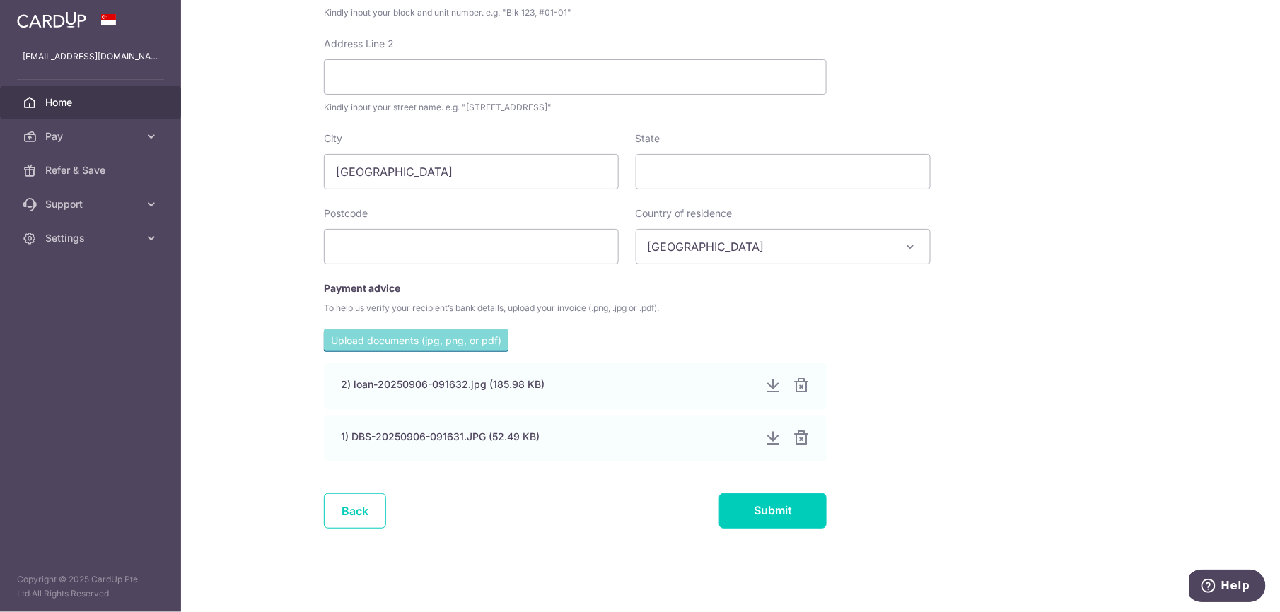
click at [110, 105] on span "Home" at bounding box center [91, 102] width 93 height 14
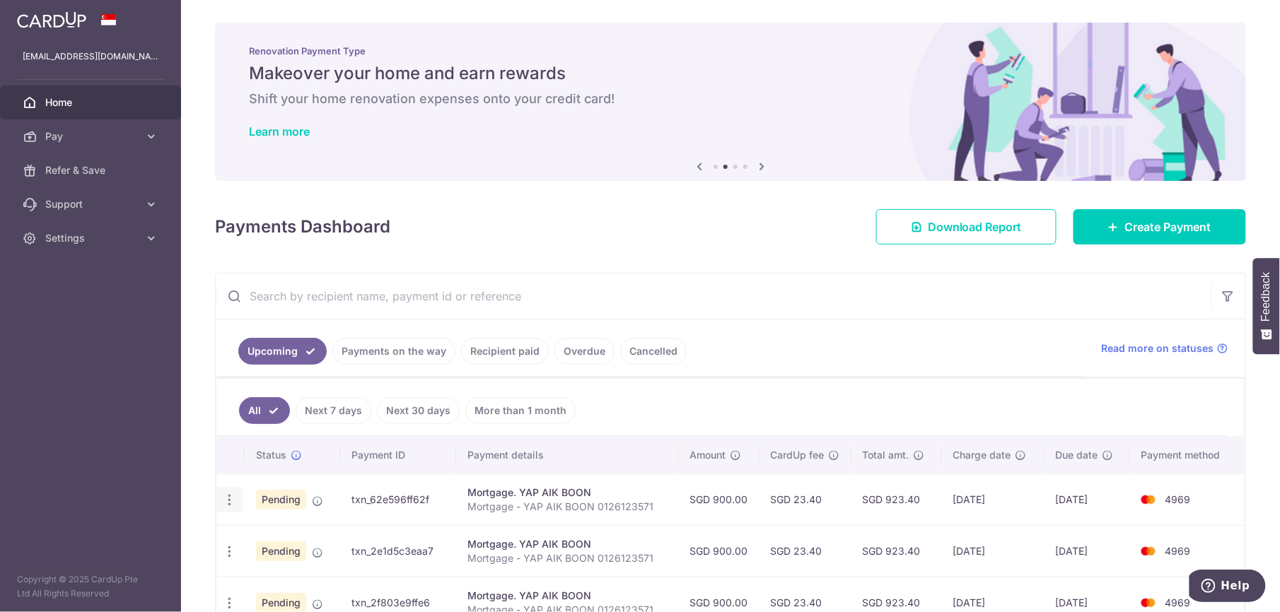
click at [232, 504] on icon "button" at bounding box center [229, 500] width 15 height 15
click at [304, 569] on span "Cancel payment" at bounding box center [304, 573] width 95 height 17
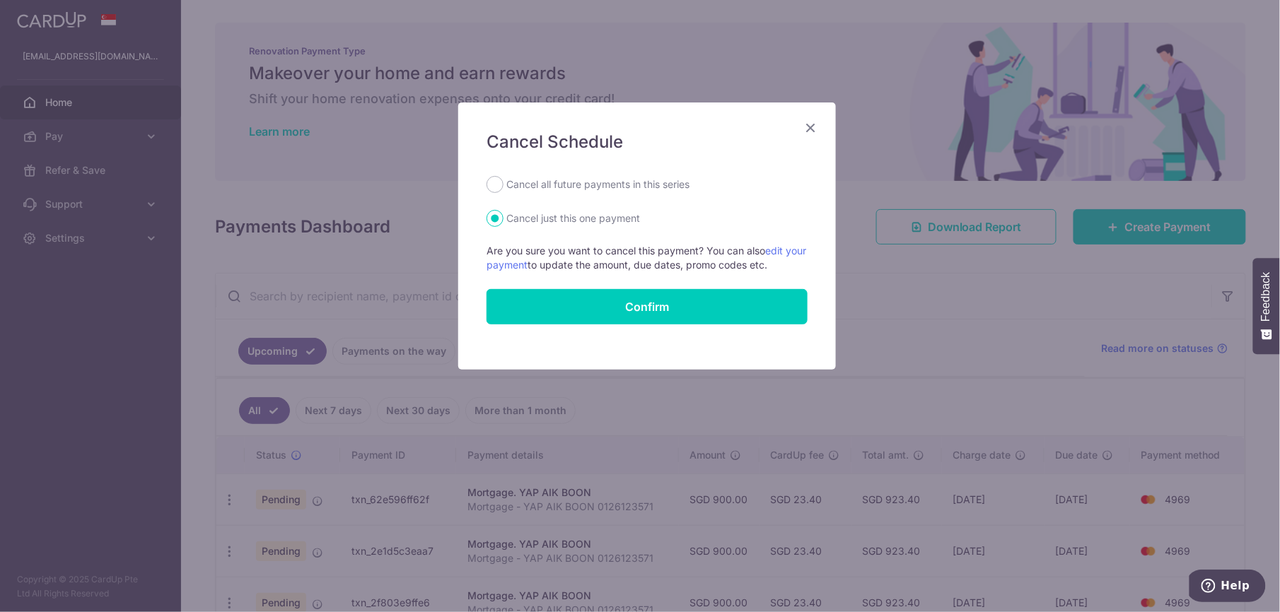
drag, startPoint x: 573, startPoint y: 182, endPoint x: 666, endPoint y: 289, distance: 140.9
click at [574, 182] on label "Cancel all future payments in this series" at bounding box center [597, 184] width 183 height 17
click at [504, 182] on input "Cancel all future payments in this series" at bounding box center [495, 184] width 17 height 17
radio input "true"
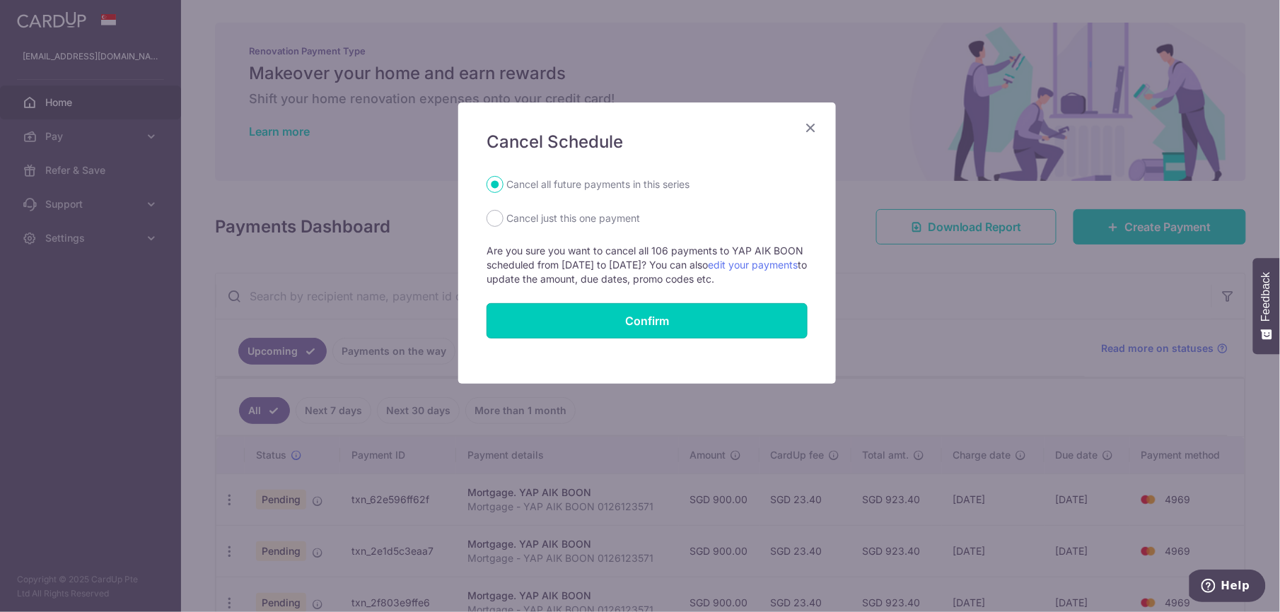
click at [661, 321] on button "Confirm" at bounding box center [647, 320] width 321 height 35
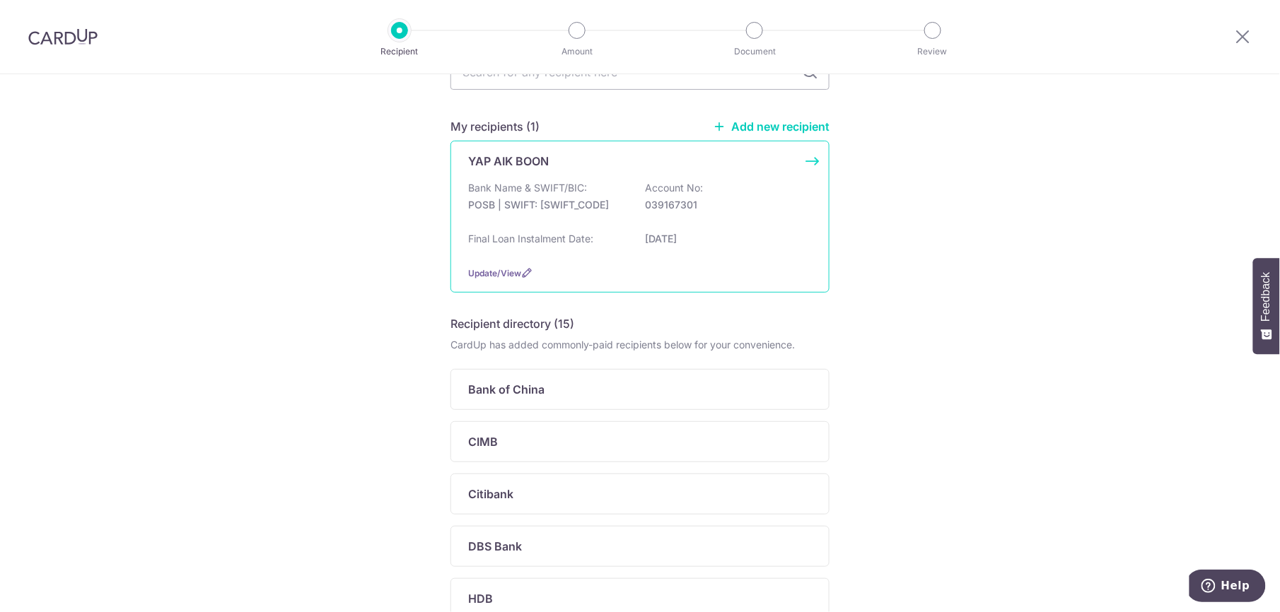
scroll to position [283, 0]
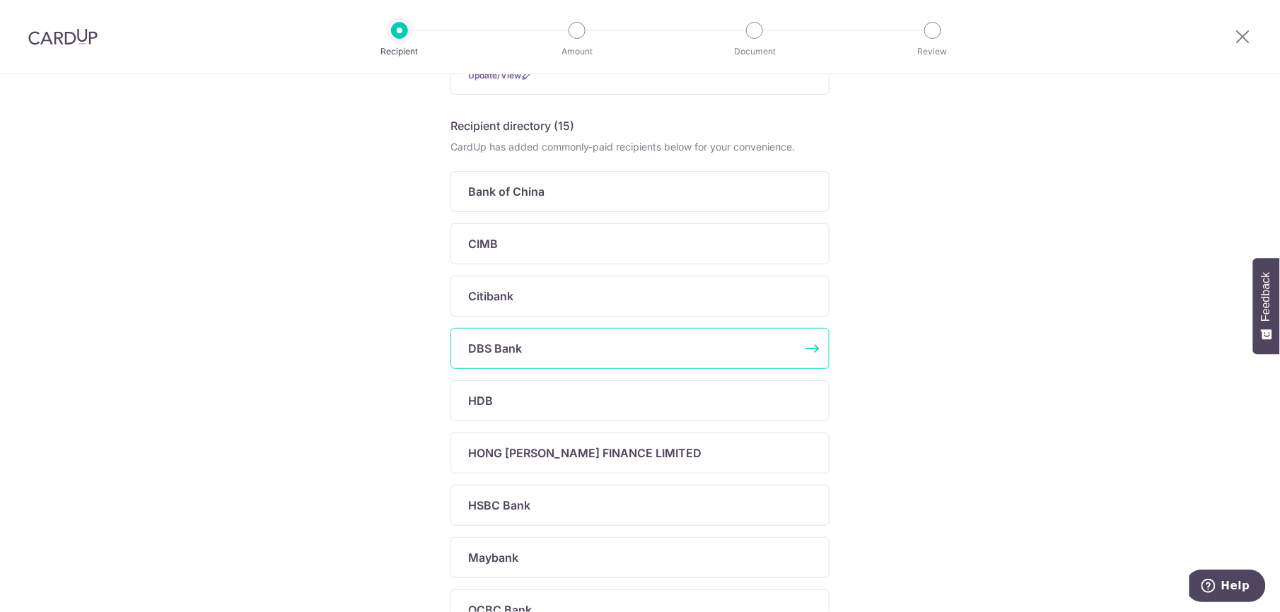
click at [583, 349] on div "DBS Bank" at bounding box center [631, 348] width 327 height 17
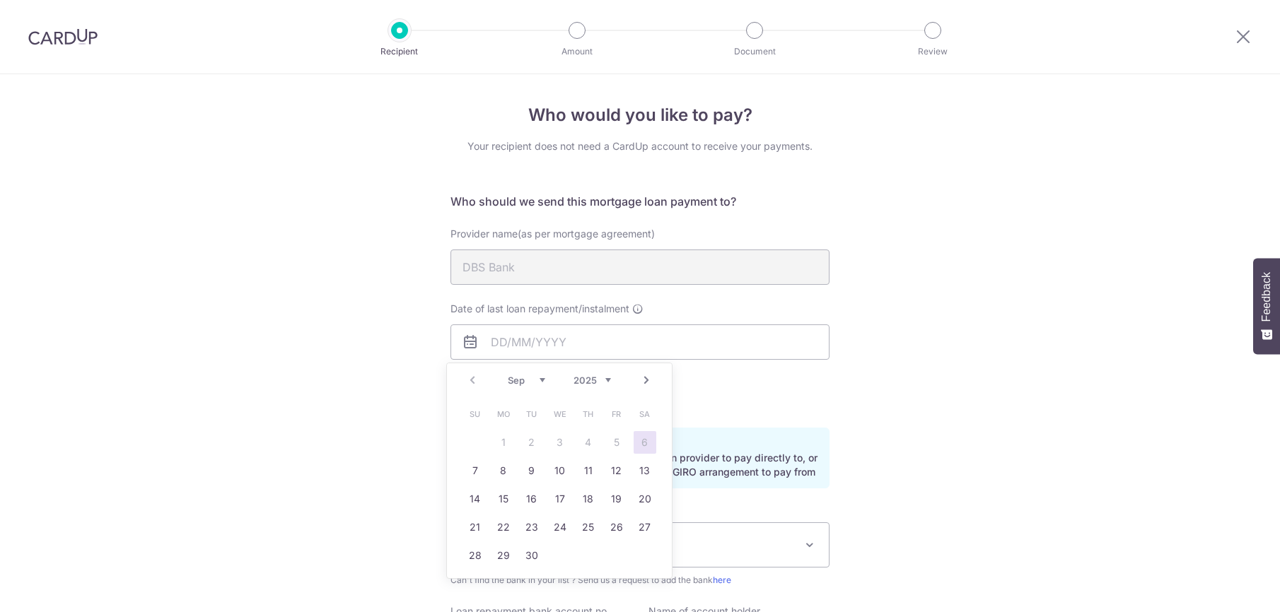
type input "[DATE]"
type input "YAP AIK BOON"
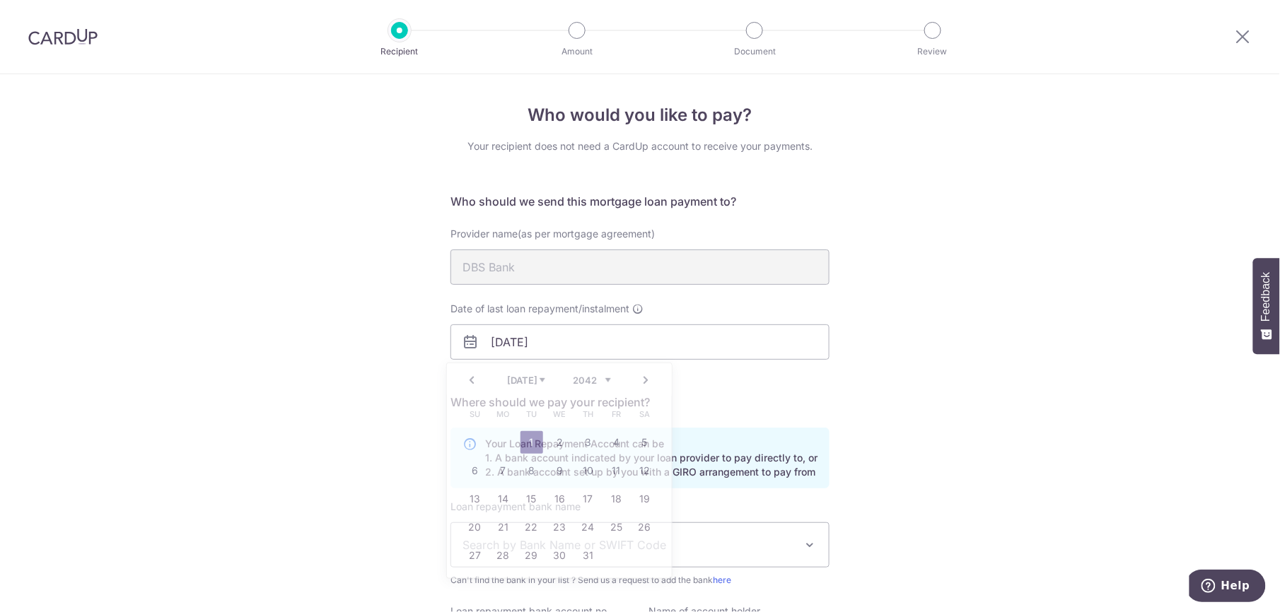
click at [858, 402] on div "Who would you like to pay? Your recipient does not need a CardUp account to rec…" at bounding box center [640, 425] width 1280 height 702
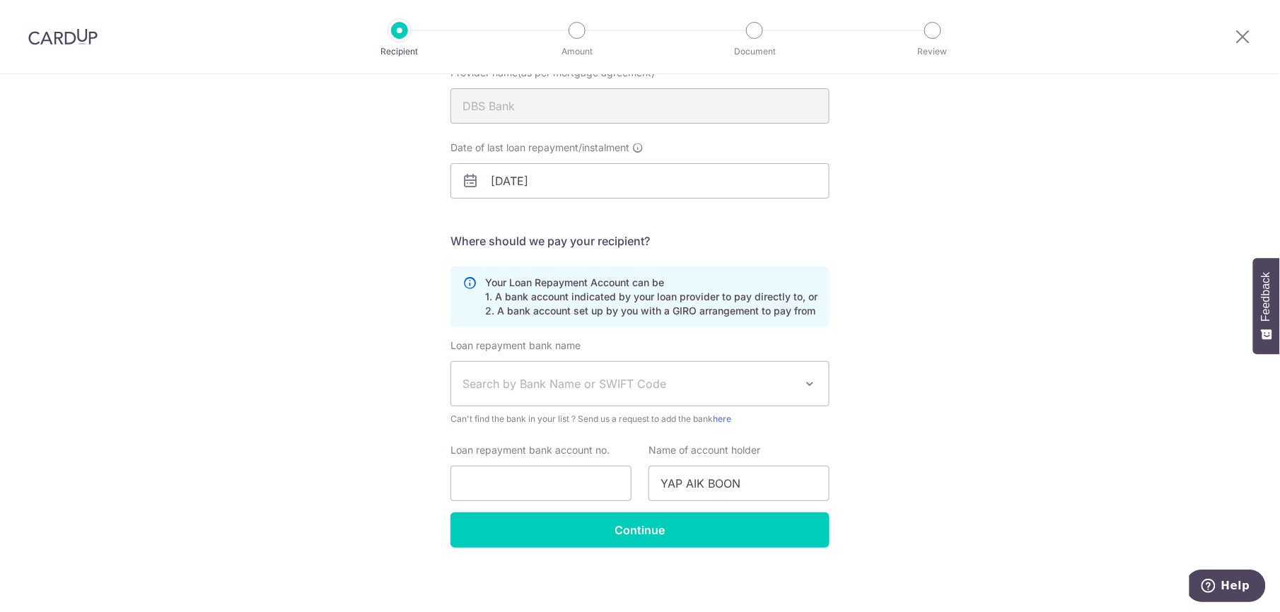
scroll to position [164, 0]
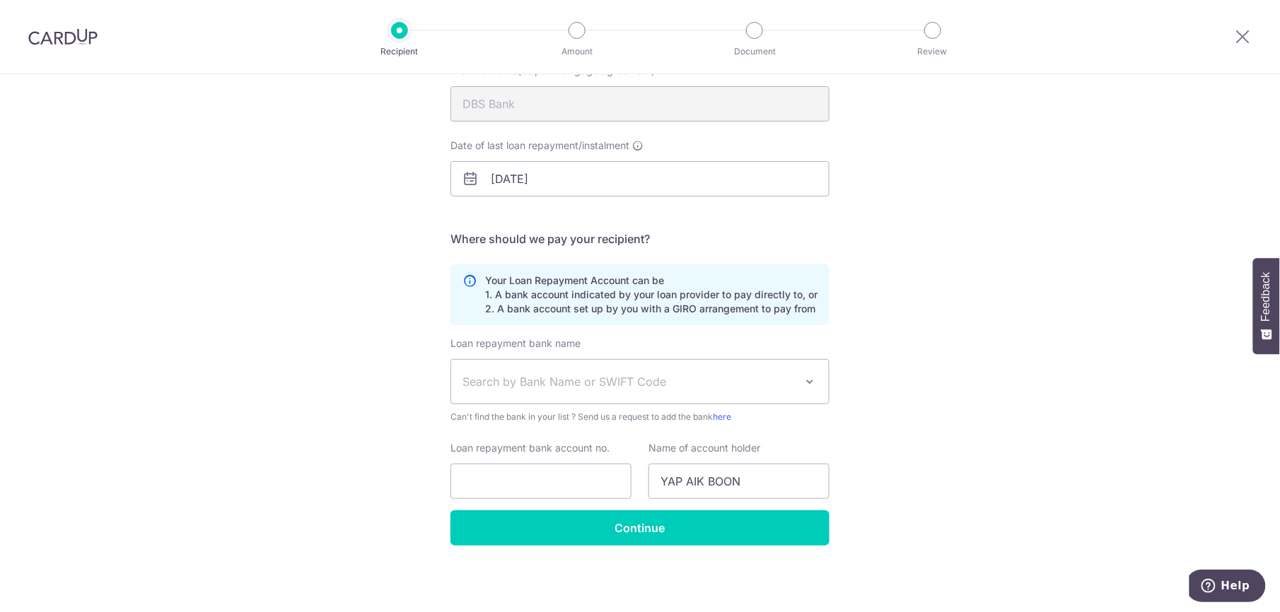
click at [589, 381] on span "Search by Bank Name or SWIFT Code" at bounding box center [629, 381] width 332 height 17
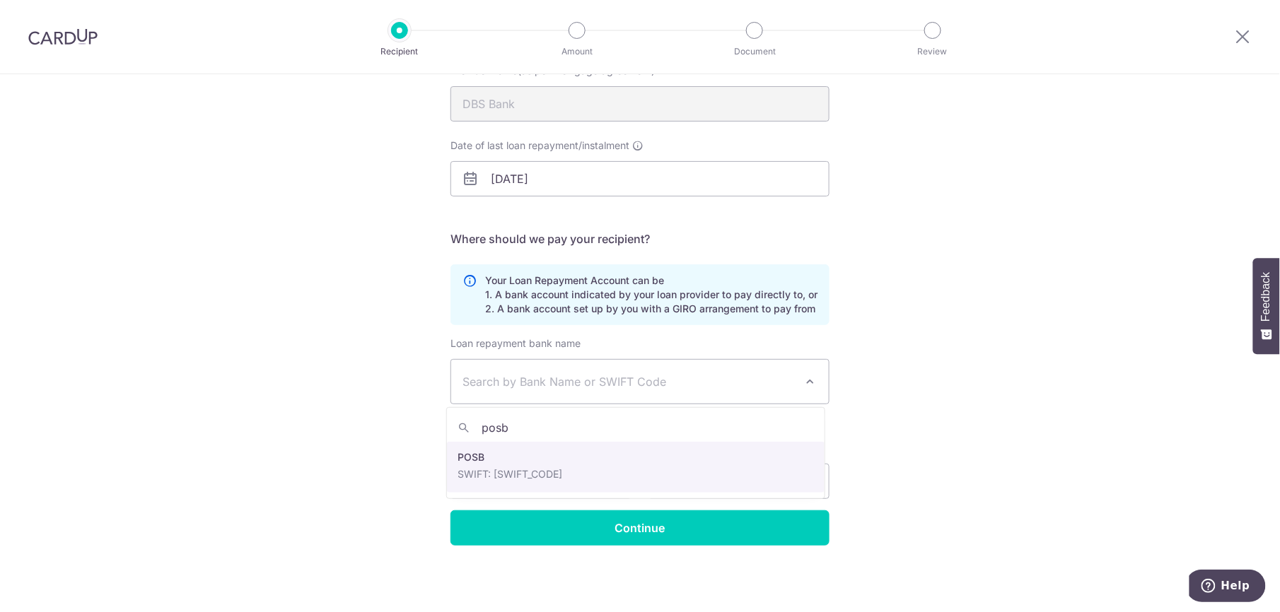
type input "posb"
select select "19"
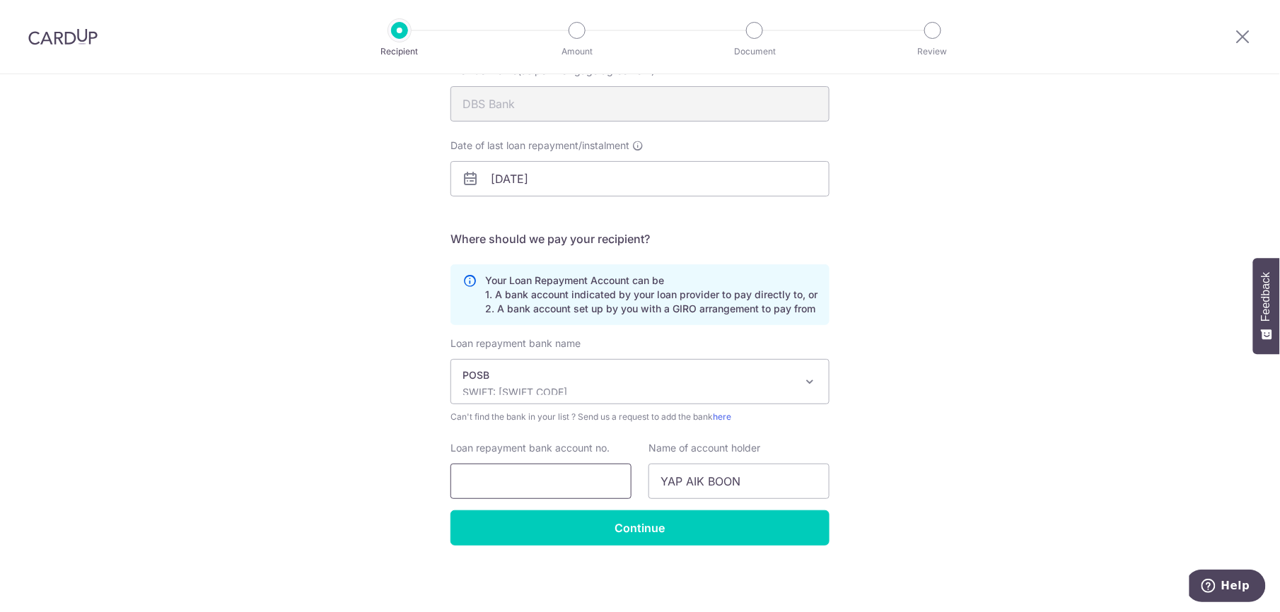
click at [526, 487] on input "Loan repayment bank account no." at bounding box center [541, 481] width 181 height 35
type input "039167301"
click at [683, 521] on input "Continue" at bounding box center [640, 528] width 379 height 35
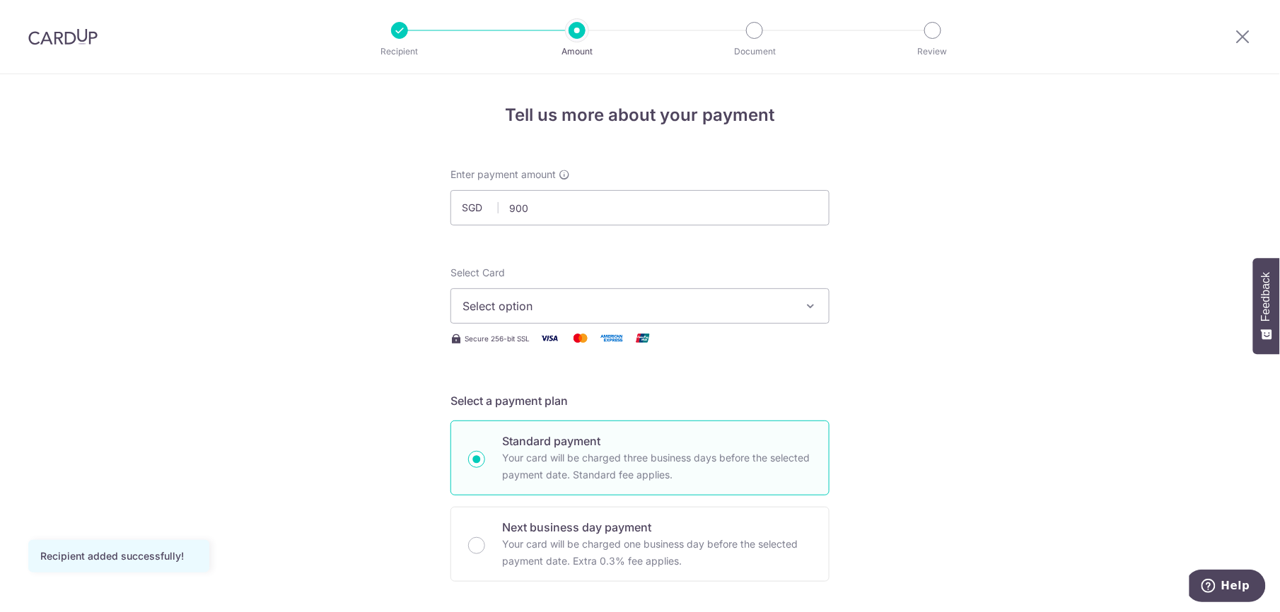
type input "900.00"
click at [707, 295] on button "Select option" at bounding box center [640, 306] width 379 height 35
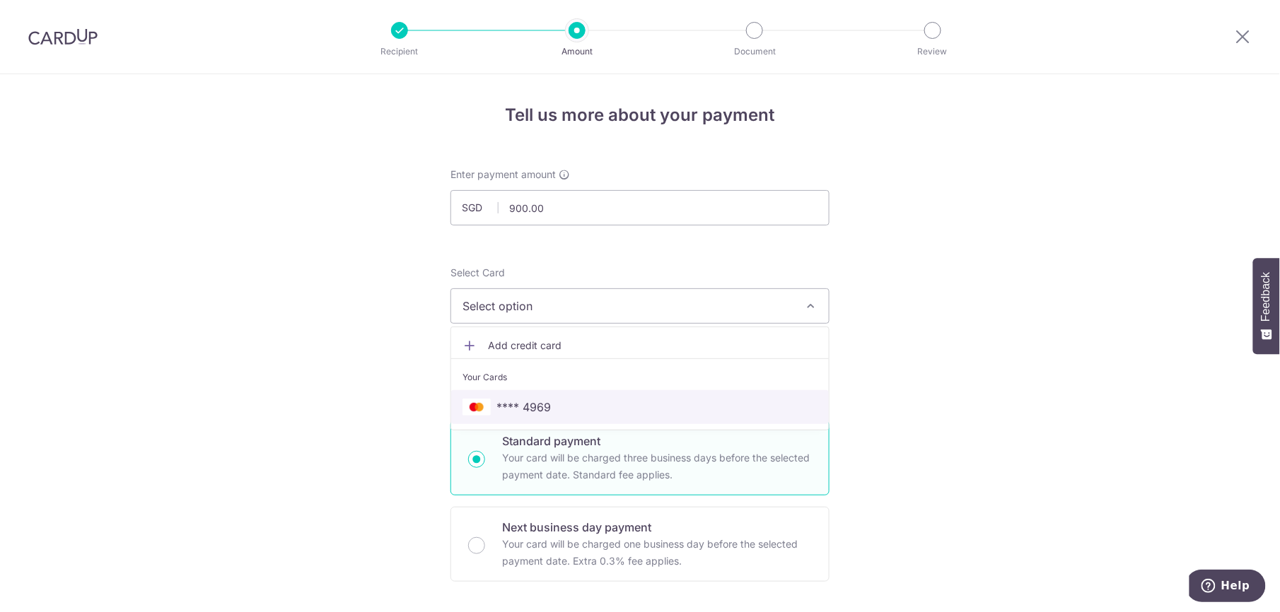
click at [605, 402] on span "**** 4969" at bounding box center [640, 407] width 355 height 17
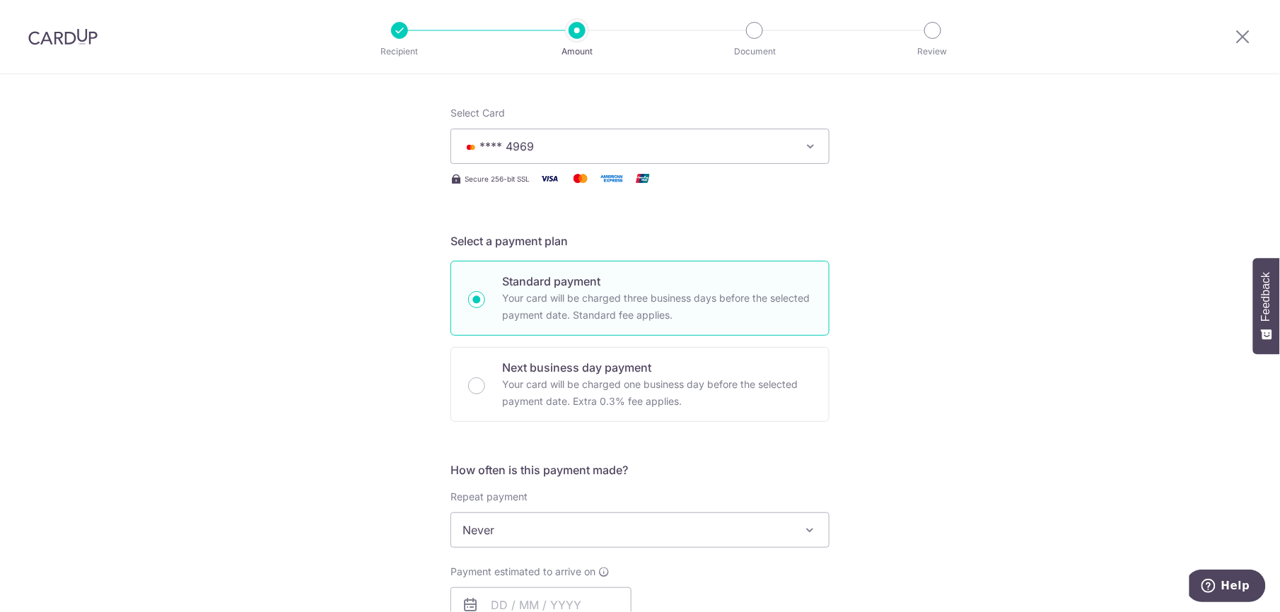
scroll to position [283, 0]
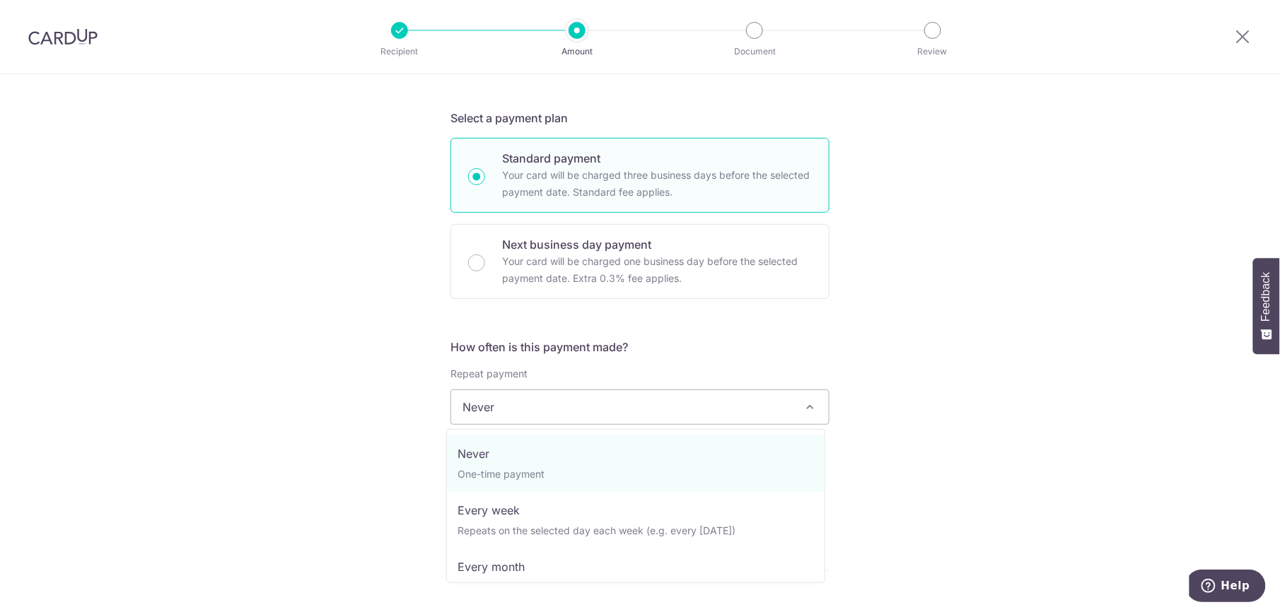
click at [775, 416] on span "Never" at bounding box center [640, 407] width 378 height 34
select select "3"
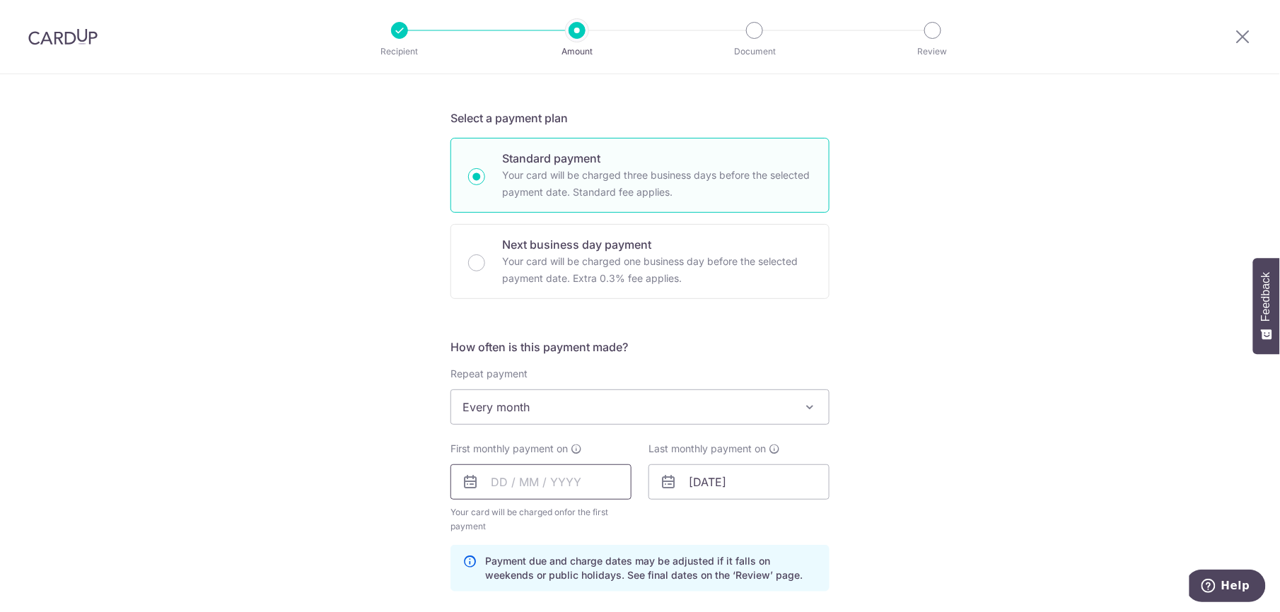
click at [547, 496] on input "text" at bounding box center [541, 482] width 181 height 35
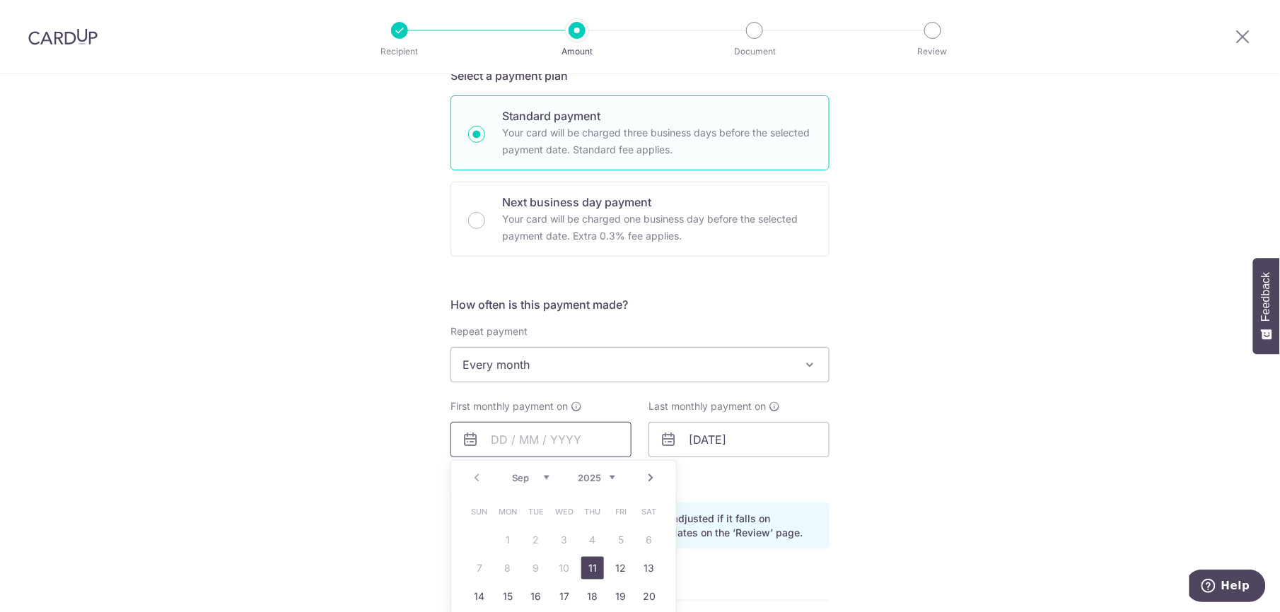
scroll to position [471, 0]
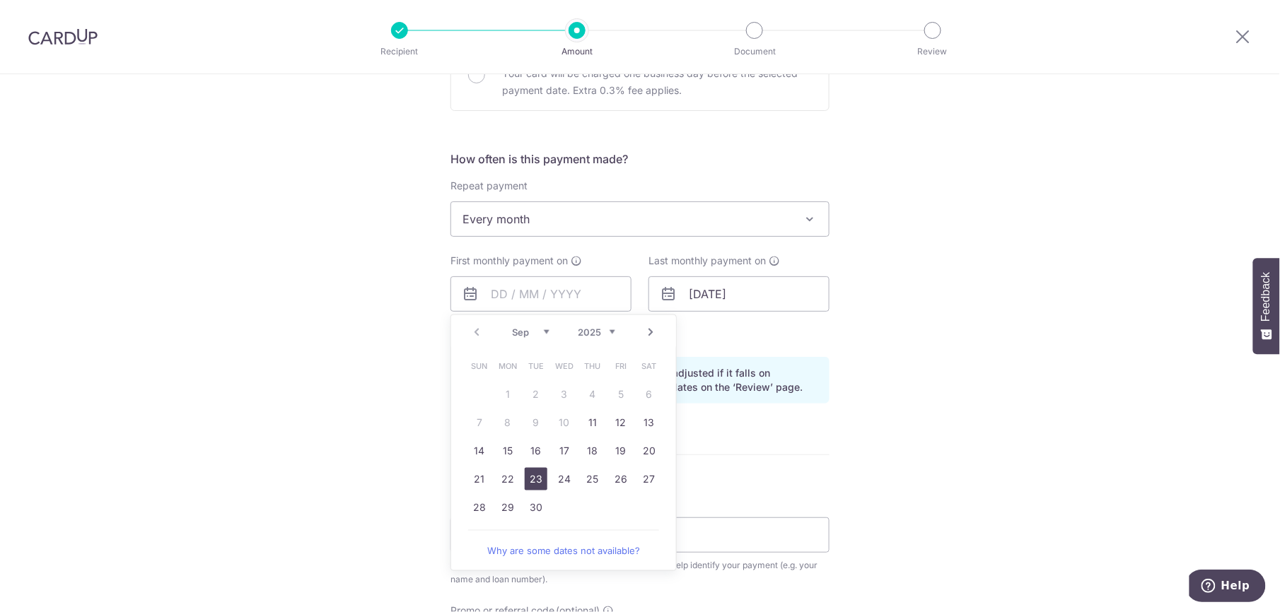
click at [530, 482] on link "23" at bounding box center [536, 479] width 23 height 23
type input "23/09/2025"
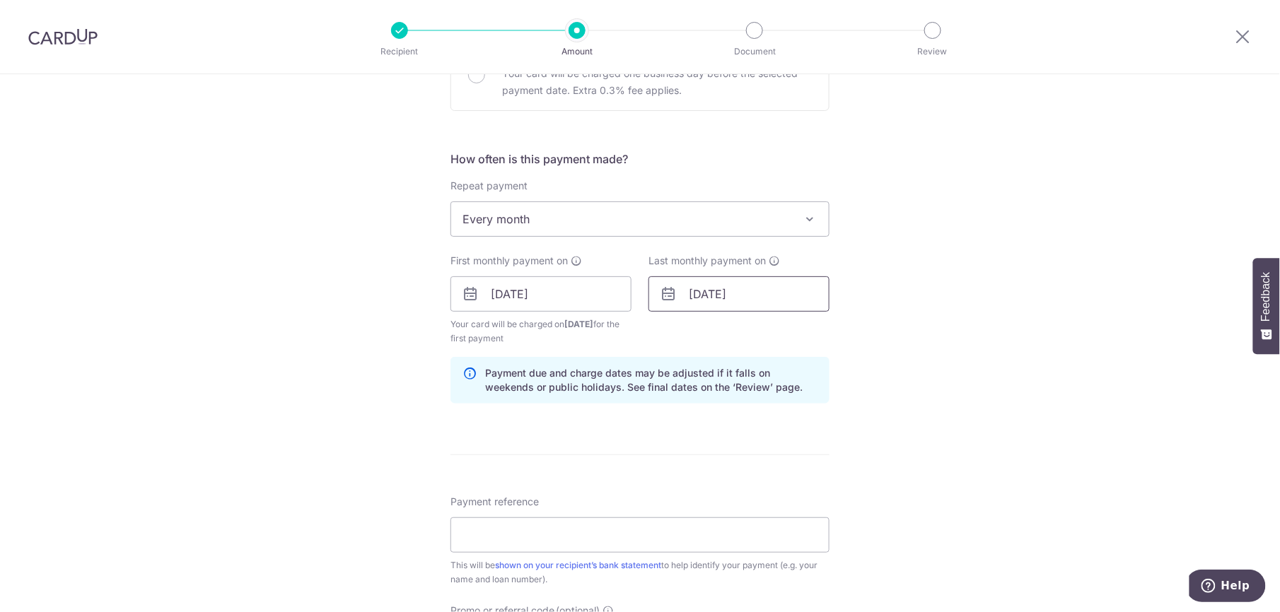
click at [748, 296] on input "01/07/2042" at bounding box center [739, 294] width 181 height 35
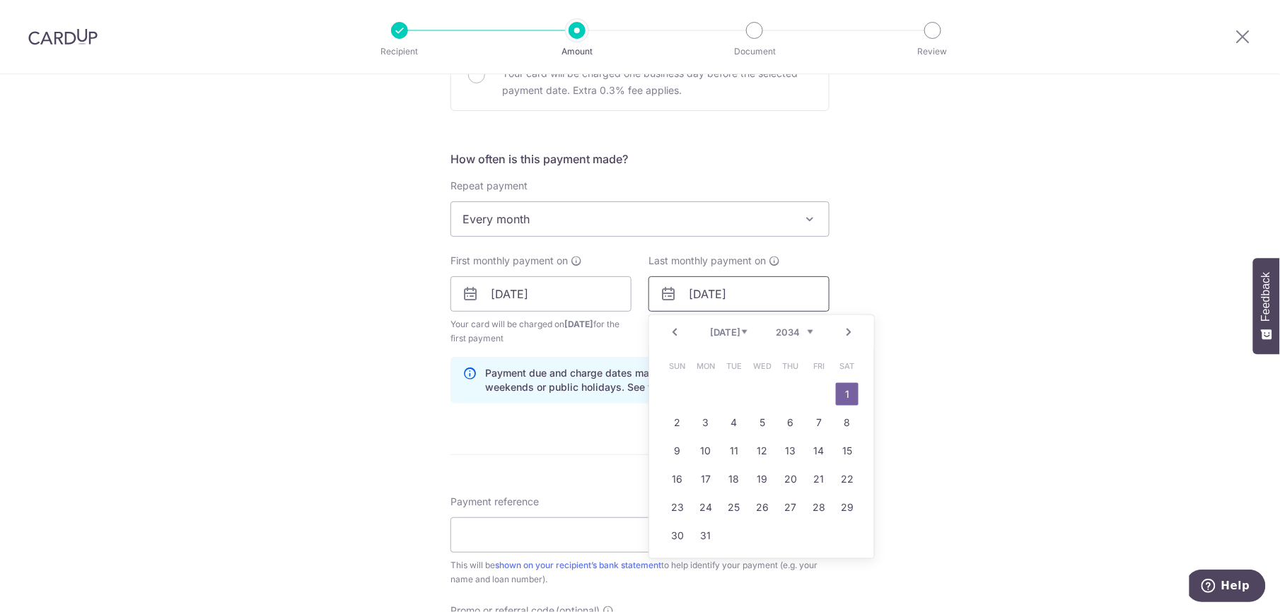
type input "01/07/2034"
click at [973, 267] on div "Tell us more about your payment Enter payment amount SGD 900.00 900.00 Recipien…" at bounding box center [640, 279] width 1280 height 1352
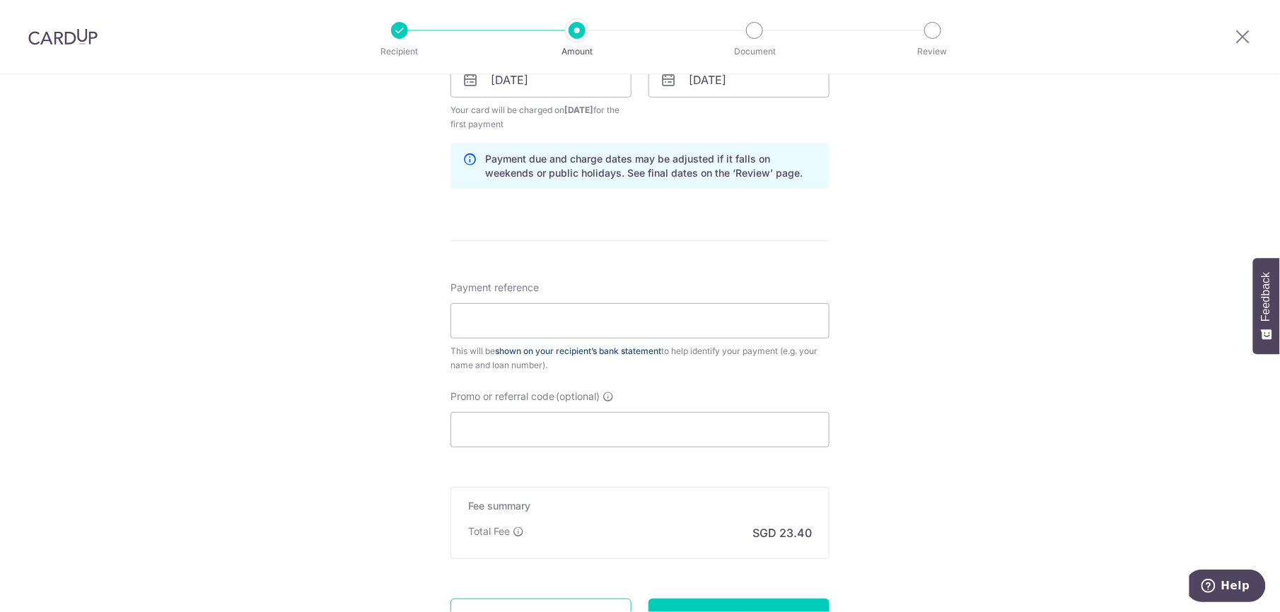
scroll to position [754, 0]
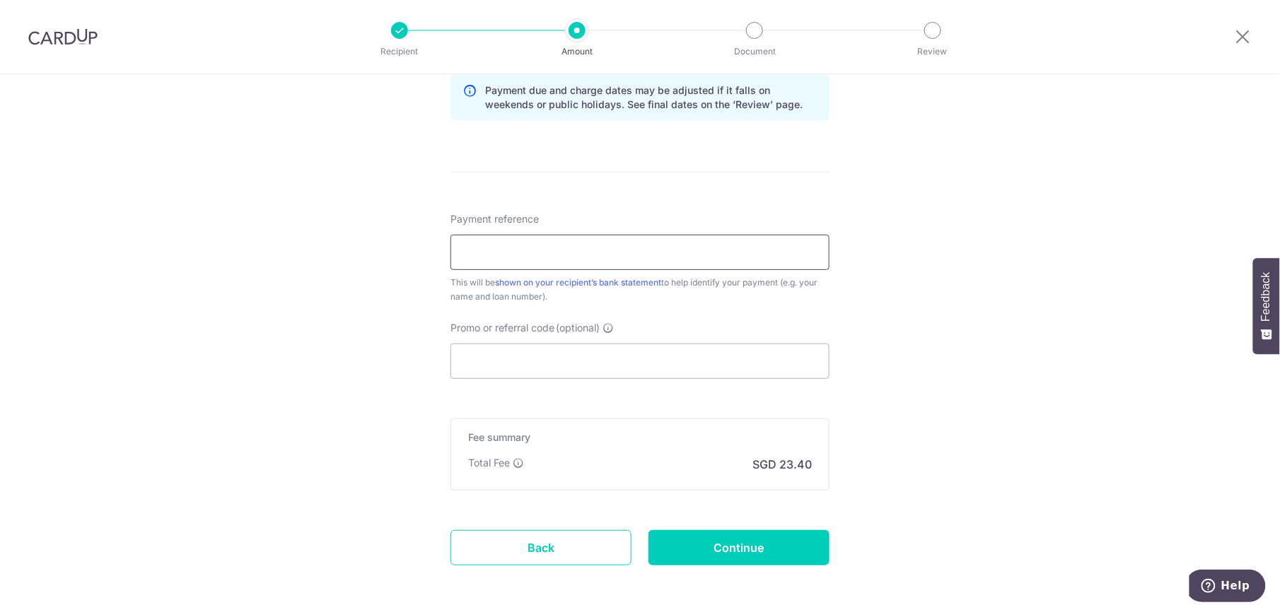
click at [634, 255] on input "Payment reference" at bounding box center [640, 252] width 379 height 35
type input "Mortgage - YAP AIK BOON 0126123571"
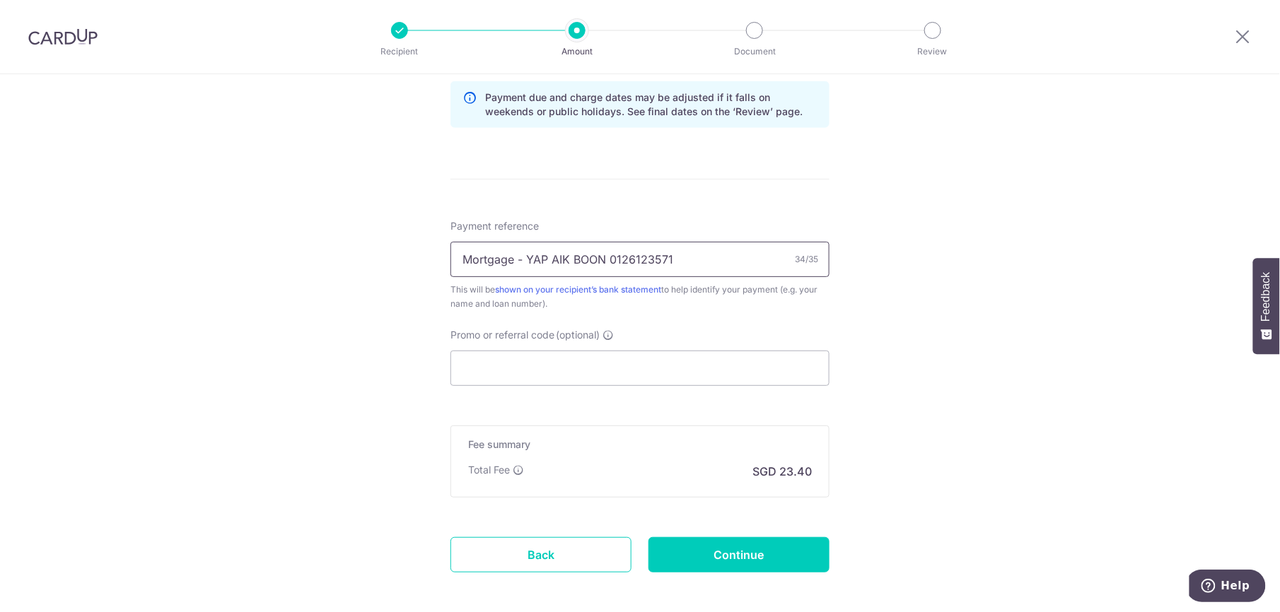
scroll to position [815, 0]
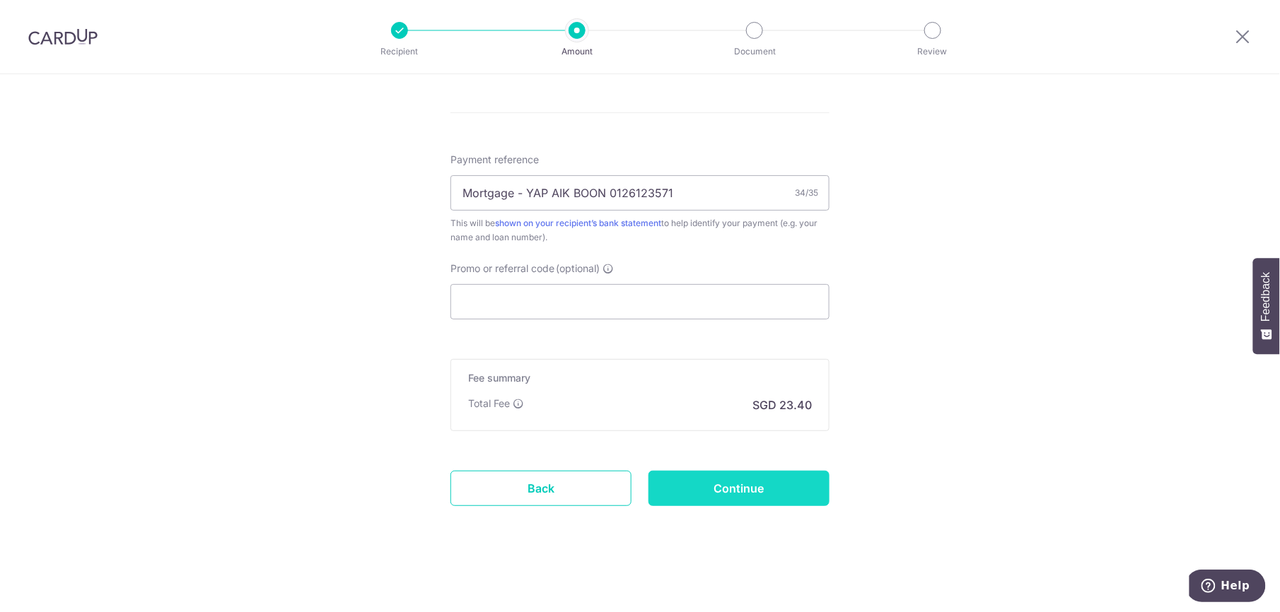
click at [742, 493] on input "Continue" at bounding box center [739, 488] width 181 height 35
type input "Create Schedule"
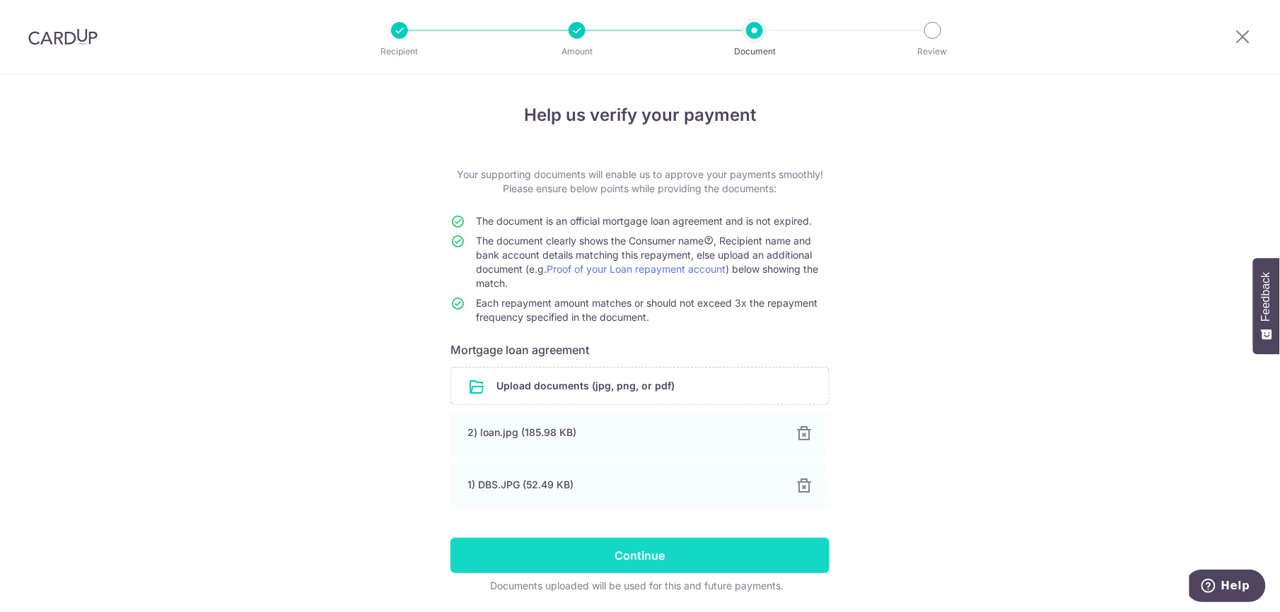
click at [644, 559] on input "Continue" at bounding box center [640, 555] width 379 height 35
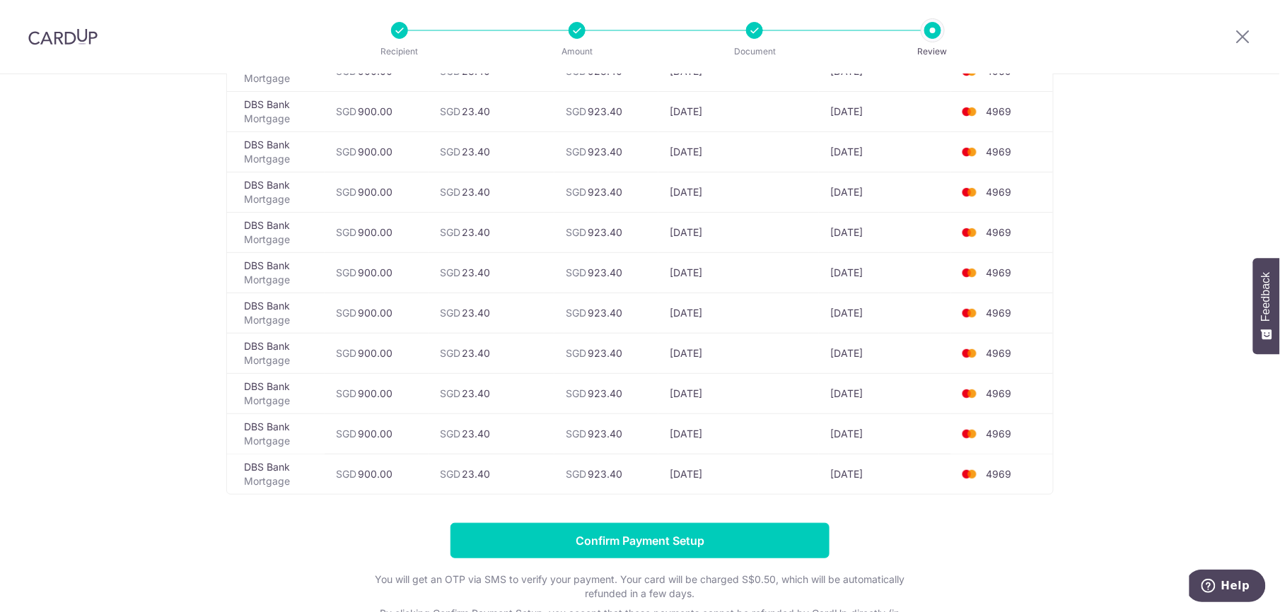
scroll to position [4055, 0]
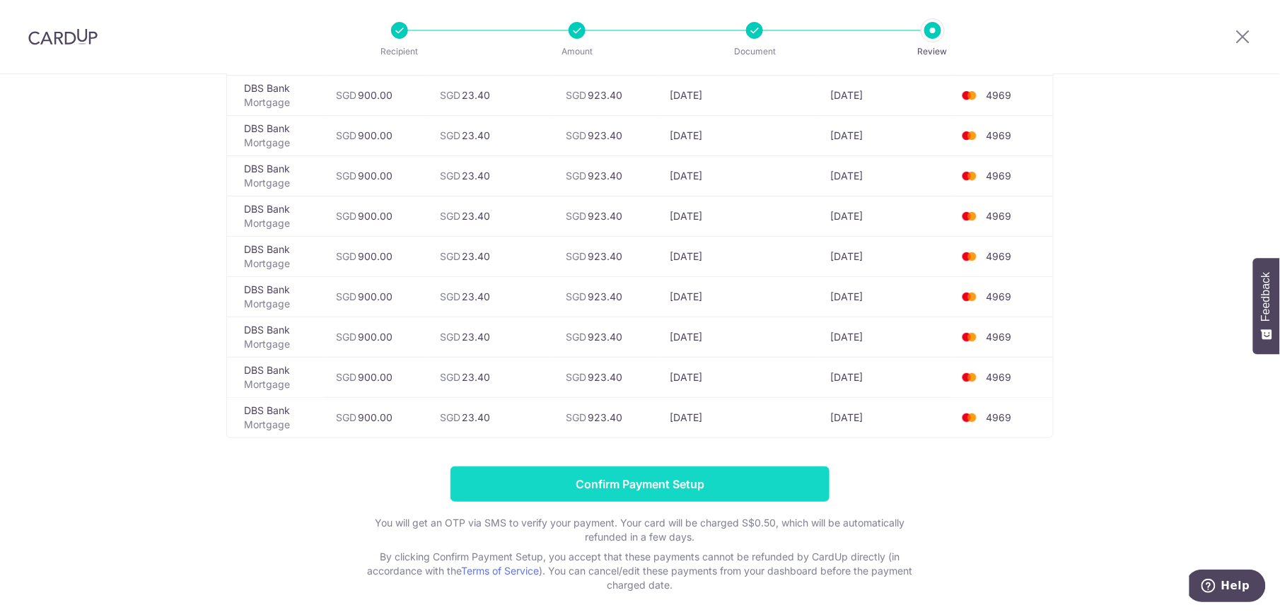
click at [643, 502] on input "Confirm Payment Setup" at bounding box center [640, 484] width 379 height 35
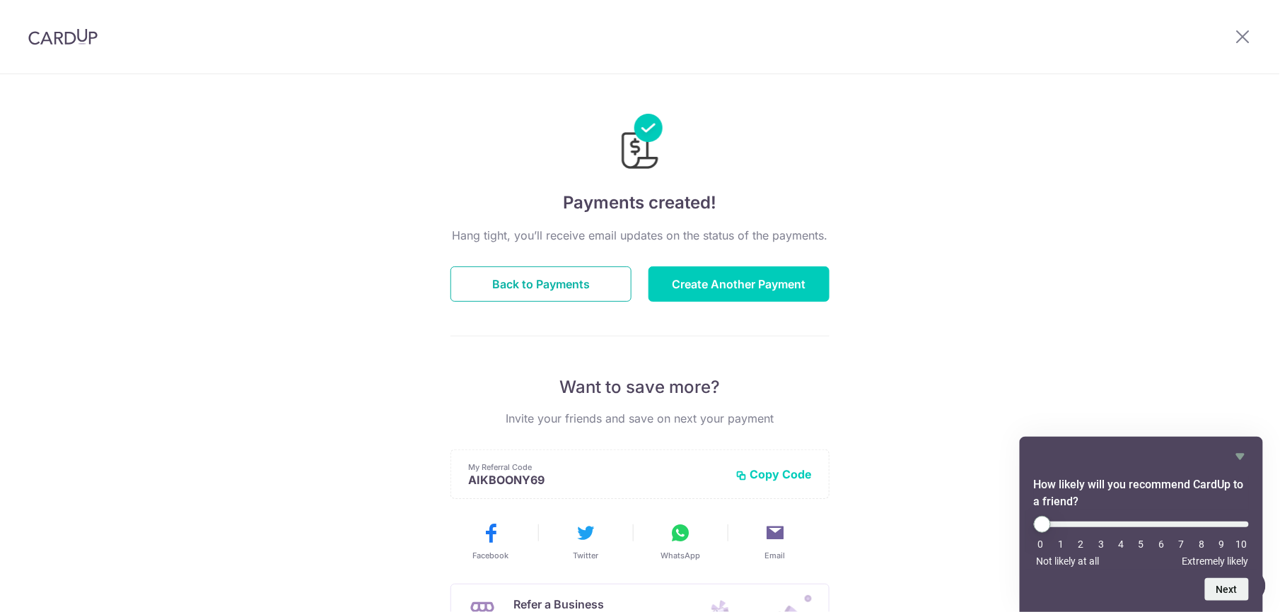
click at [570, 286] on button "Back to Payments" at bounding box center [541, 284] width 181 height 35
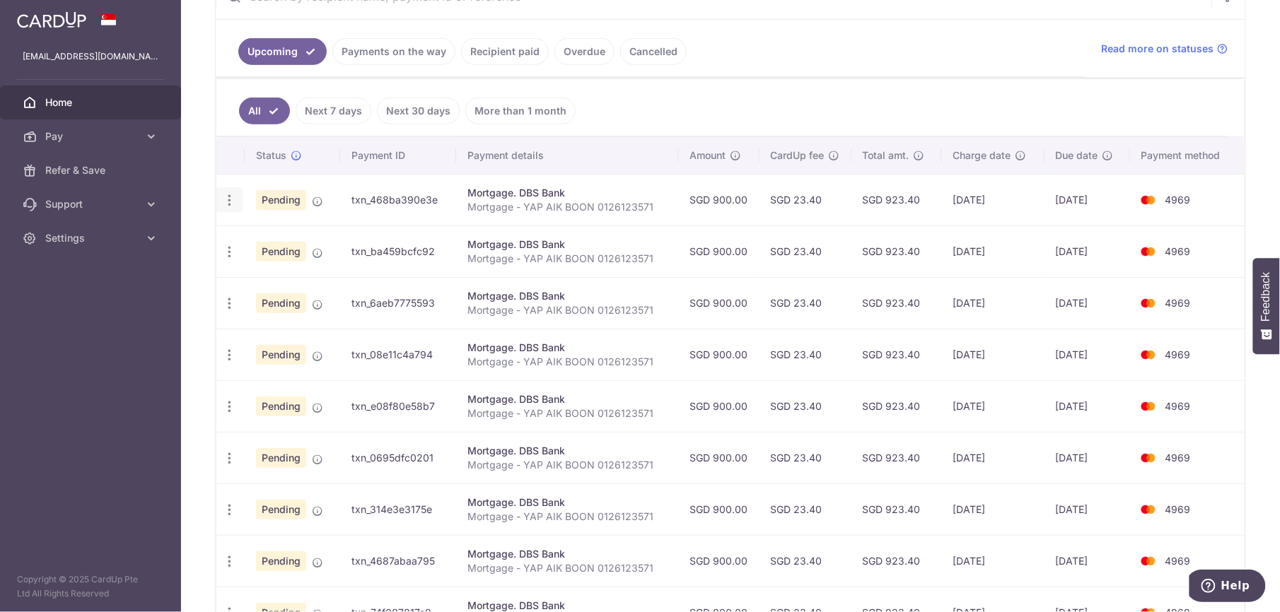
click at [231, 204] on icon "button" at bounding box center [229, 200] width 15 height 15
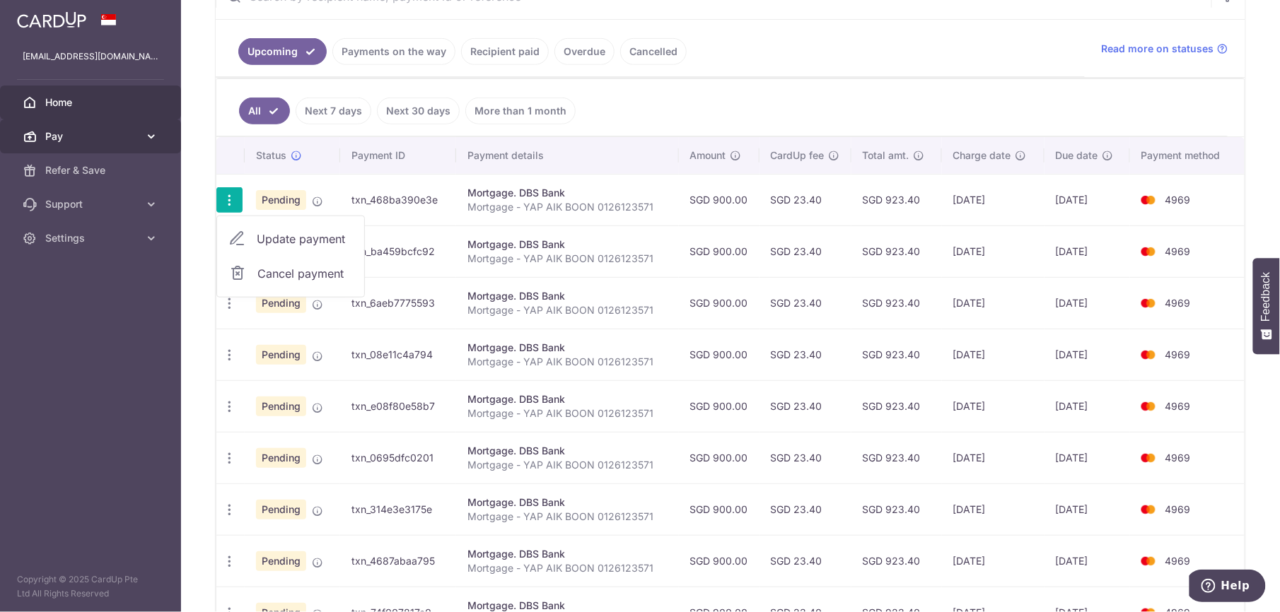
click at [86, 130] on span "Pay" at bounding box center [91, 136] width 93 height 14
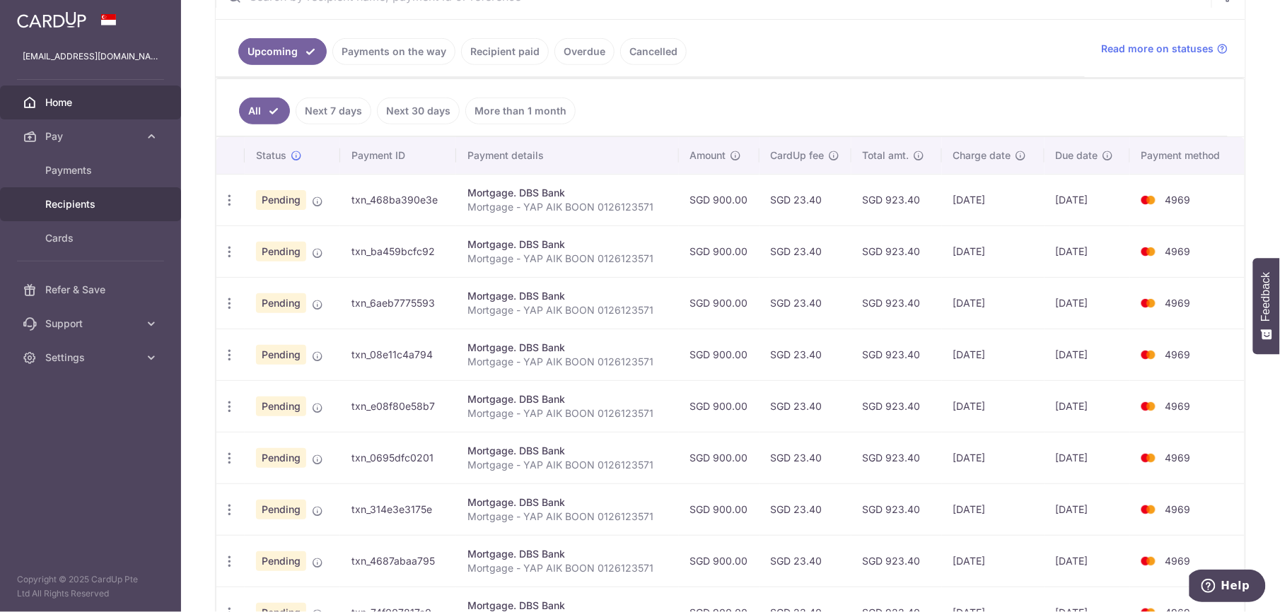
click at [94, 196] on link "Recipients" at bounding box center [90, 204] width 181 height 34
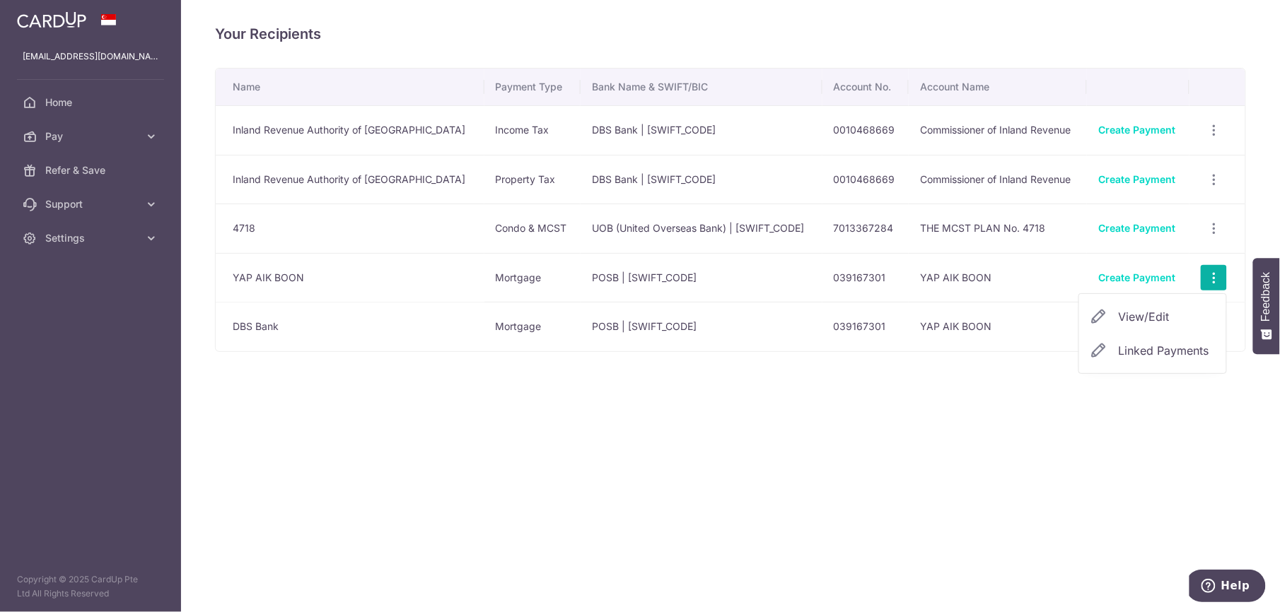
click at [1180, 314] on span "View/Edit" at bounding box center [1167, 316] width 96 height 17
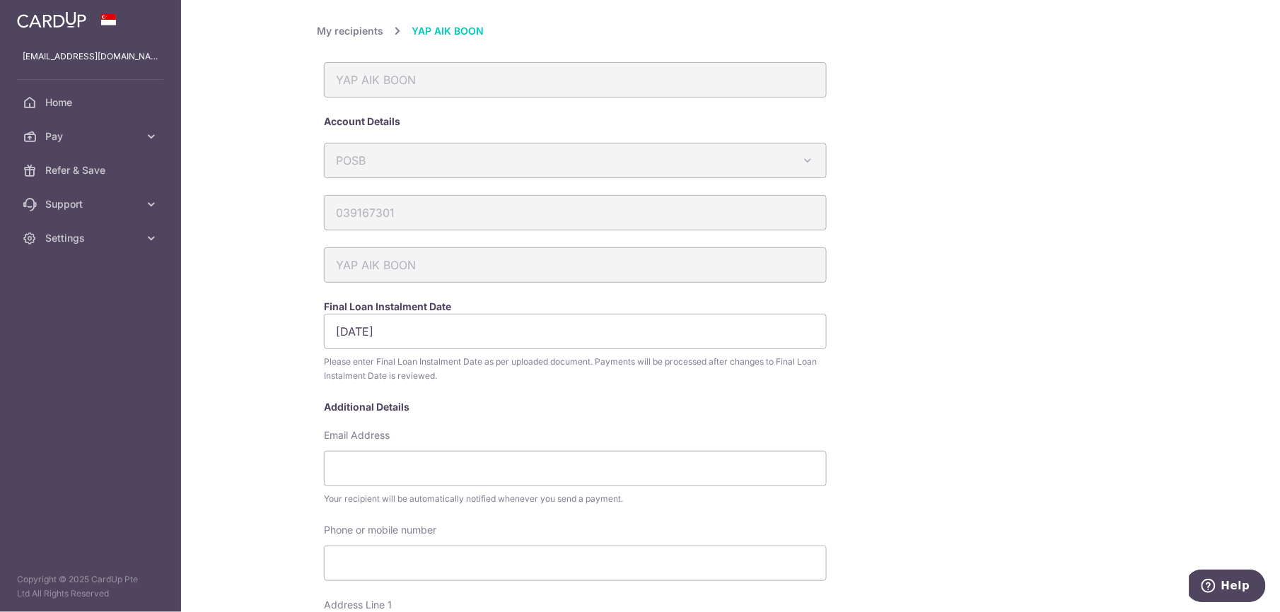
click at [369, 30] on link "My recipients" at bounding box center [350, 31] width 66 height 17
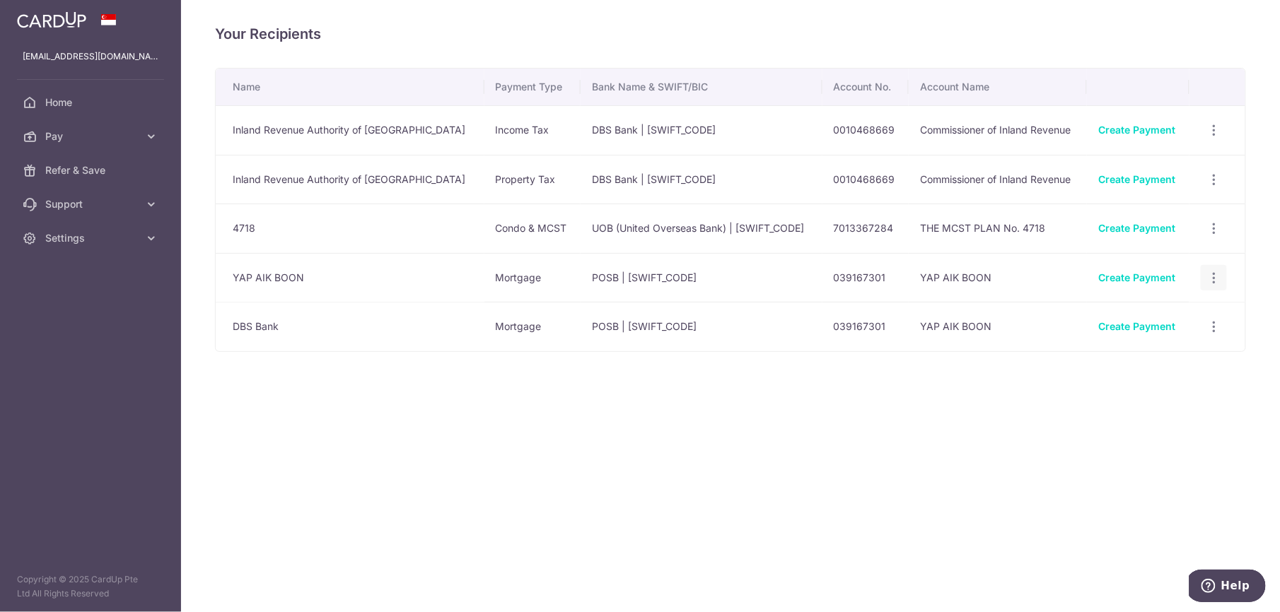
click at [1212, 280] on icon "button" at bounding box center [1214, 278] width 15 height 15
click at [1187, 347] on span "Linked Payments" at bounding box center [1164, 351] width 91 height 14
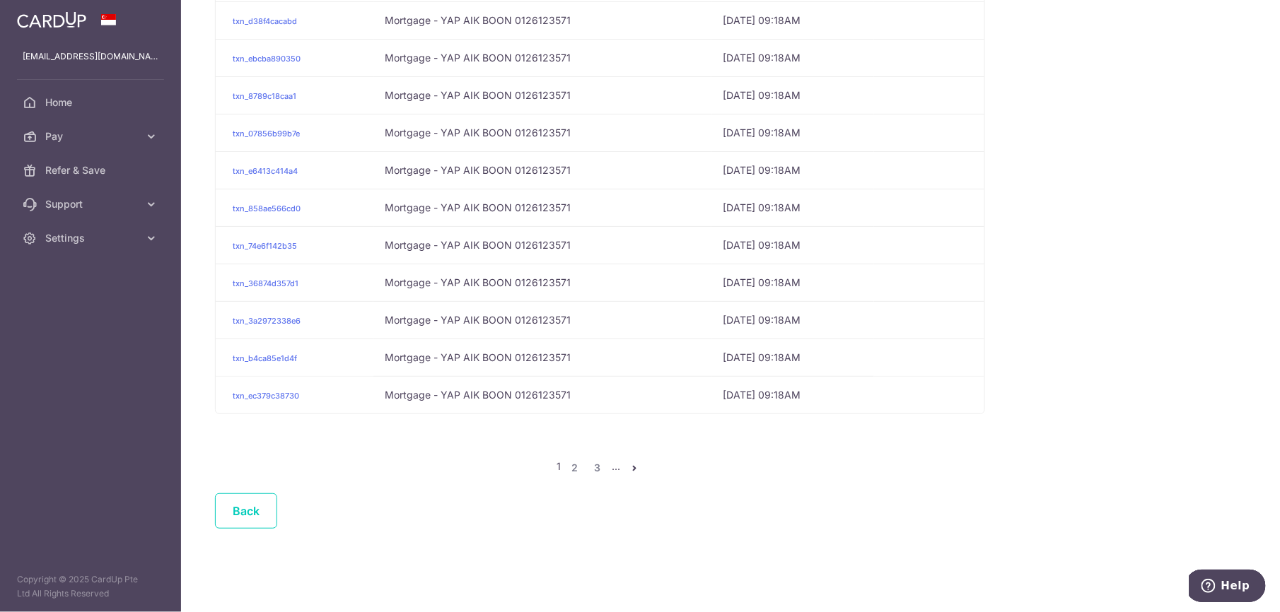
scroll to position [487, 0]
click at [244, 513] on link "Back" at bounding box center [246, 511] width 62 height 35
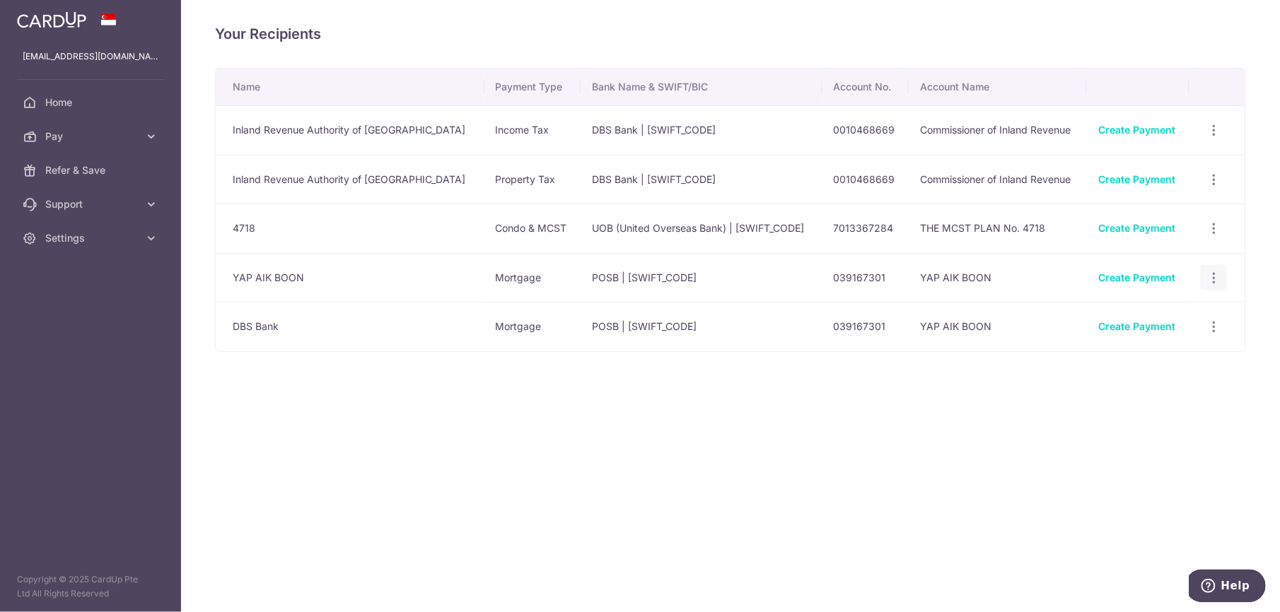
drag, startPoint x: 304, startPoint y: 281, endPoint x: 1212, endPoint y: 289, distance: 908.1
click at [1212, 289] on div "View/Edit Linked Payments" at bounding box center [1214, 278] width 26 height 26
click at [1214, 284] on icon "button" at bounding box center [1214, 278] width 15 height 15
click at [1164, 342] on link "Linked Payments" at bounding box center [1152, 351] width 147 height 34
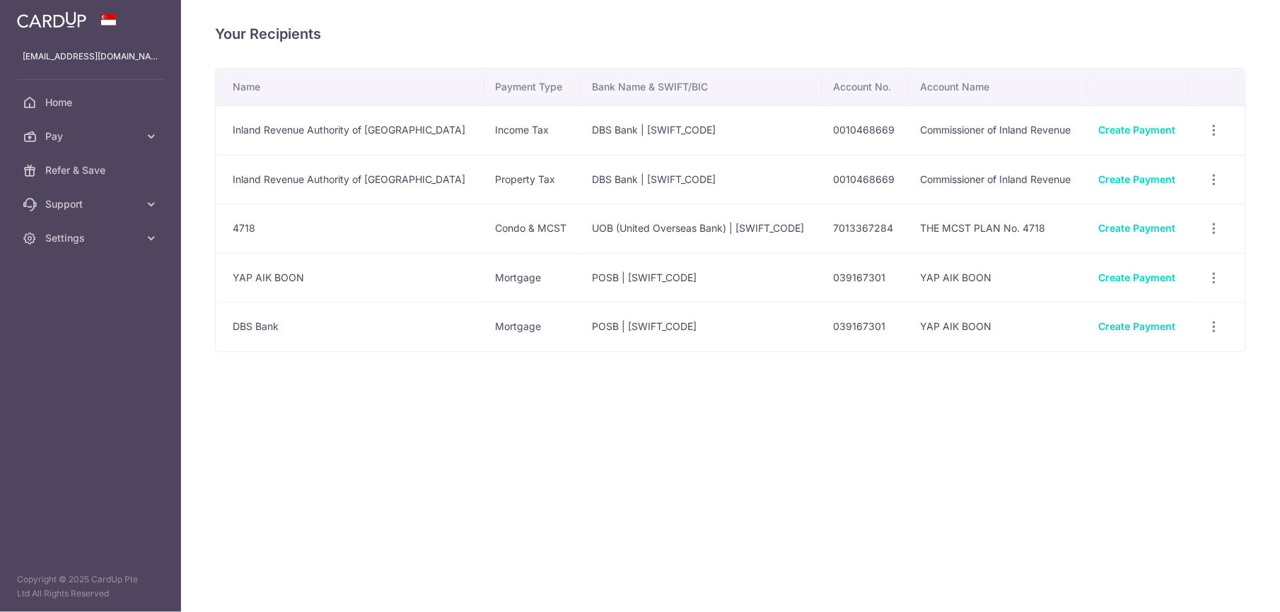
click at [267, 284] on td "YAP AIK BOON" at bounding box center [350, 278] width 269 height 50
click at [1214, 337] on div "View/Edit Linked Payments" at bounding box center [1214, 327] width 26 height 26
click at [1212, 329] on icon "button" at bounding box center [1214, 327] width 15 height 15
click at [1180, 397] on span "Linked Payments" at bounding box center [1164, 400] width 91 height 14
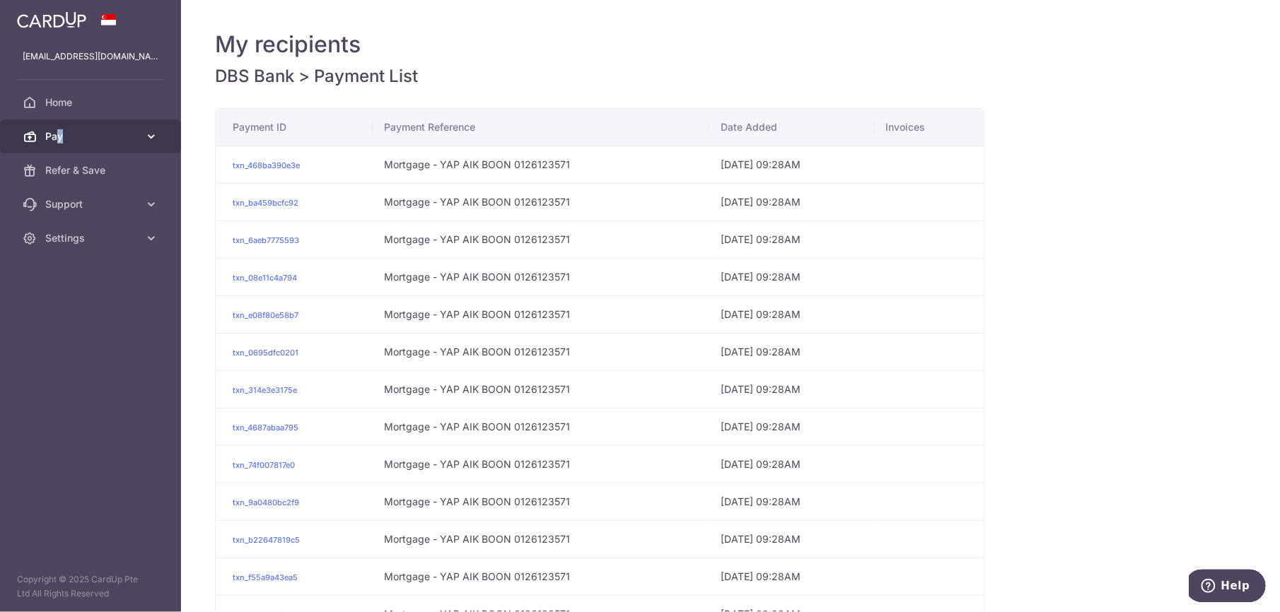
click at [60, 136] on span "Pay" at bounding box center [91, 136] width 93 height 14
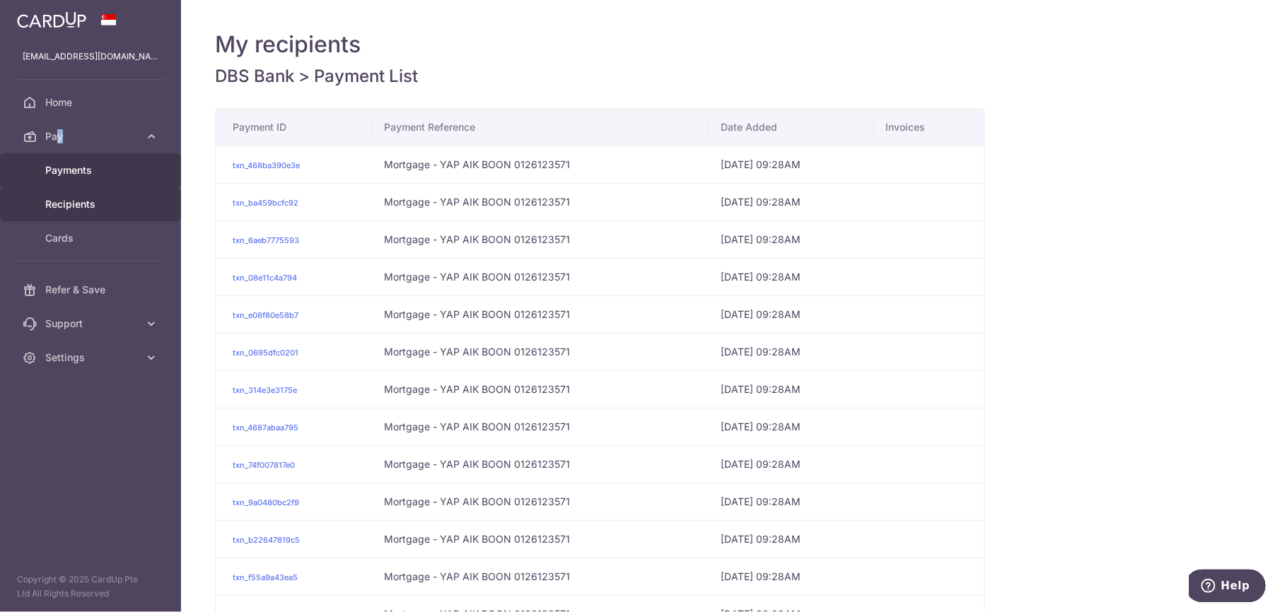
drag, startPoint x: 60, startPoint y: 136, endPoint x: 77, endPoint y: 165, distance: 33.6
click at [77, 165] on span "Payments" at bounding box center [91, 170] width 93 height 14
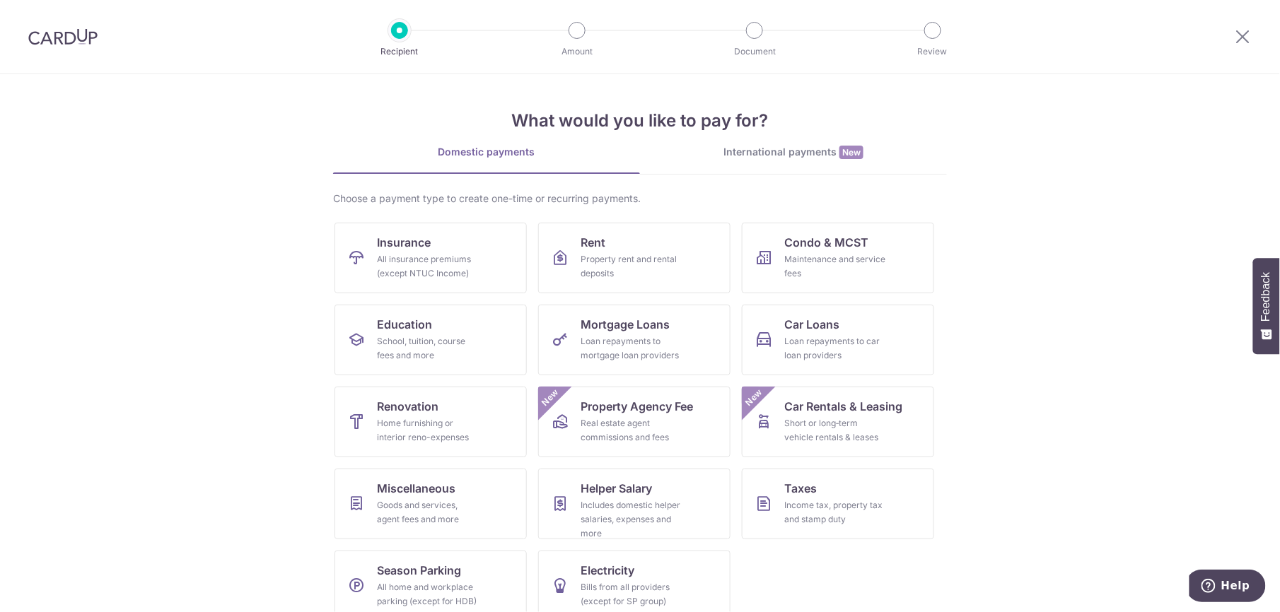
click at [78, 34] on img at bounding box center [62, 36] width 69 height 17
